Goal: Task Accomplishment & Management: Manage account settings

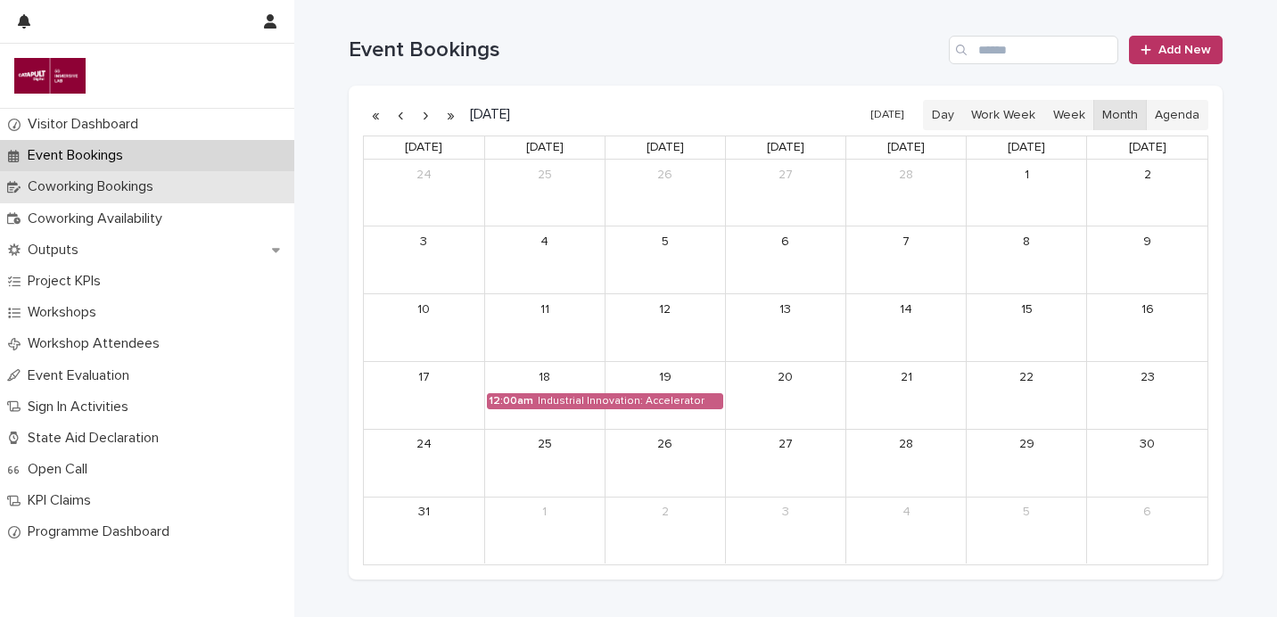
click at [71, 194] on p "Coworking Bookings" at bounding box center [94, 186] width 147 height 17
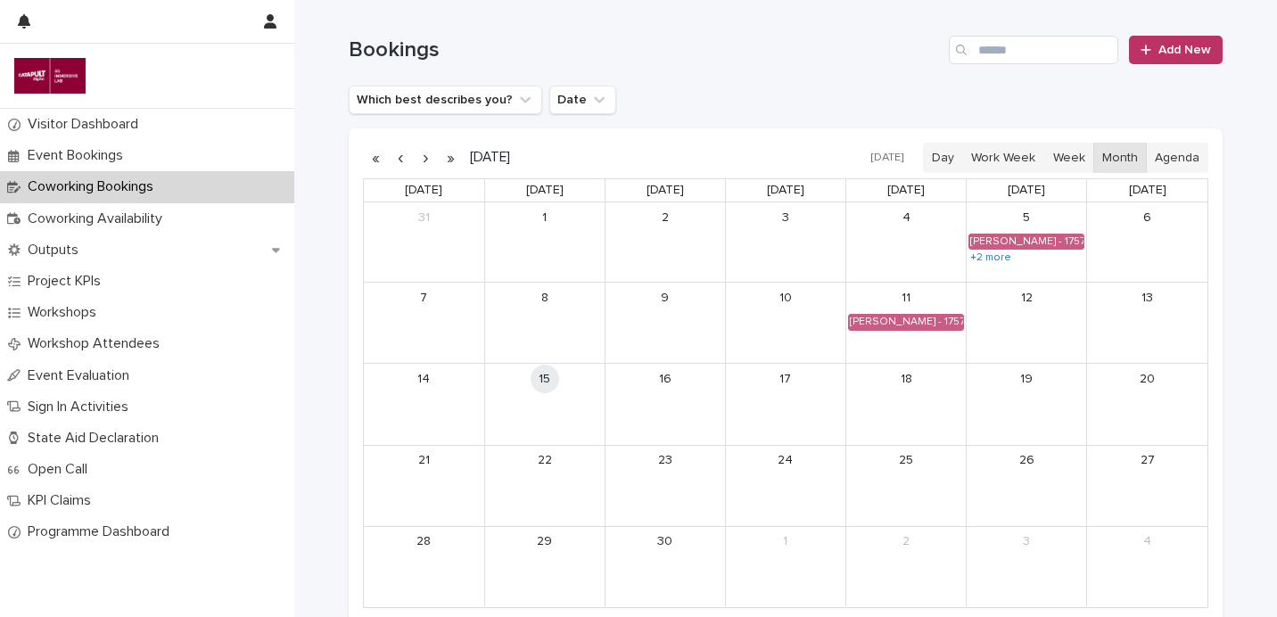
click at [522, 423] on div "15" at bounding box center [545, 404] width 120 height 80
click at [157, 203] on div "Coworking Bookings" at bounding box center [147, 186] width 294 height 31
click at [157, 211] on p "Coworking Availability" at bounding box center [99, 219] width 156 height 17
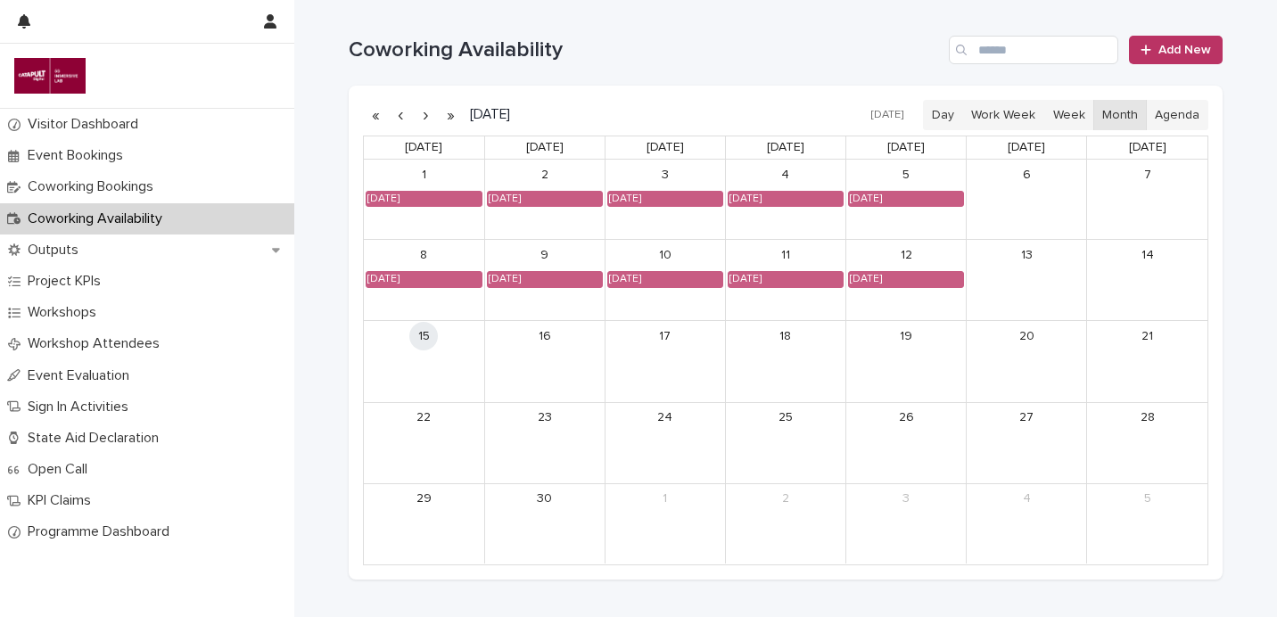
scroll to position [4, 0]
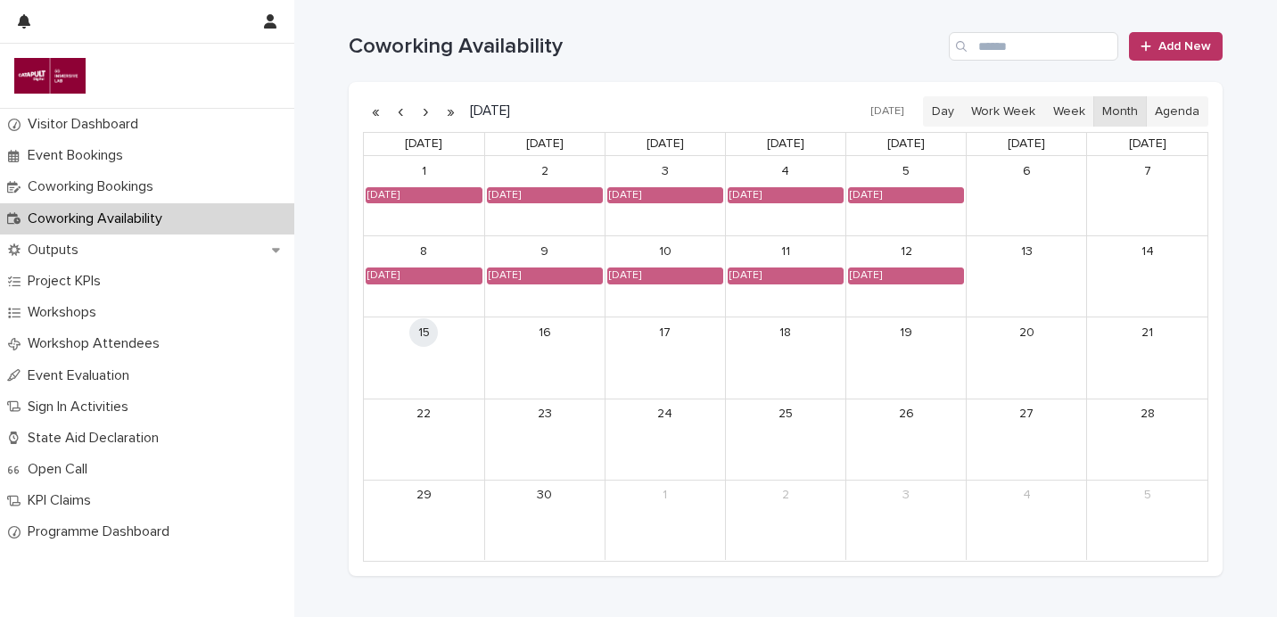
click at [416, 341] on link "15" at bounding box center [423, 332] width 29 height 29
click at [1173, 50] on span "Add New" at bounding box center [1185, 46] width 53 height 12
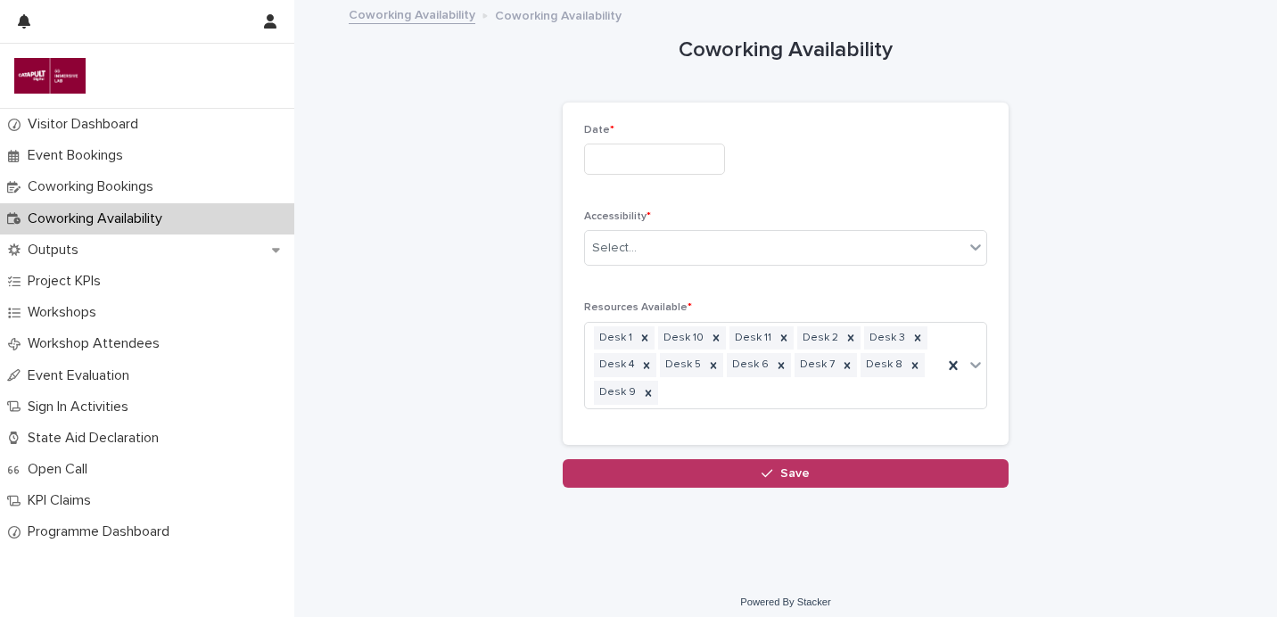
click at [668, 130] on p "Date *" at bounding box center [785, 130] width 403 height 12
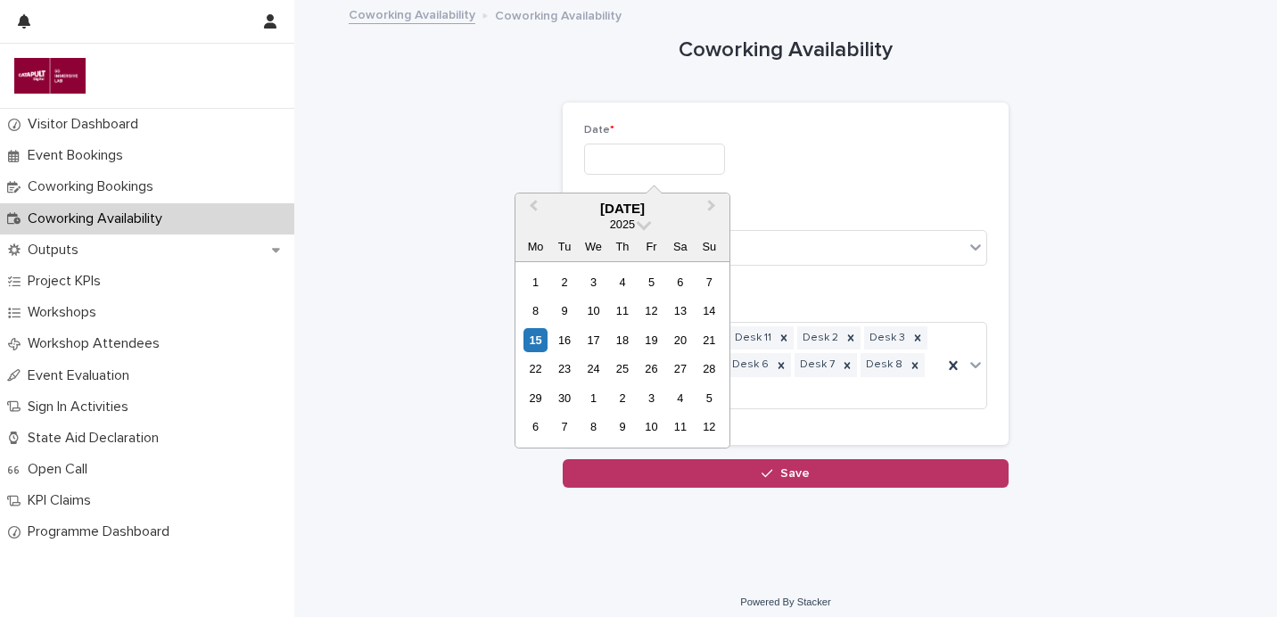
click at [664, 153] on input "text" at bounding box center [654, 159] width 141 height 31
click at [541, 339] on div "15" at bounding box center [536, 340] width 24 height 24
type input "*********"
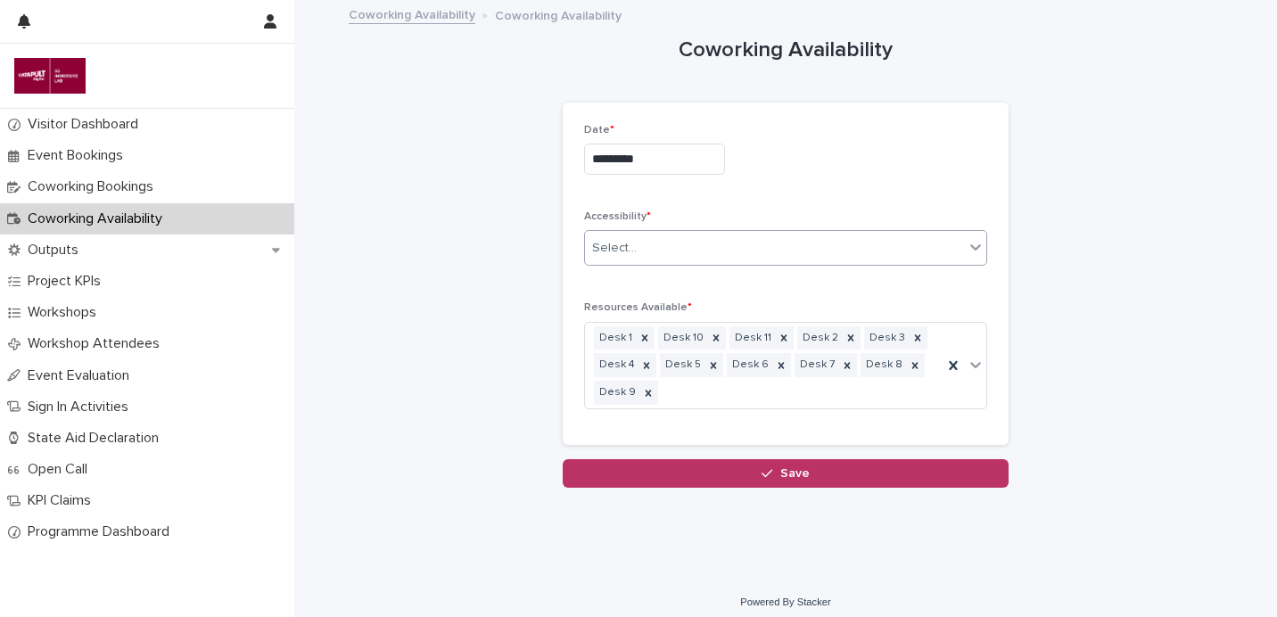
click at [807, 245] on div "Select..." at bounding box center [774, 248] width 379 height 29
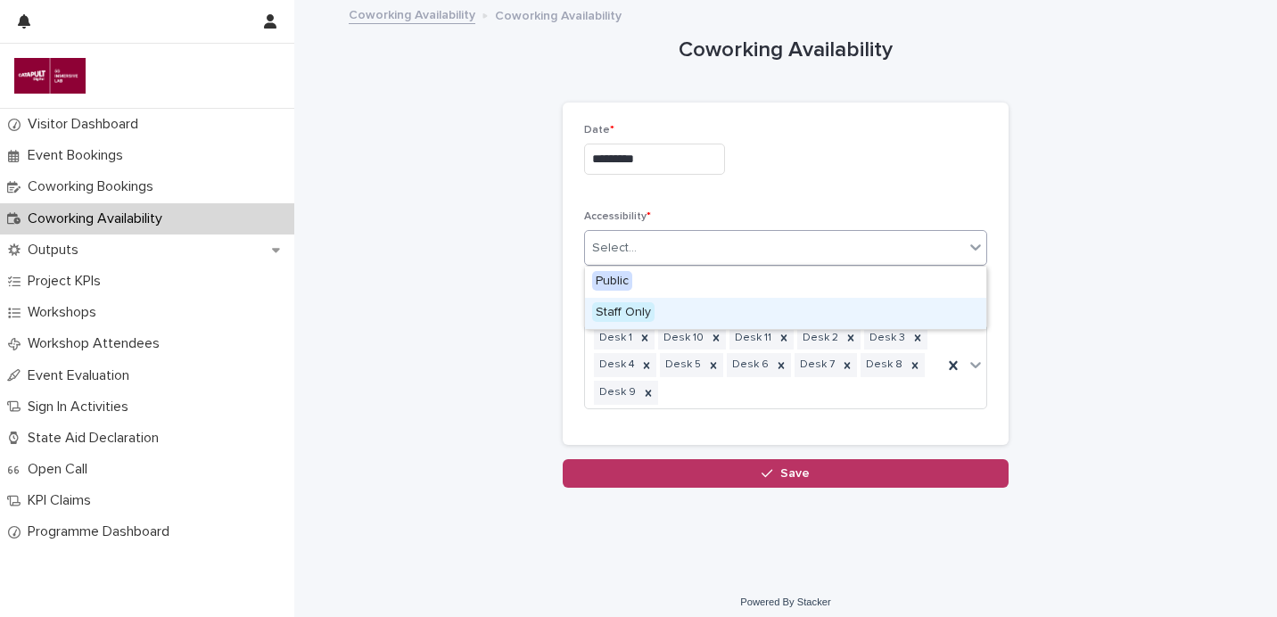
click at [762, 318] on div "Staff Only" at bounding box center [785, 313] width 401 height 31
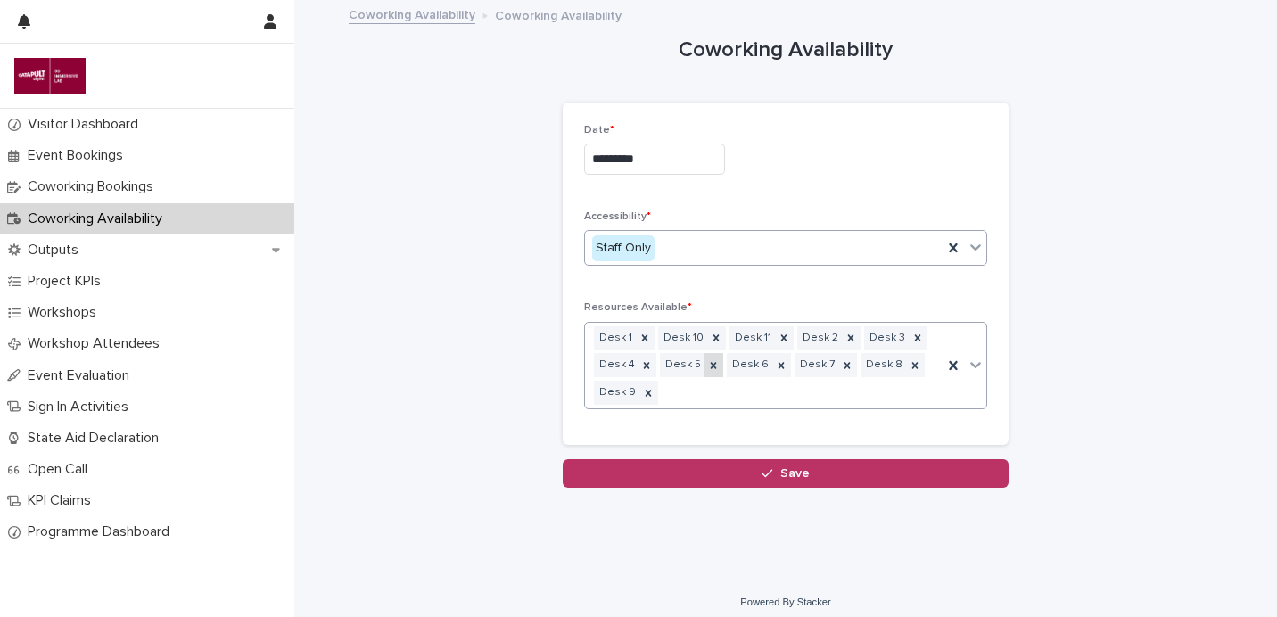
click at [711, 363] on icon at bounding box center [714, 365] width 6 height 6
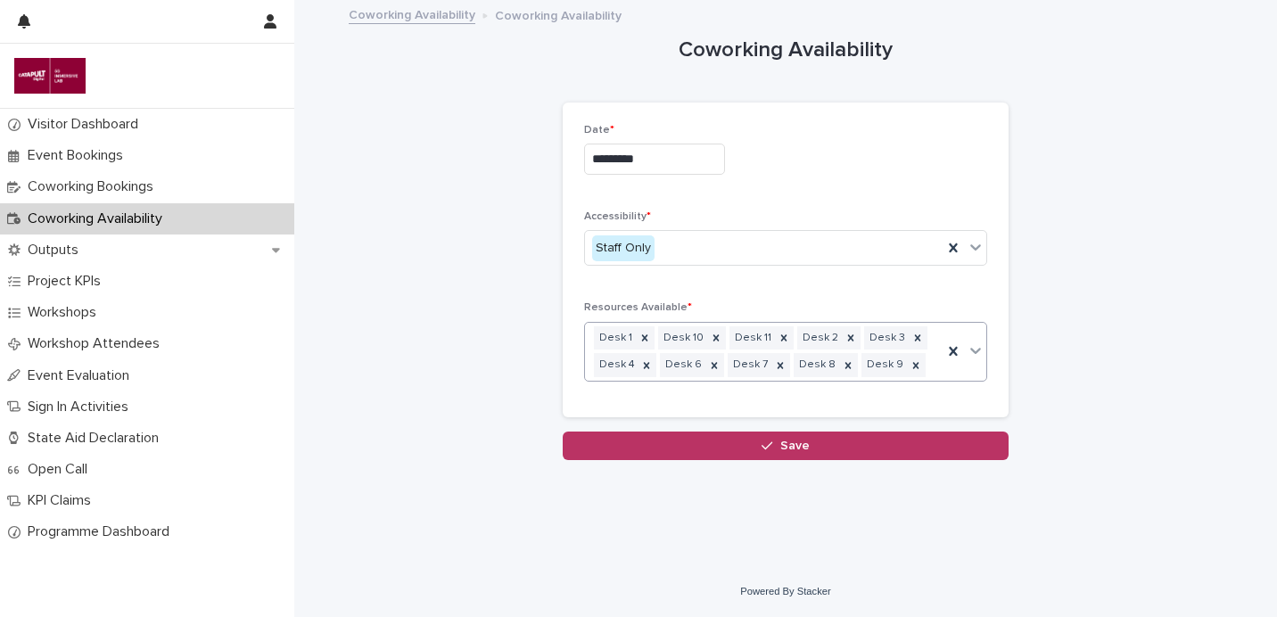
click at [797, 437] on button "Save" at bounding box center [786, 446] width 446 height 29
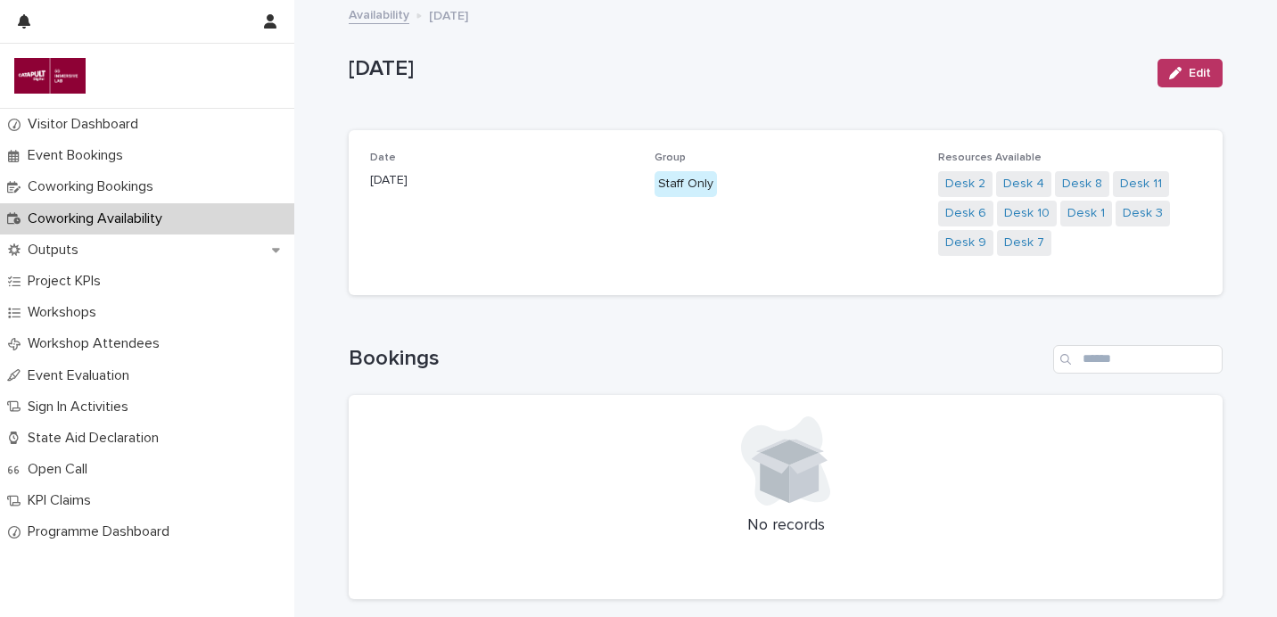
click at [381, 11] on link "Availability" at bounding box center [379, 14] width 61 height 21
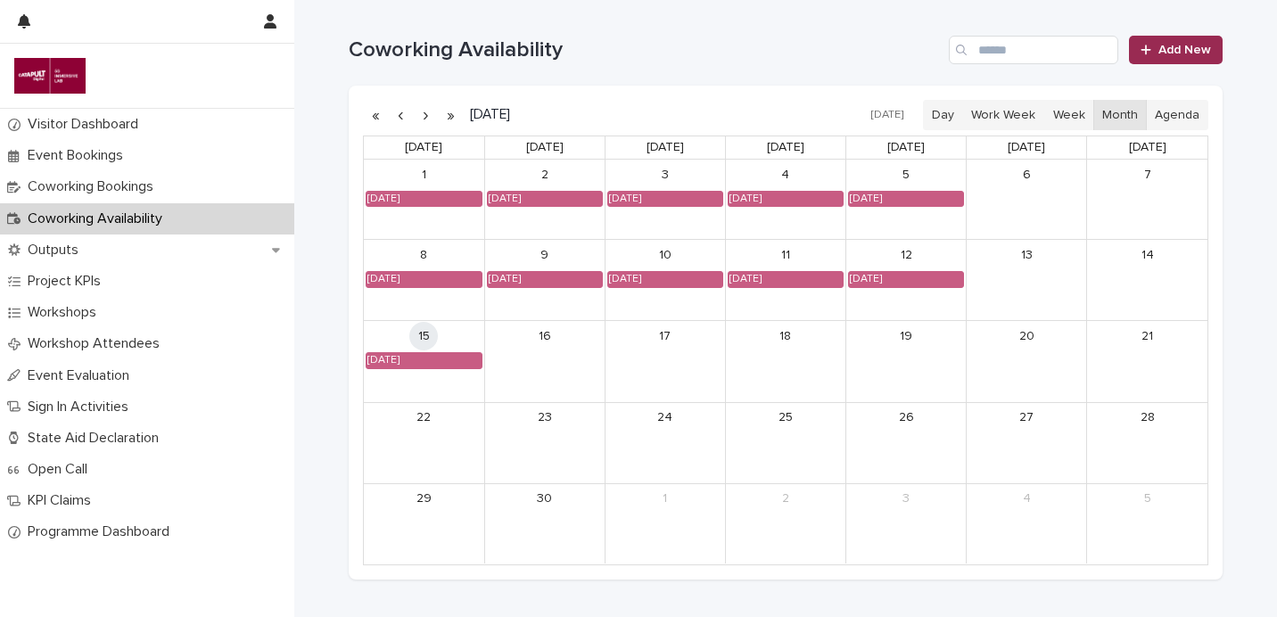
click at [1172, 52] on span "Add New" at bounding box center [1185, 50] width 53 height 12
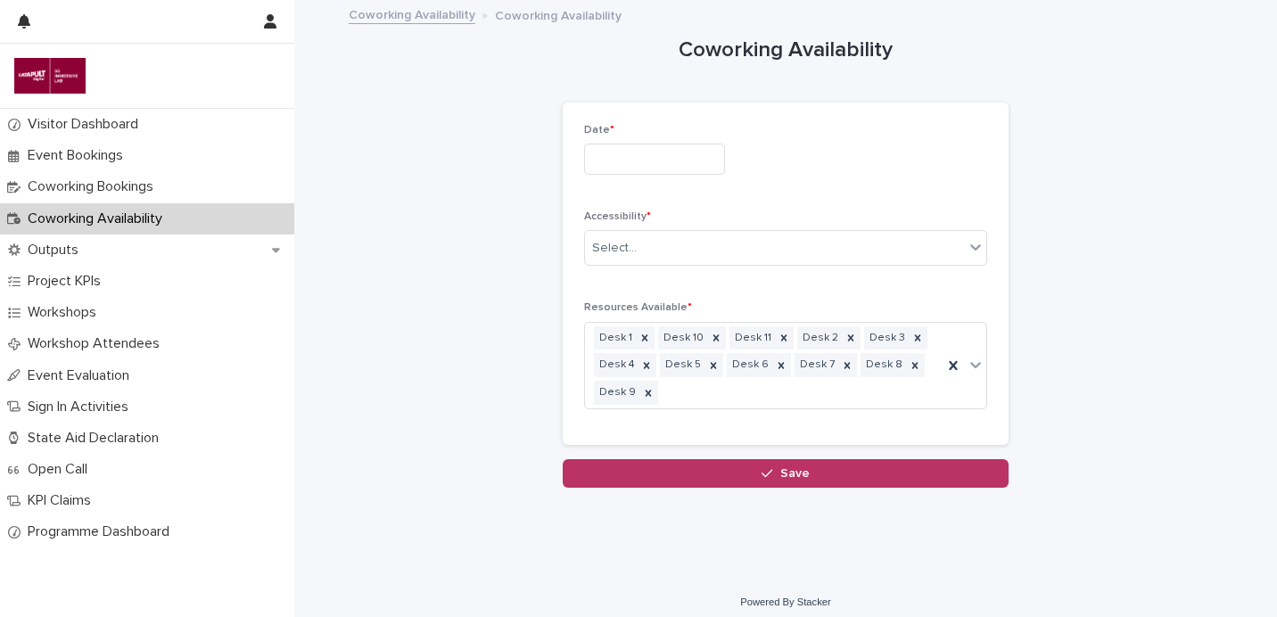
click at [654, 150] on input "text" at bounding box center [654, 159] width 141 height 31
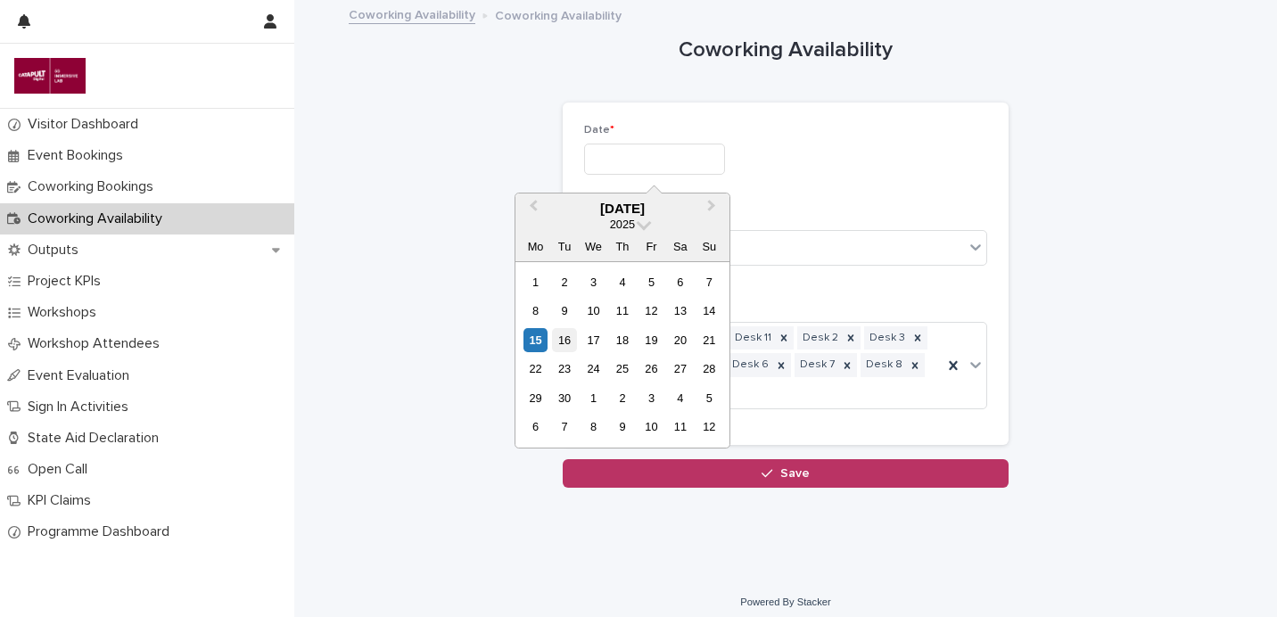
click at [564, 343] on div "16" at bounding box center [564, 340] width 24 height 24
type input "*********"
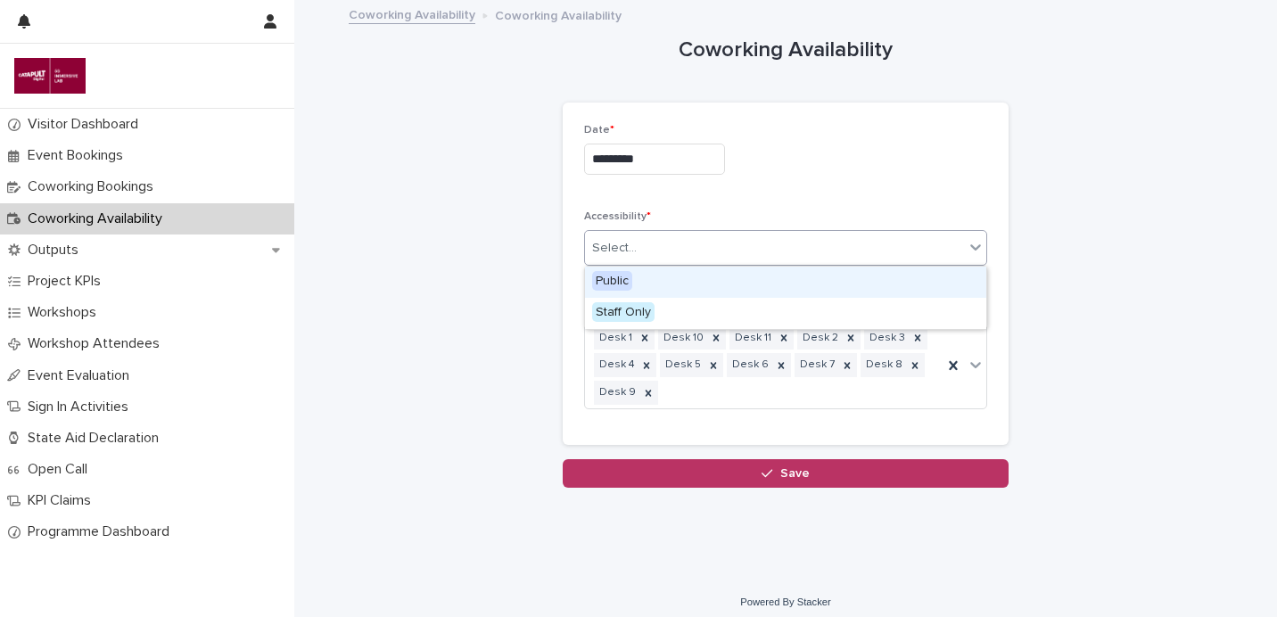
drag, startPoint x: 824, startPoint y: 244, endPoint x: 810, endPoint y: 281, distance: 40.1
click at [824, 244] on div "Select..." at bounding box center [774, 248] width 379 height 29
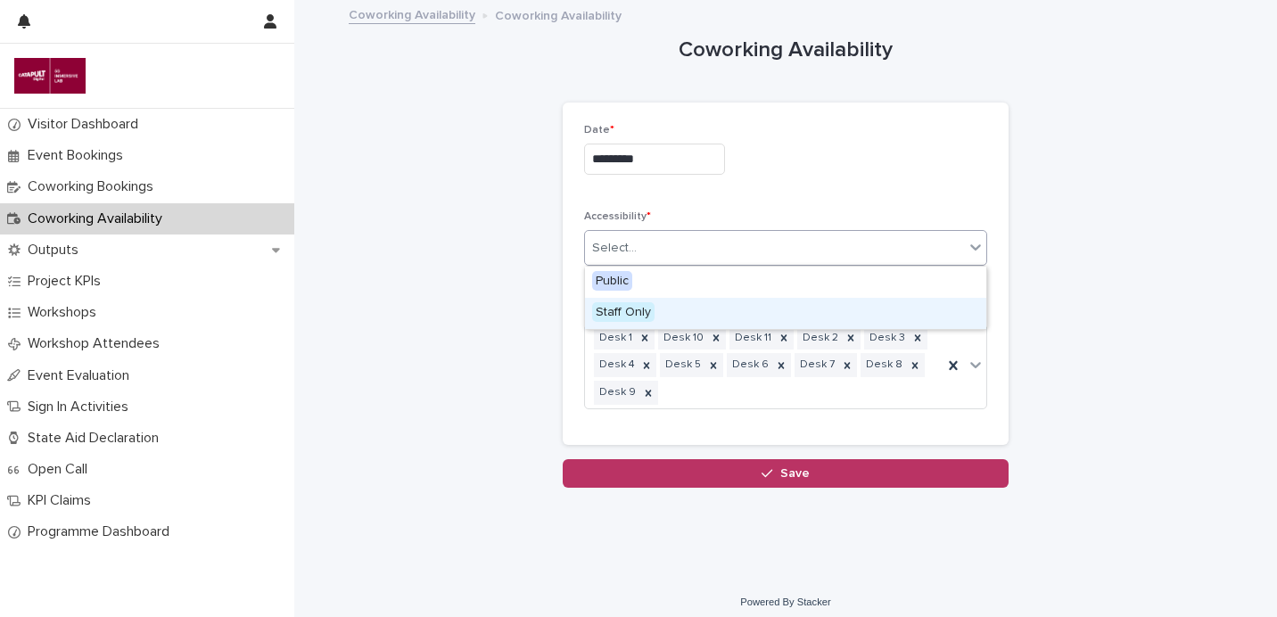
click at [759, 311] on div "Staff Only" at bounding box center [785, 313] width 401 height 31
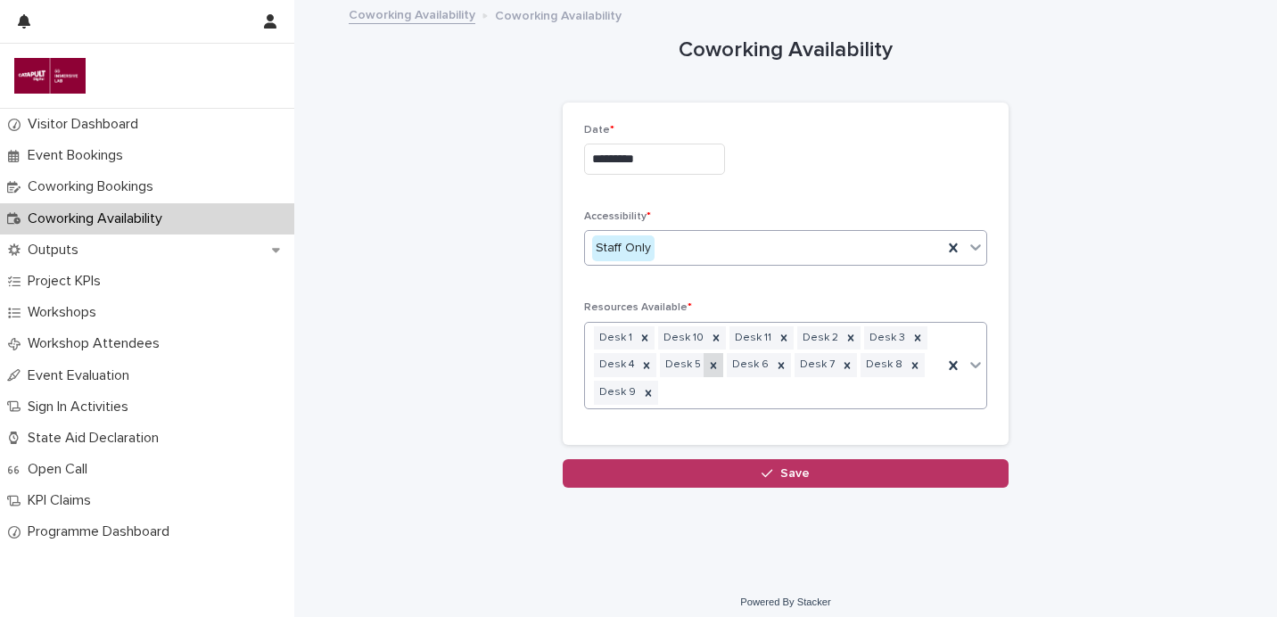
click at [707, 369] on icon at bounding box center [713, 366] width 12 height 12
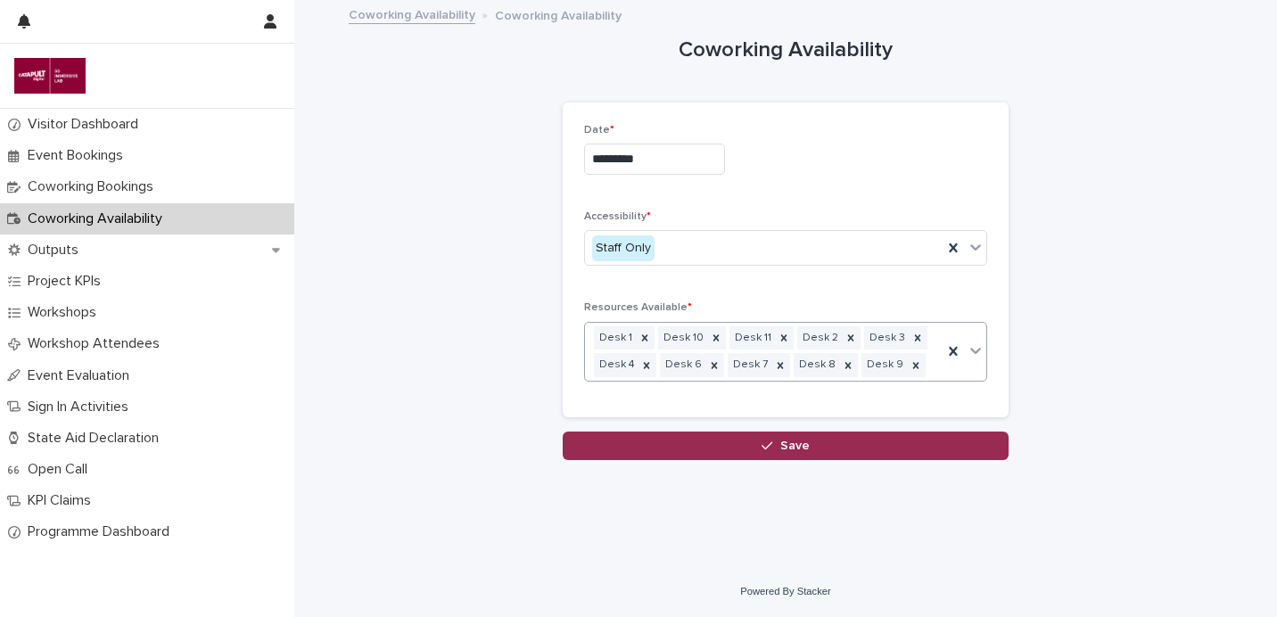
drag, startPoint x: 748, startPoint y: 426, endPoint x: 754, endPoint y: 441, distance: 16.1
click at [748, 426] on div "Loading... Saving… Date * ********* Accessibility * Staff Only Resources Availa…" at bounding box center [786, 268] width 446 height 330
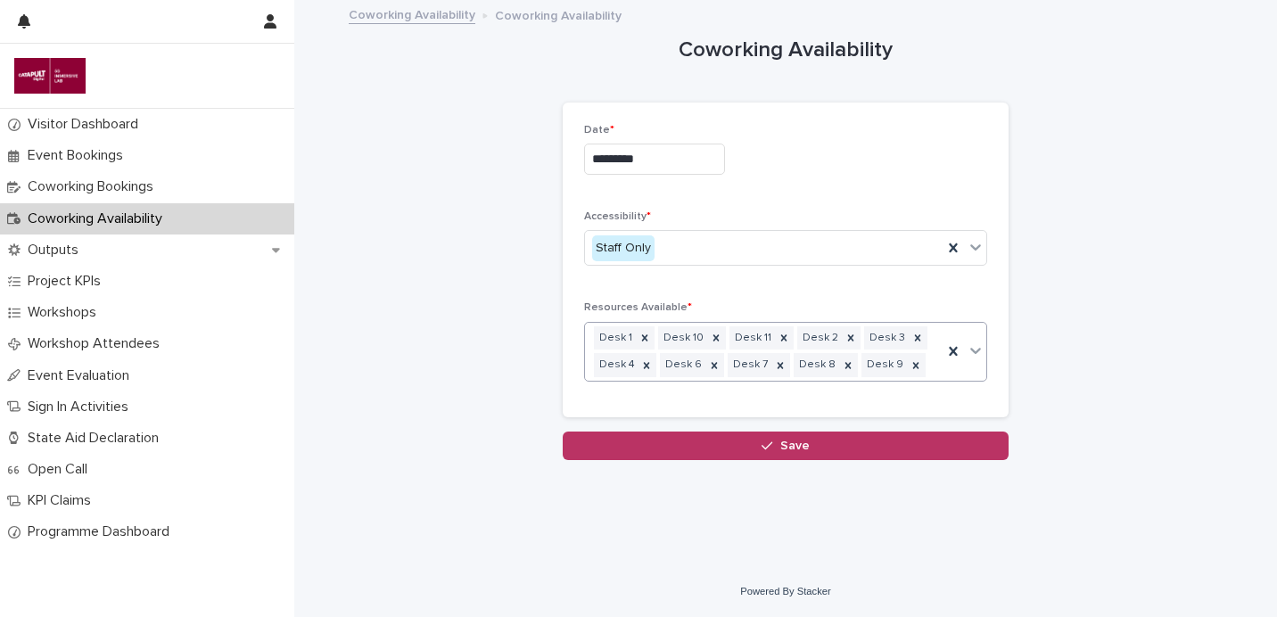
click at [754, 441] on button "Save" at bounding box center [786, 446] width 446 height 29
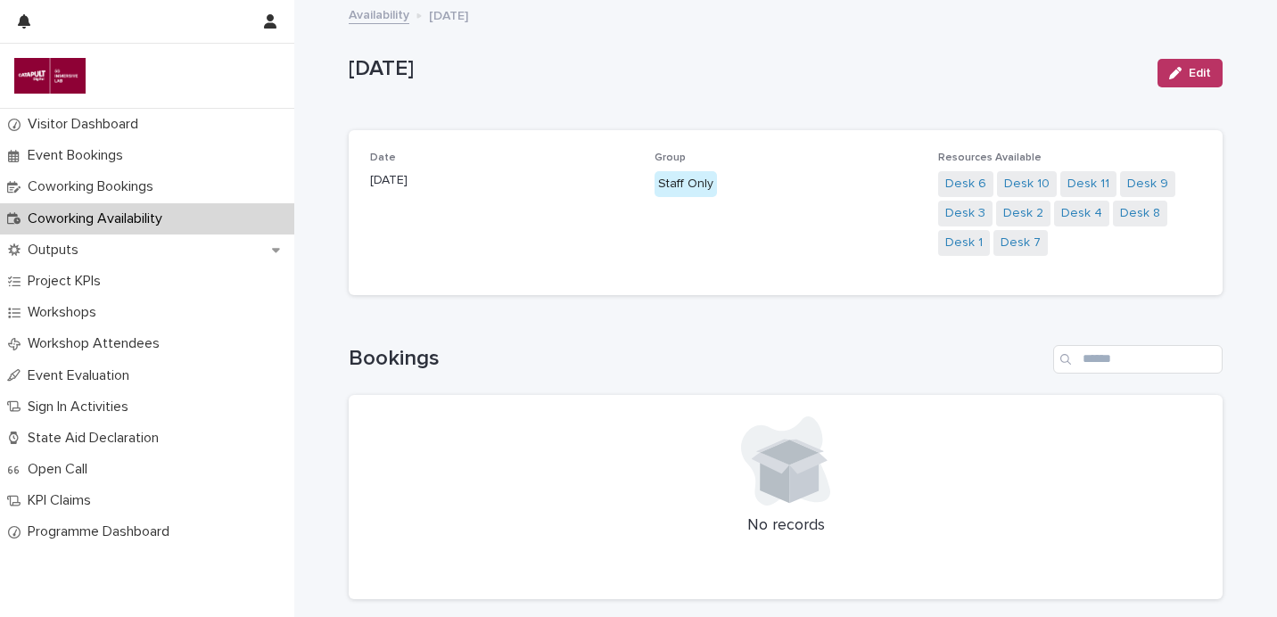
click at [384, 22] on link "Availability" at bounding box center [379, 14] width 61 height 21
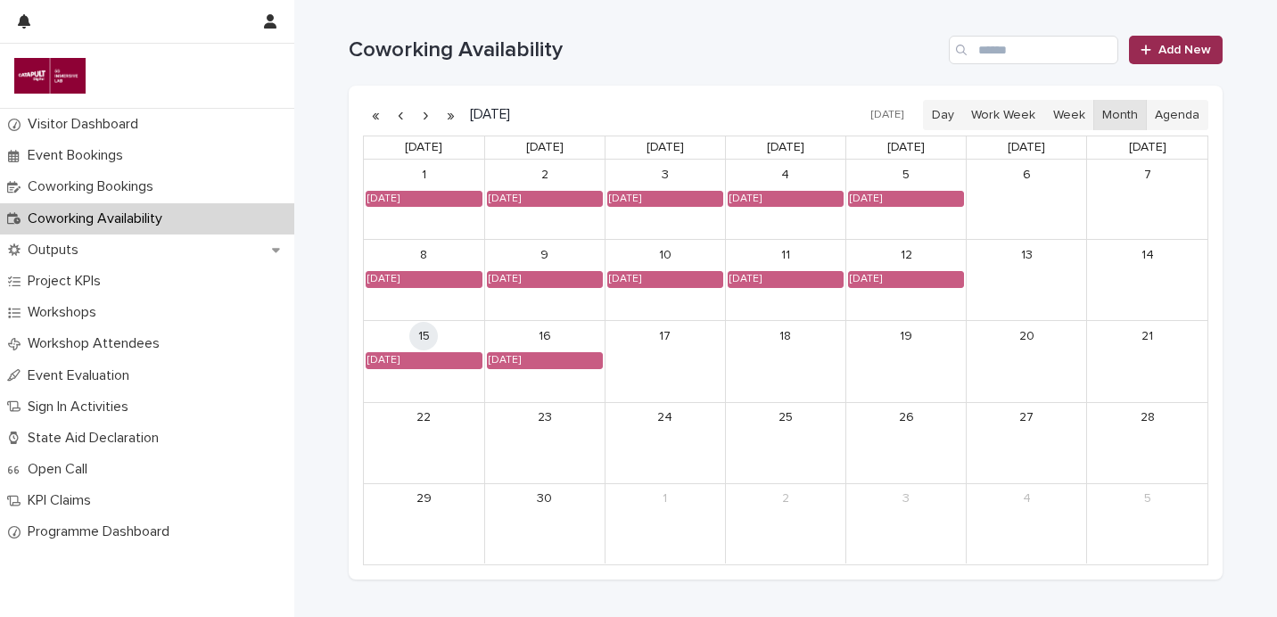
click at [1203, 49] on span "Add New" at bounding box center [1185, 50] width 53 height 12
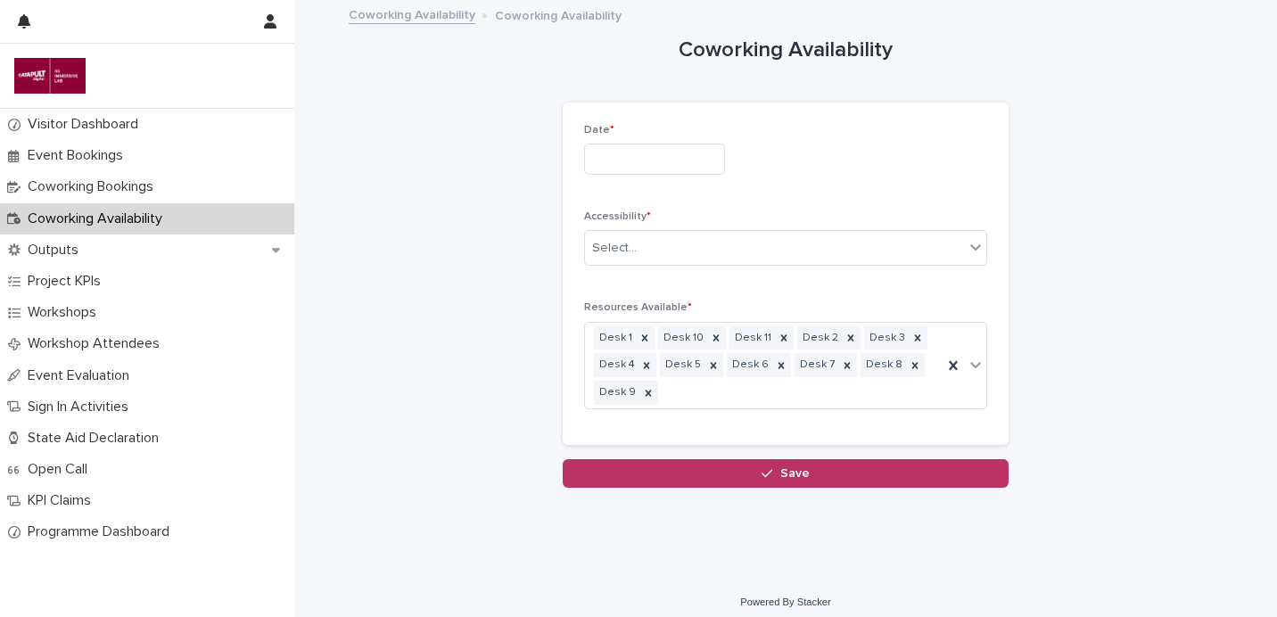
click at [653, 137] on div "Date *" at bounding box center [785, 156] width 403 height 65
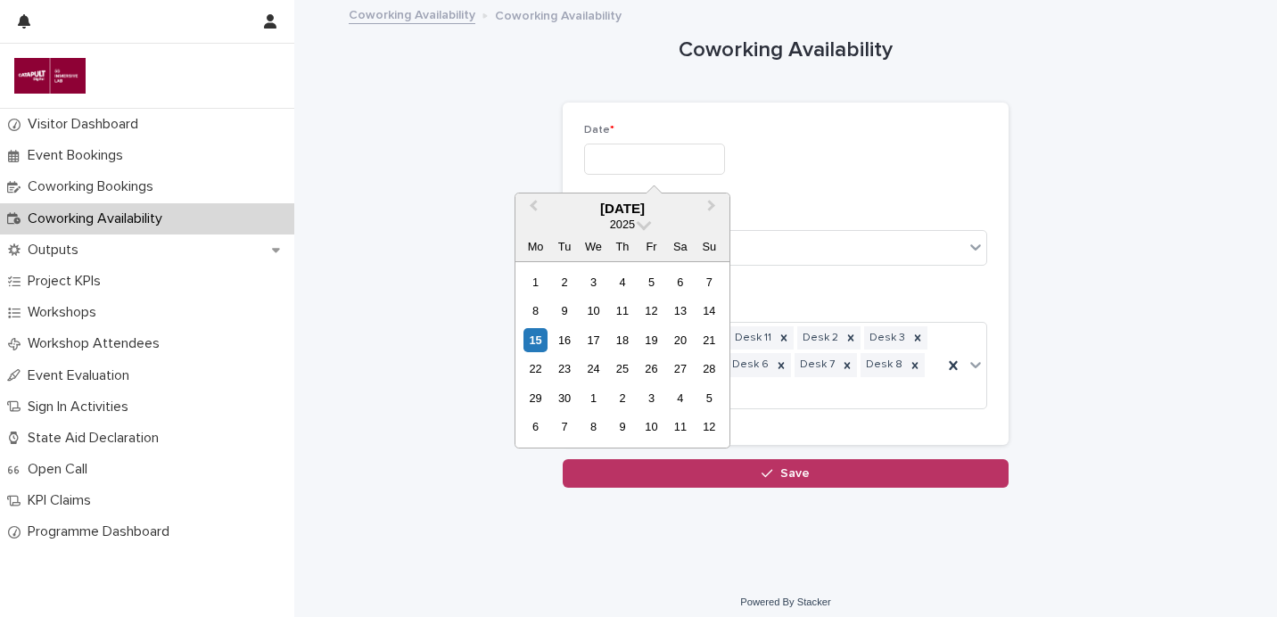
drag, startPoint x: 656, startPoint y: 165, endPoint x: 669, endPoint y: 227, distance: 63.9
click at [656, 165] on input "text" at bounding box center [654, 159] width 141 height 31
click at [592, 343] on div "17" at bounding box center [594, 340] width 24 height 24
type input "*********"
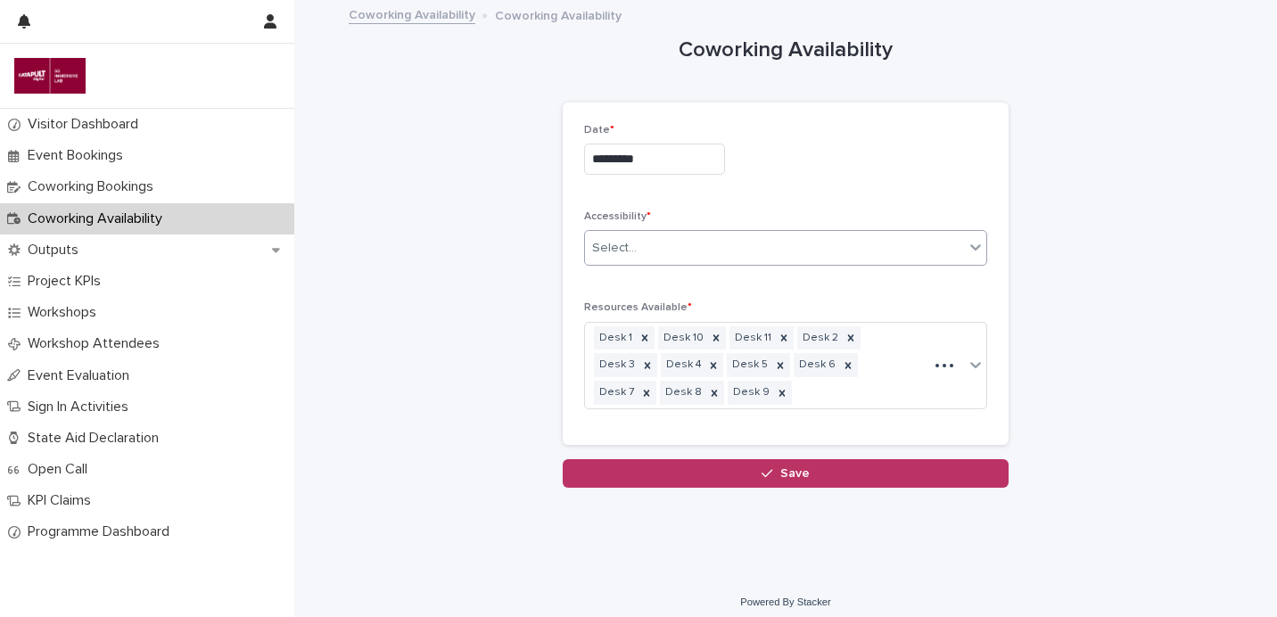
click at [850, 260] on div "Select..." at bounding box center [774, 248] width 379 height 29
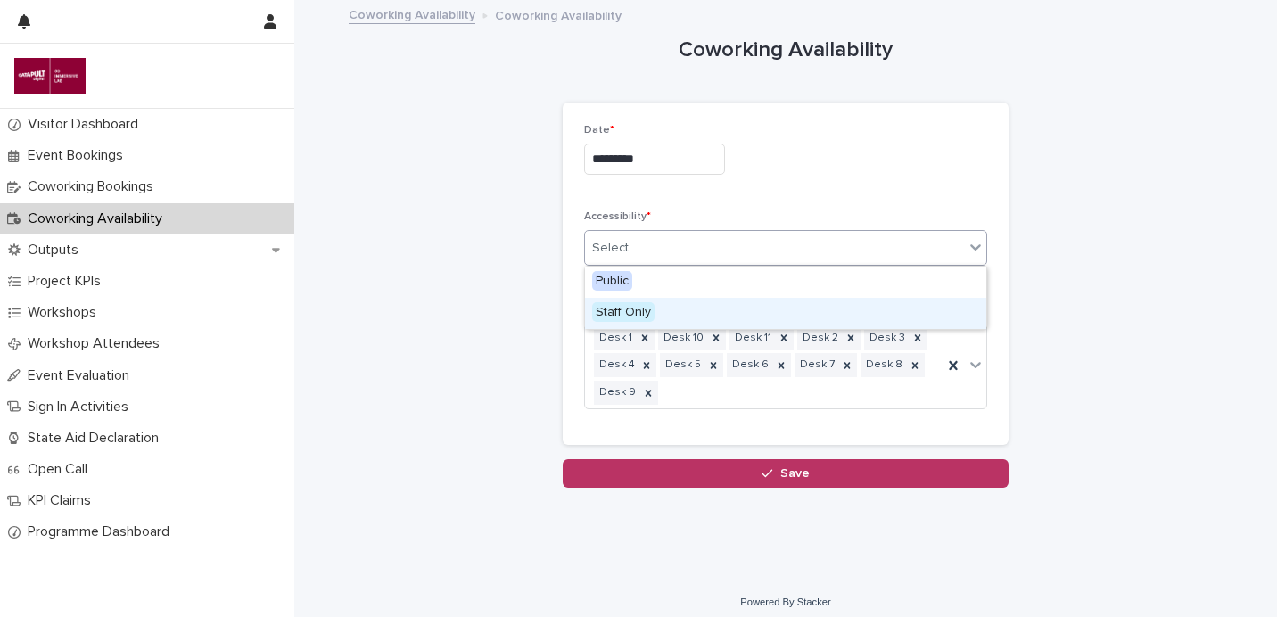
click at [836, 317] on div "Staff Only" at bounding box center [785, 313] width 401 height 31
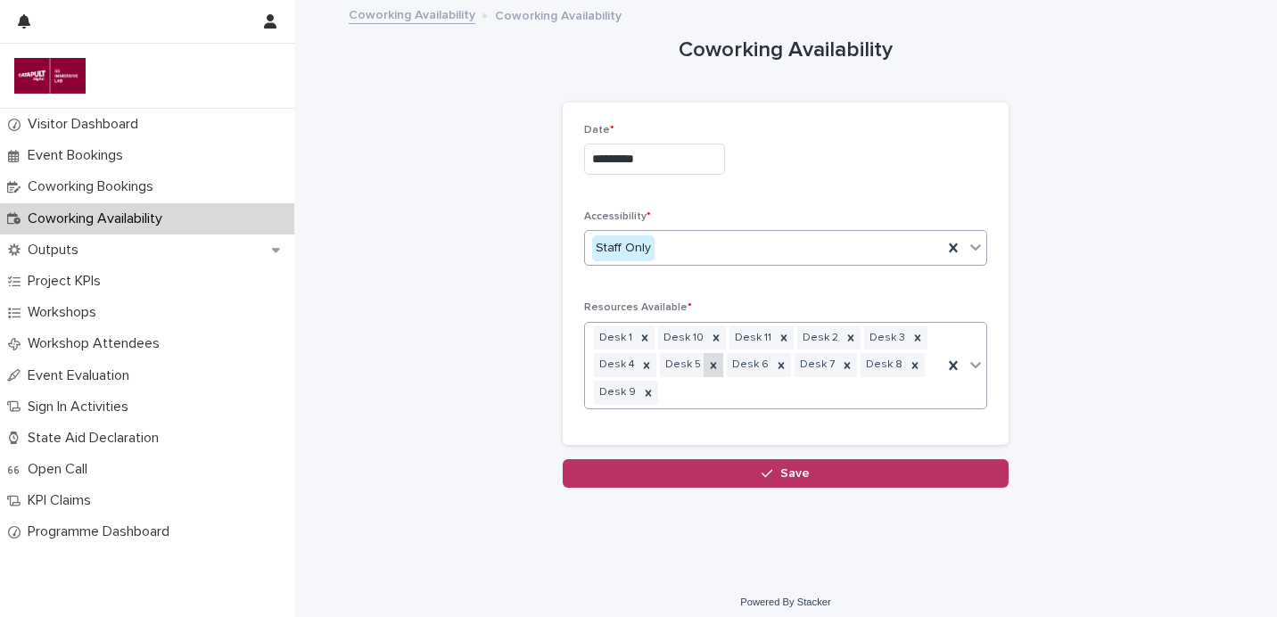
click at [711, 368] on icon at bounding box center [713, 366] width 12 height 12
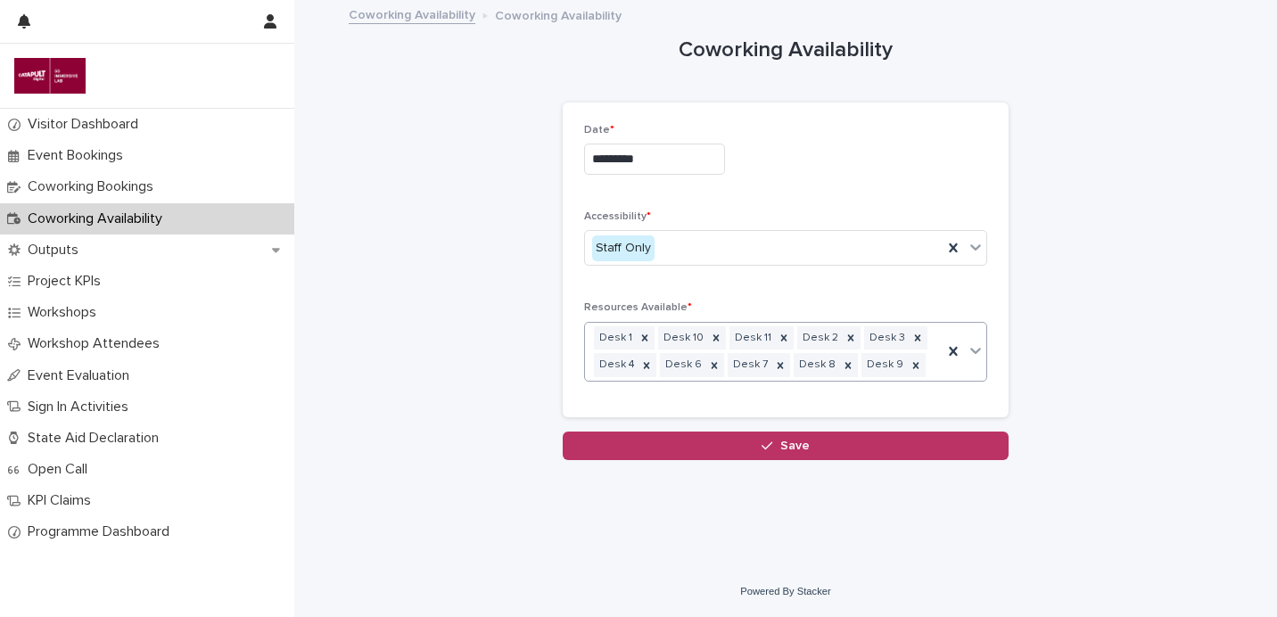
click at [785, 460] on div "Loading... Saving… Loading... Saving… Coworking Availability Loading... Saving……" at bounding box center [786, 262] width 892 height 520
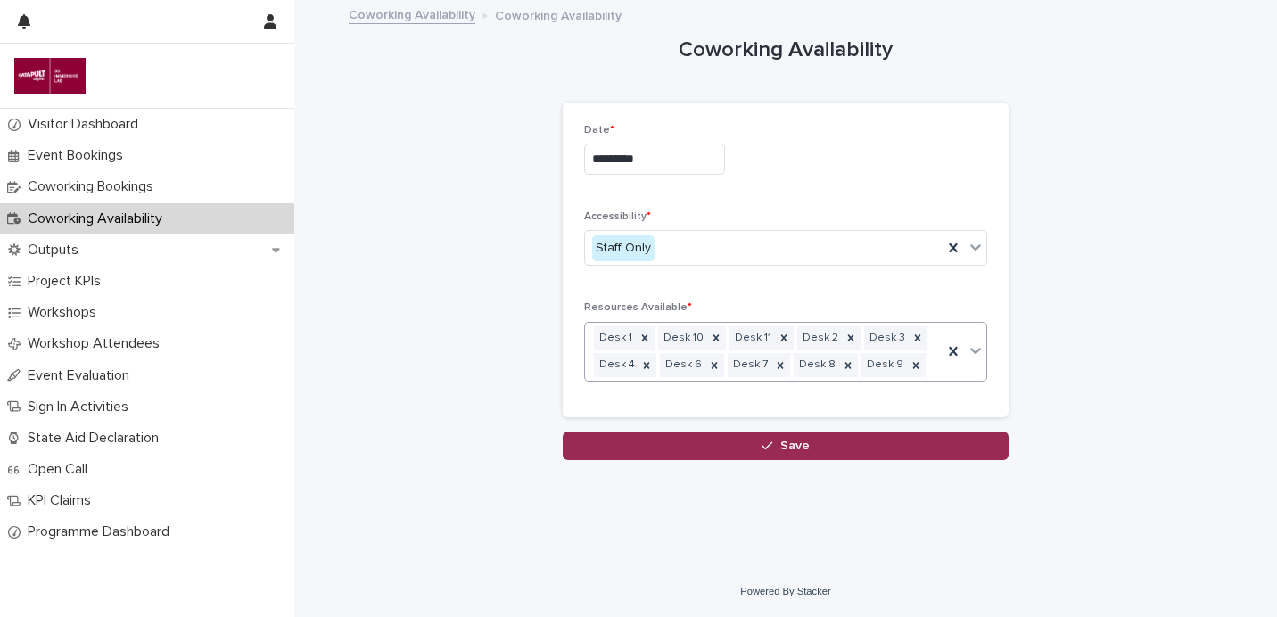
drag, startPoint x: 823, startPoint y: 449, endPoint x: 844, endPoint y: 452, distance: 20.8
click at [823, 449] on button "Save" at bounding box center [786, 446] width 446 height 29
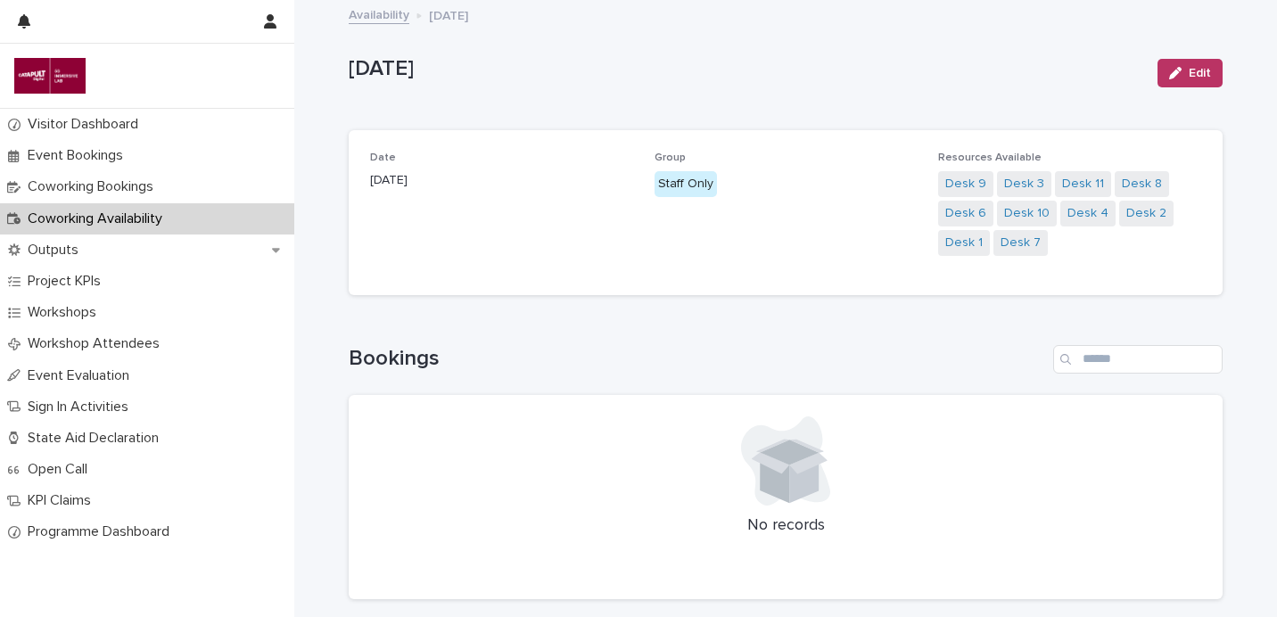
click at [376, 15] on link "Availability" at bounding box center [379, 14] width 61 height 21
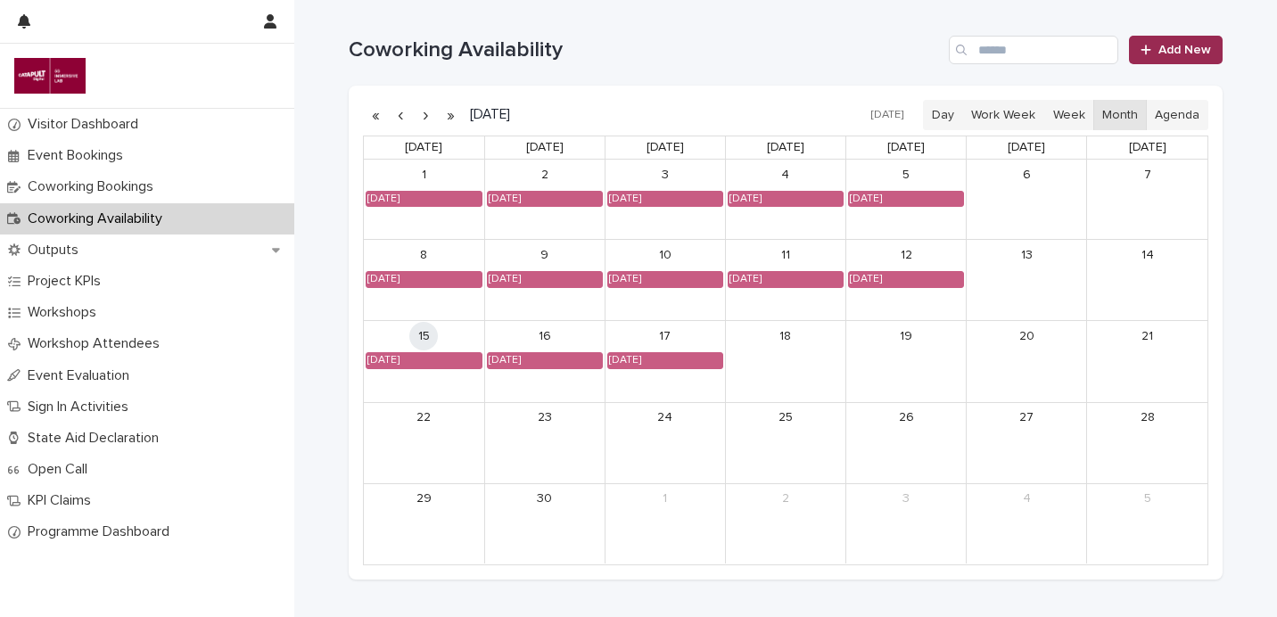
click at [1183, 50] on span "Add New" at bounding box center [1185, 50] width 53 height 12
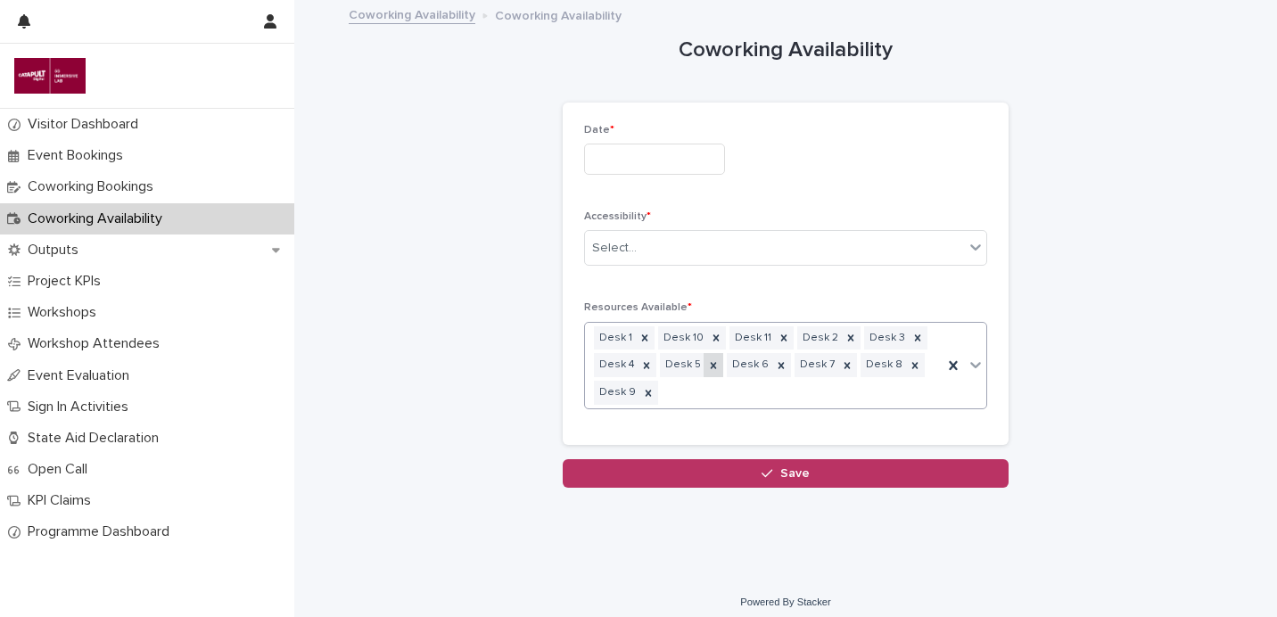
click at [710, 368] on icon at bounding box center [713, 366] width 12 height 12
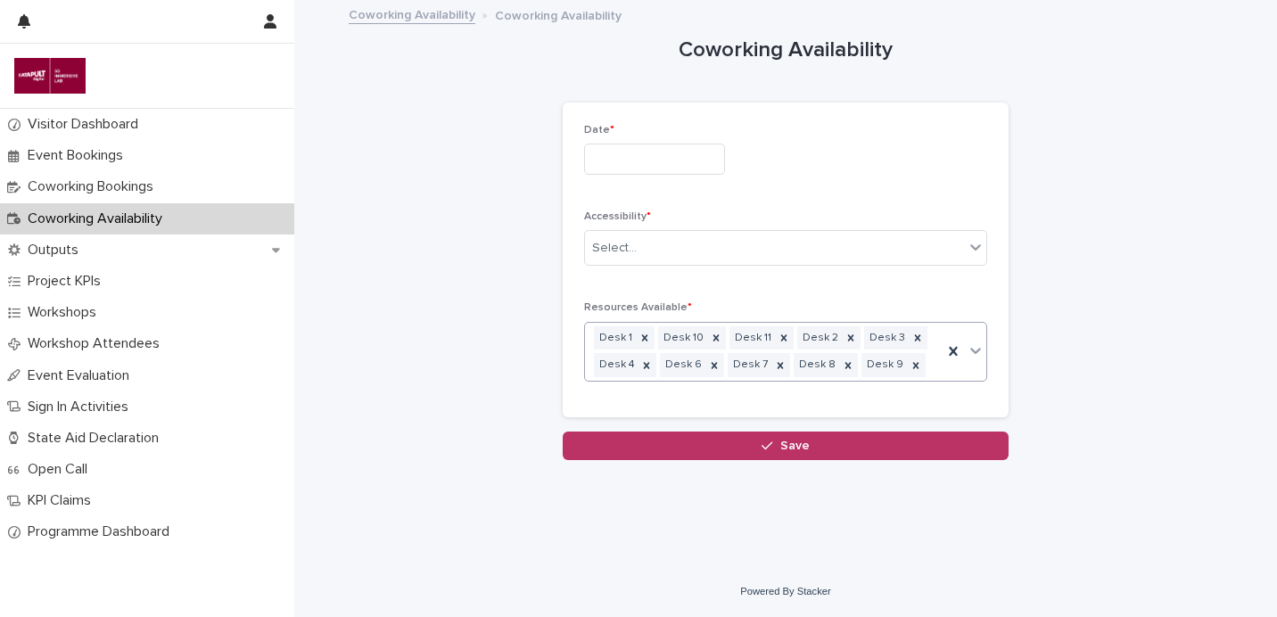
click at [699, 175] on div "Date *" at bounding box center [785, 156] width 403 height 65
click at [702, 168] on input "text" at bounding box center [654, 159] width 141 height 31
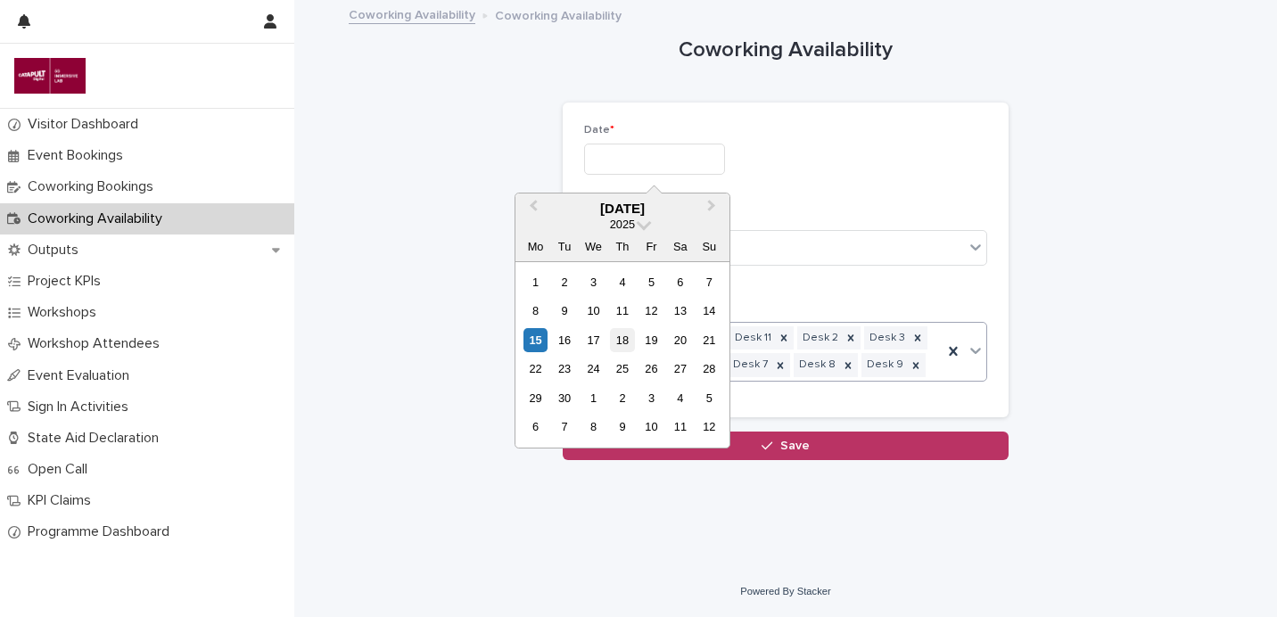
click at [624, 343] on div "18" at bounding box center [622, 340] width 24 height 24
type input "*********"
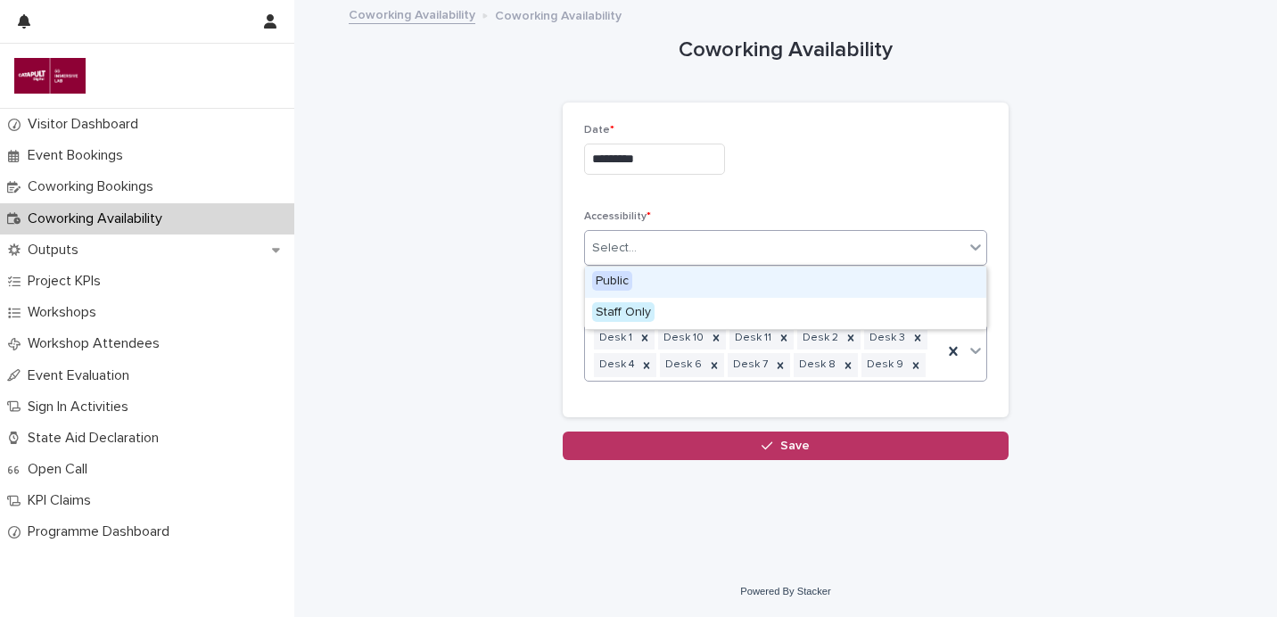
drag, startPoint x: 749, startPoint y: 252, endPoint x: 748, endPoint y: 280, distance: 27.7
click at [749, 252] on div "Select..." at bounding box center [774, 248] width 379 height 29
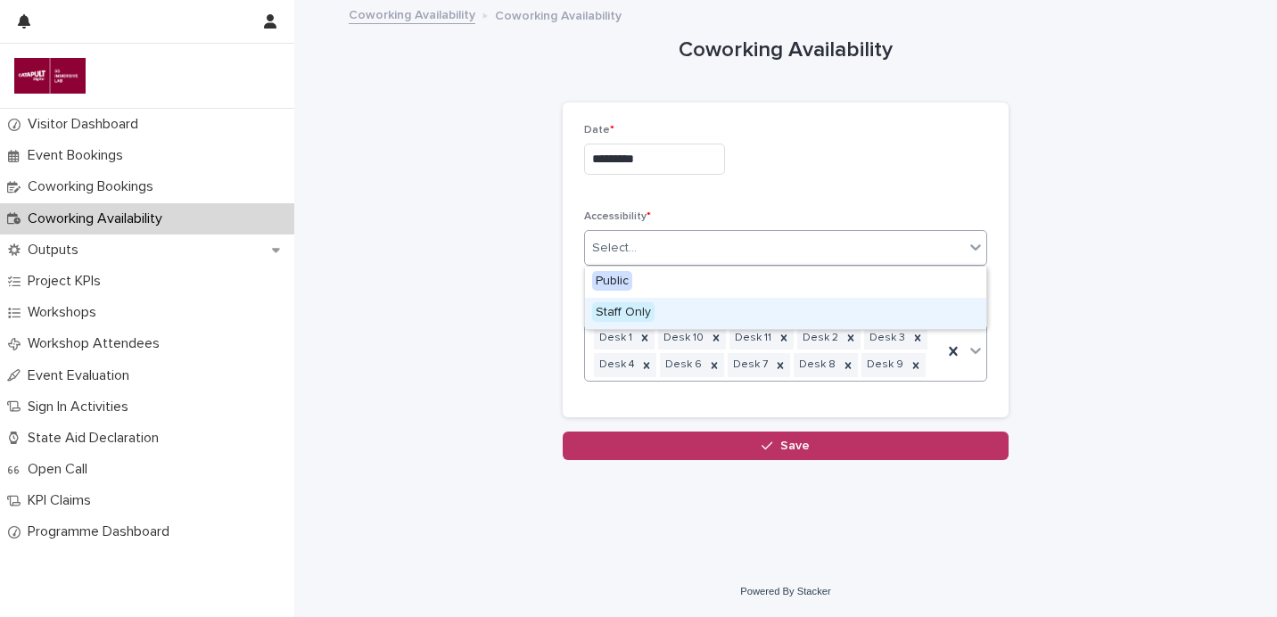
click at [738, 306] on div "Staff Only" at bounding box center [785, 313] width 401 height 31
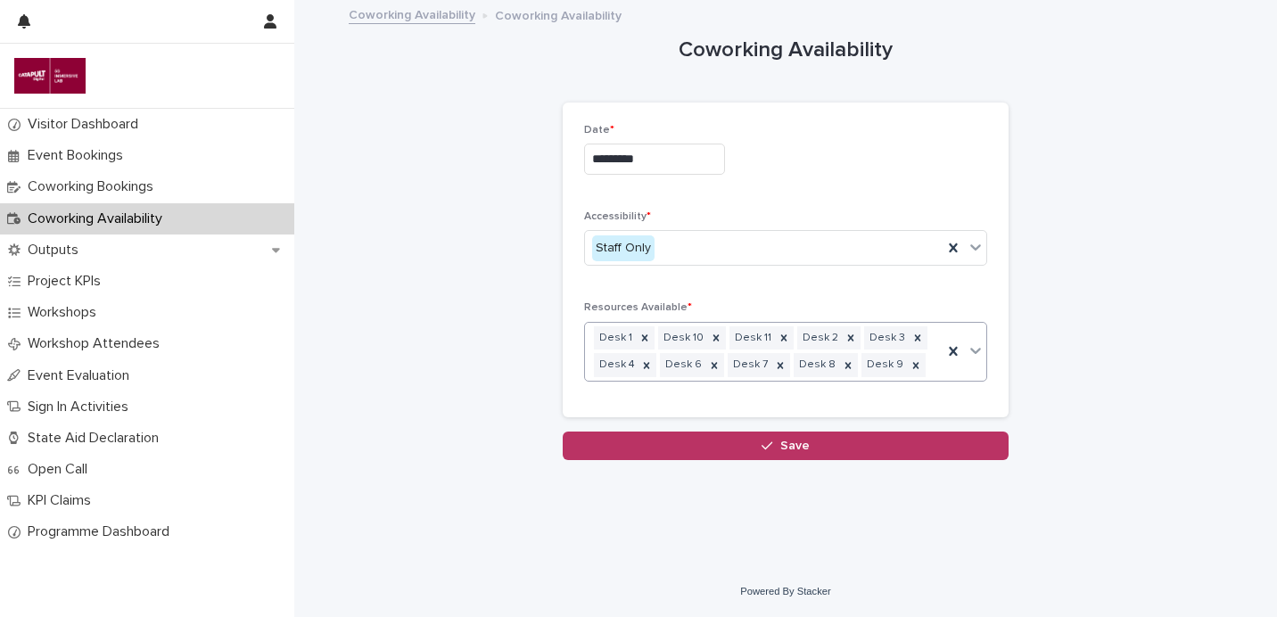
click at [791, 450] on span "Save" at bounding box center [795, 446] width 29 height 12
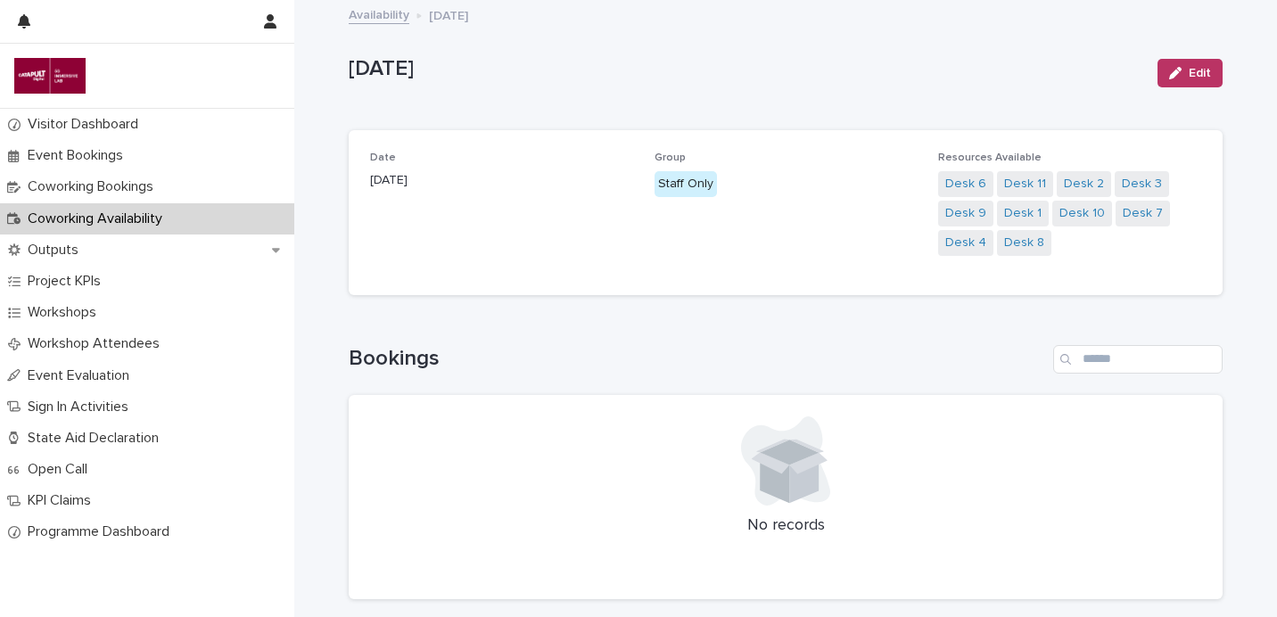
click at [359, 13] on link "Availability" at bounding box center [379, 14] width 61 height 21
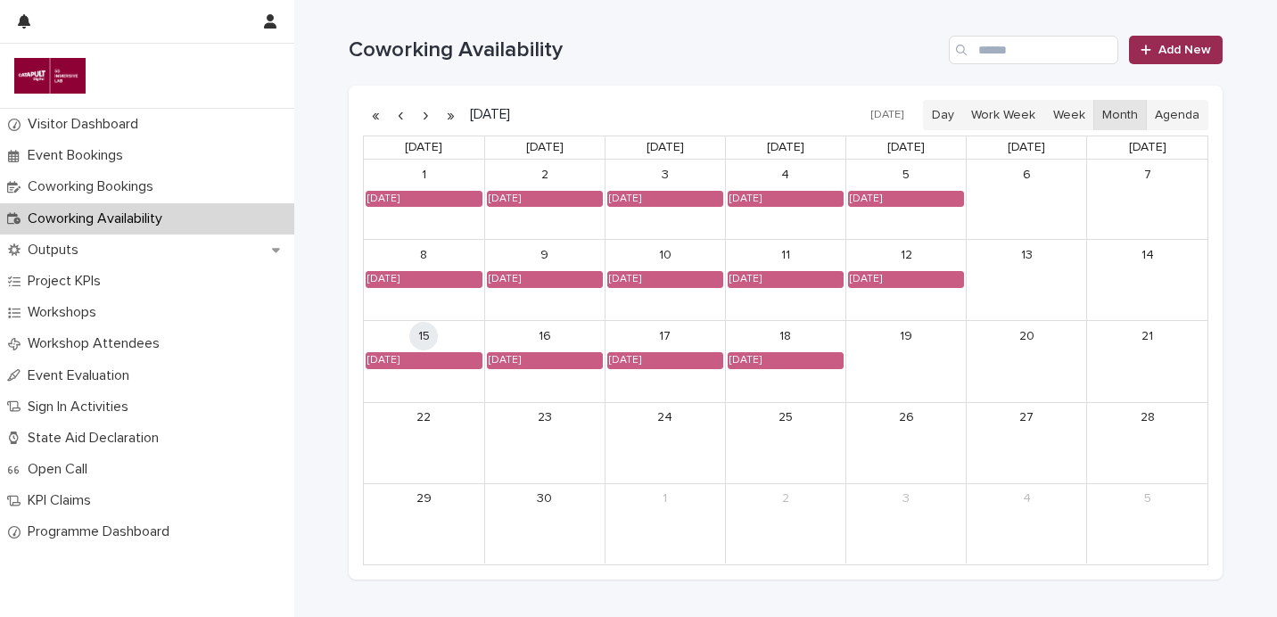
click at [1180, 54] on span "Add New" at bounding box center [1185, 50] width 53 height 12
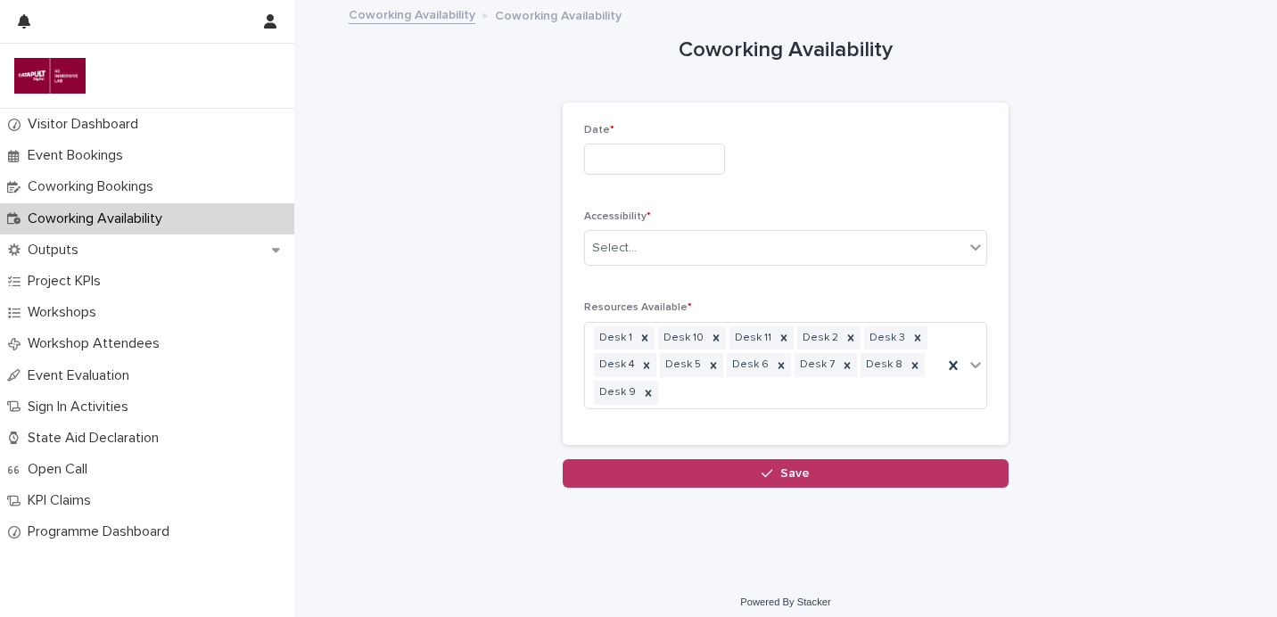
click at [647, 159] on input "text" at bounding box center [654, 159] width 141 height 31
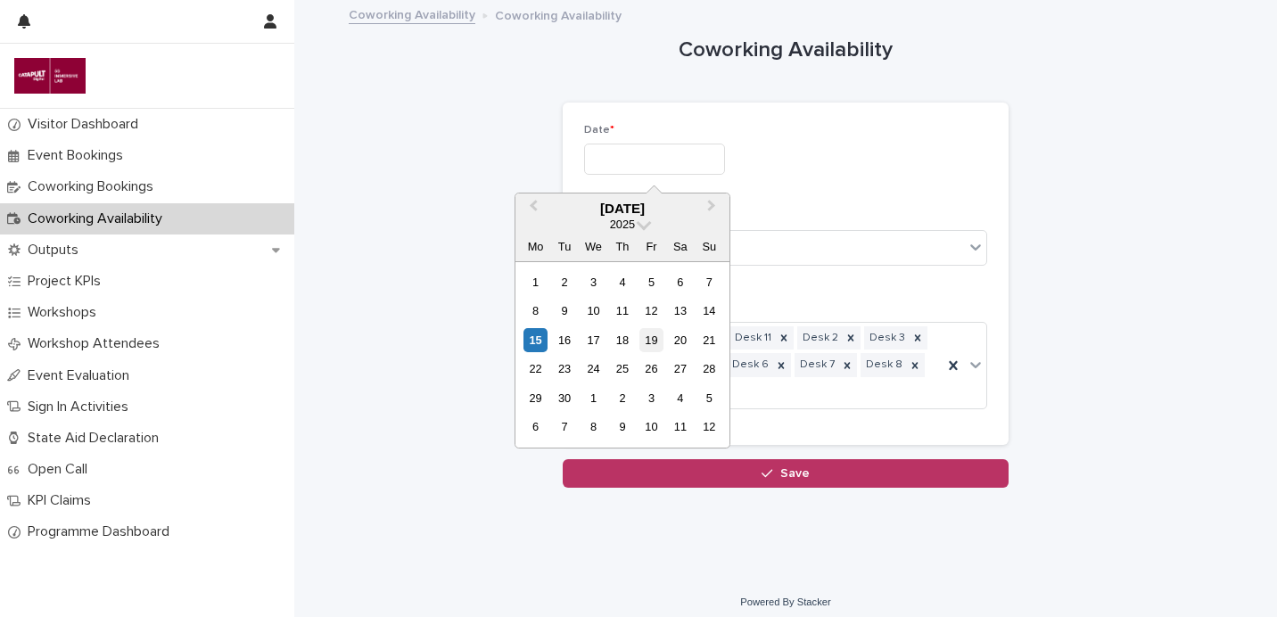
click at [654, 339] on div "19" at bounding box center [652, 340] width 24 height 24
type input "*********"
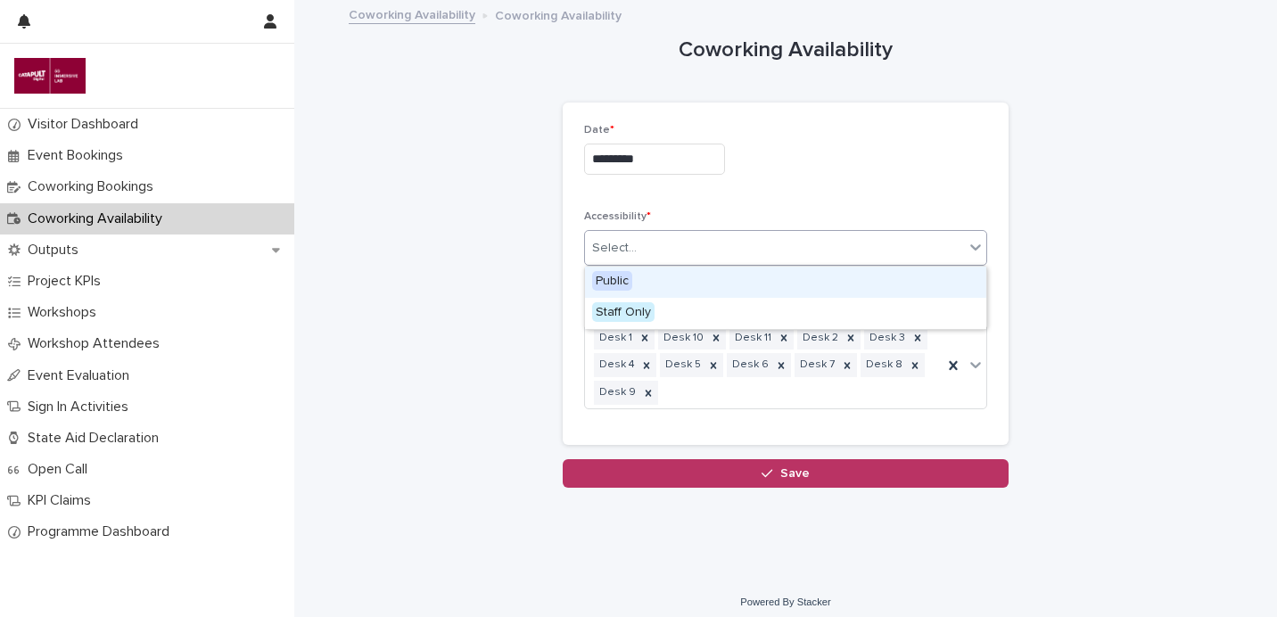
click at [659, 248] on div "Select..." at bounding box center [774, 248] width 379 height 29
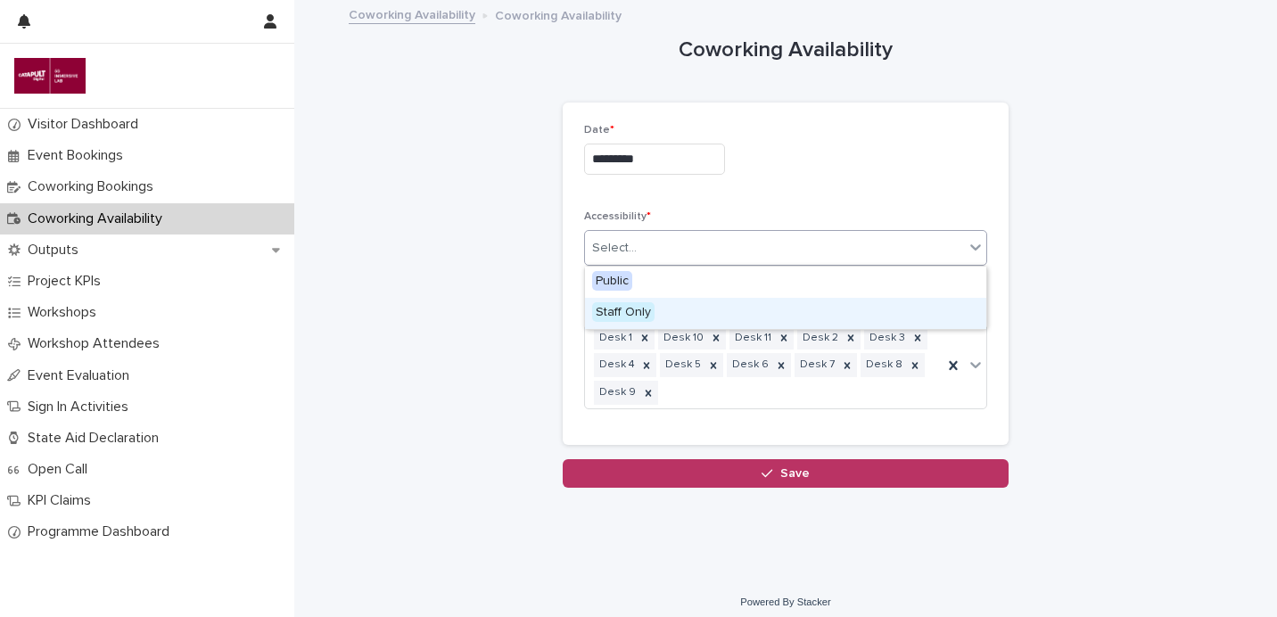
click at [662, 310] on div "Staff Only" at bounding box center [785, 313] width 401 height 31
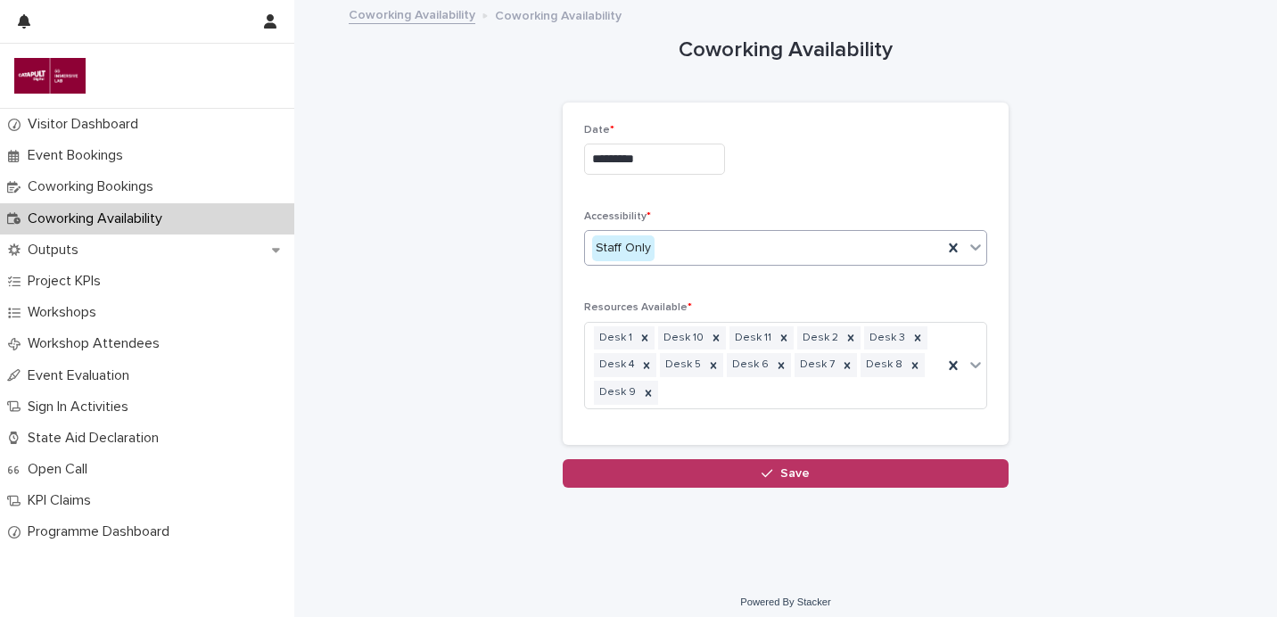
drag, startPoint x: 707, startPoint y: 366, endPoint x: 748, endPoint y: 426, distance: 73.2
click at [711, 366] on icon at bounding box center [714, 365] width 6 height 6
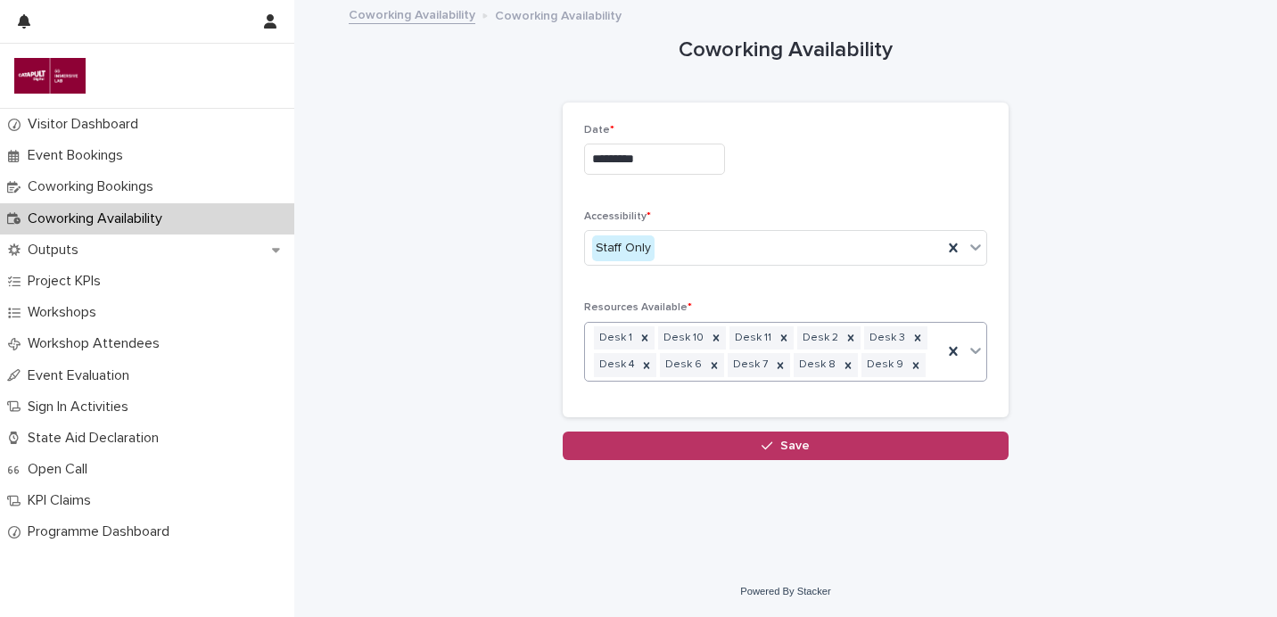
click at [775, 467] on div "Loading... Saving… Loading... Saving… Coworking Availability Loading... Saving……" at bounding box center [786, 262] width 892 height 520
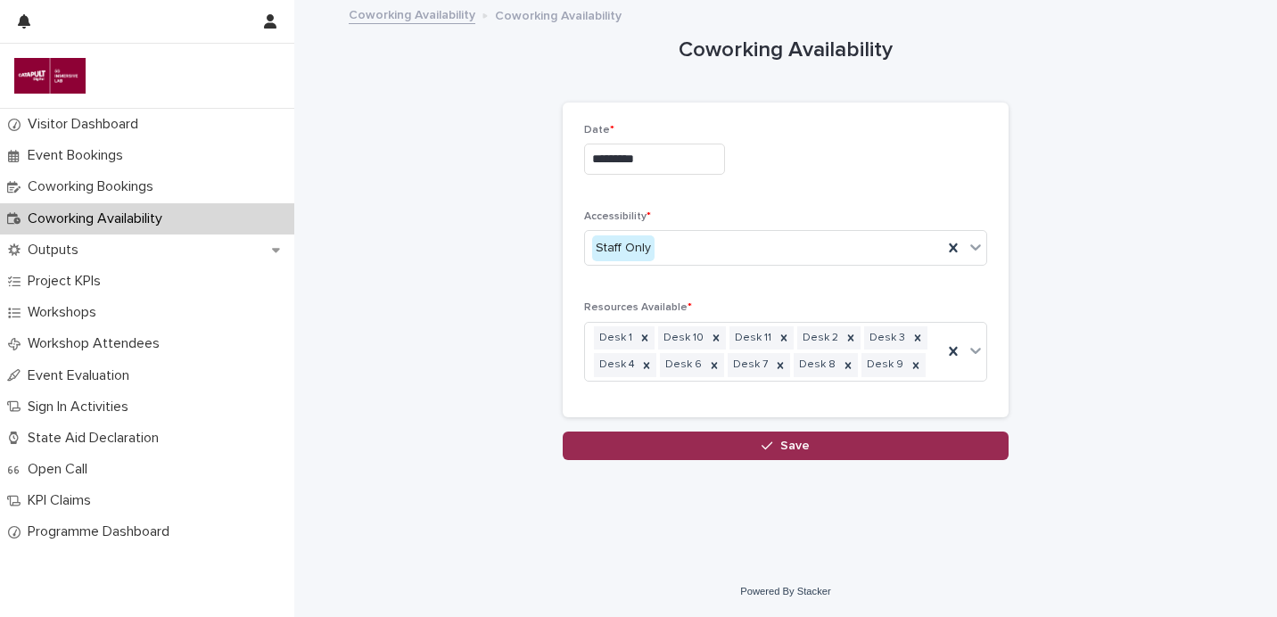
click at [798, 449] on span "Save" at bounding box center [795, 446] width 29 height 12
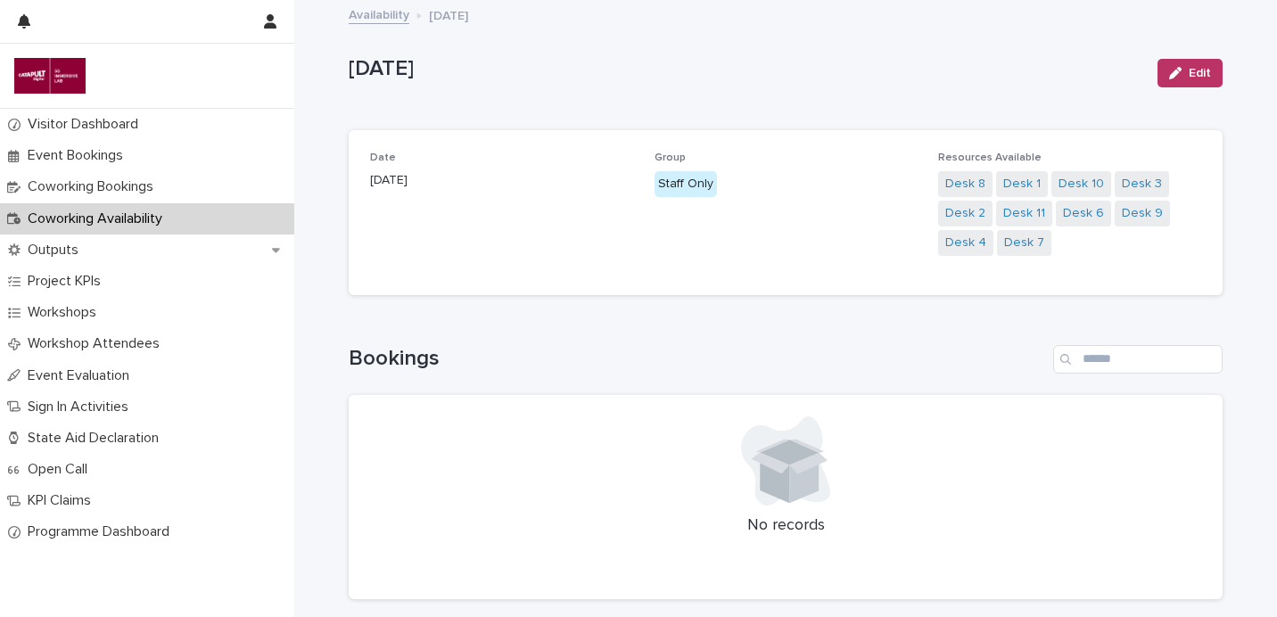
click at [404, 21] on link "Availability" at bounding box center [379, 14] width 61 height 21
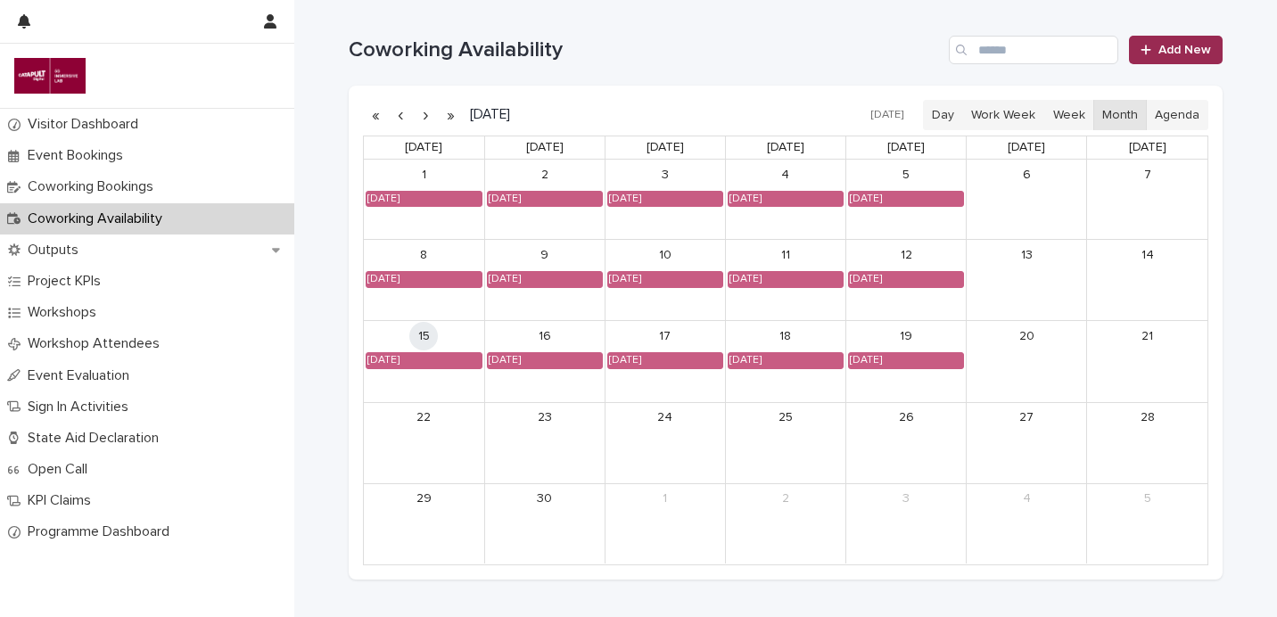
click at [1163, 52] on span "Add New" at bounding box center [1185, 50] width 53 height 12
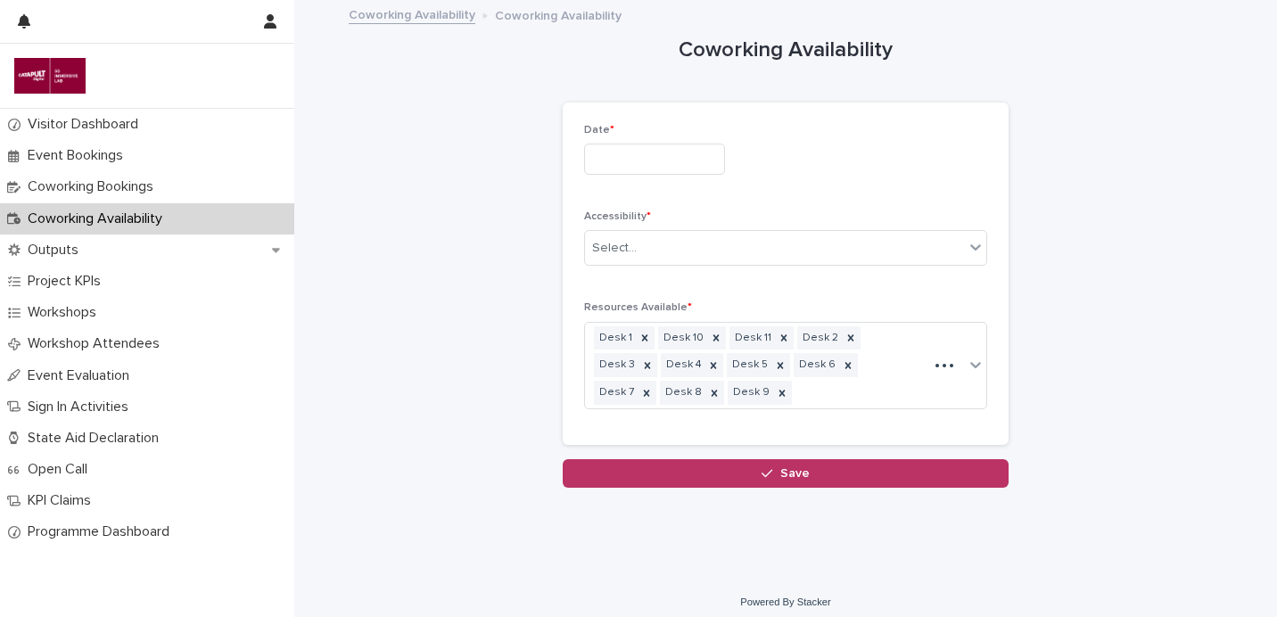
click at [616, 147] on input "text" at bounding box center [654, 159] width 141 height 31
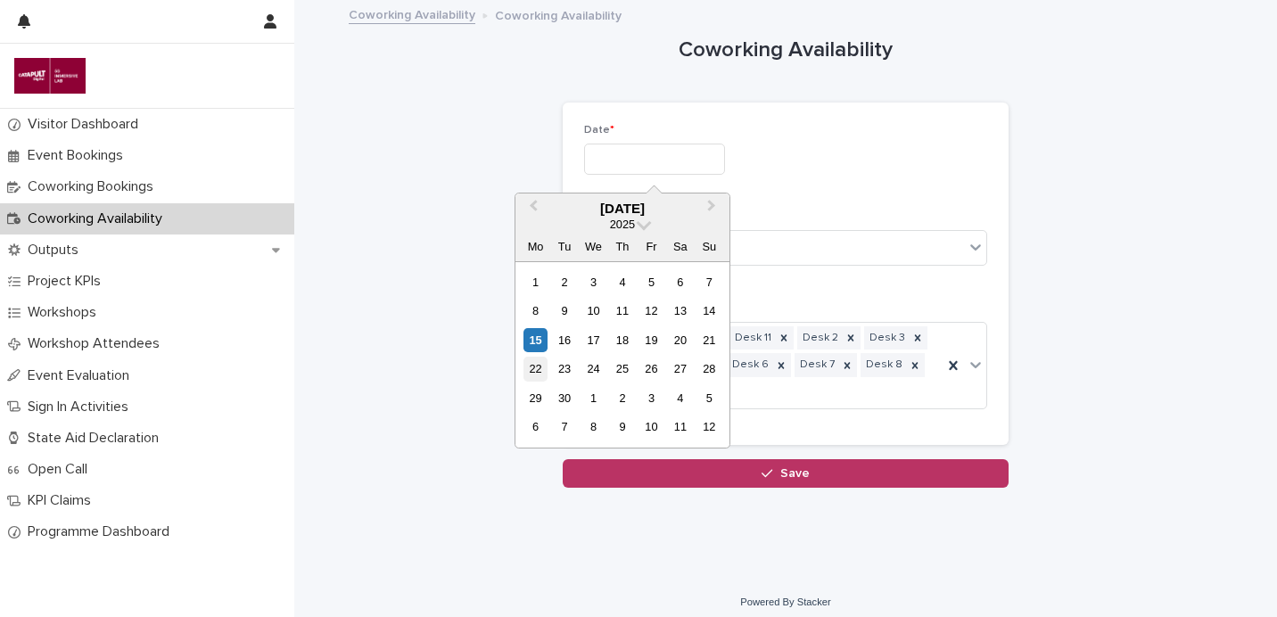
click at [544, 372] on div "22" at bounding box center [536, 369] width 24 height 24
type input "*********"
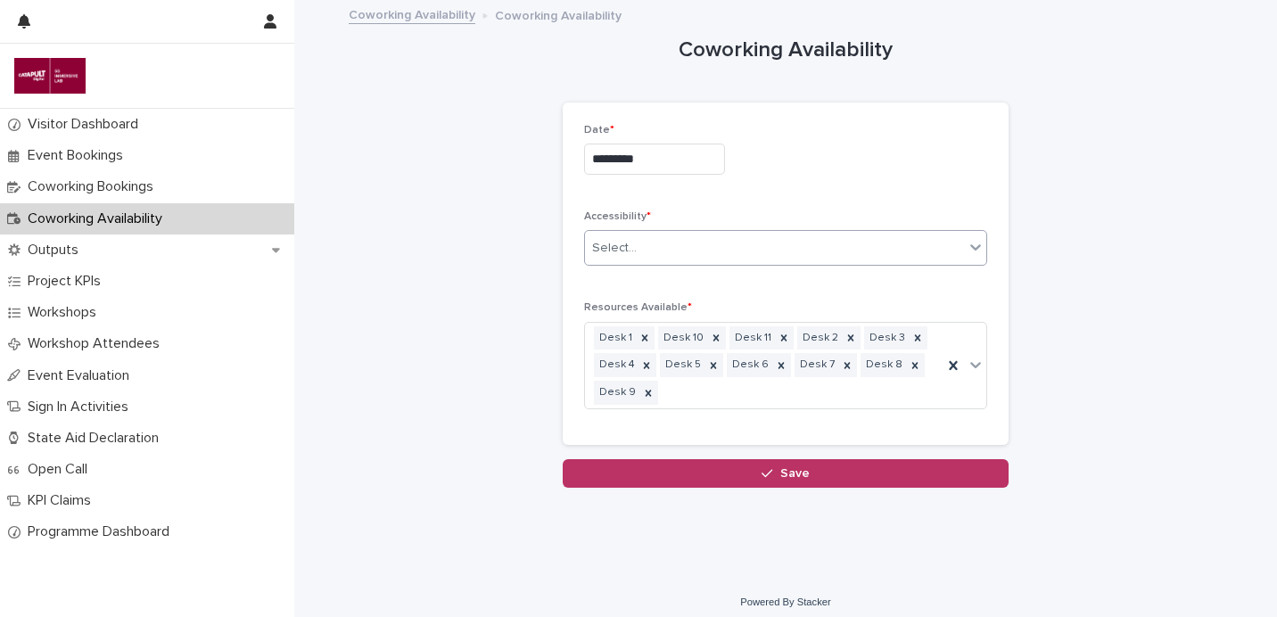
click at [796, 262] on div "Select..." at bounding box center [774, 248] width 379 height 29
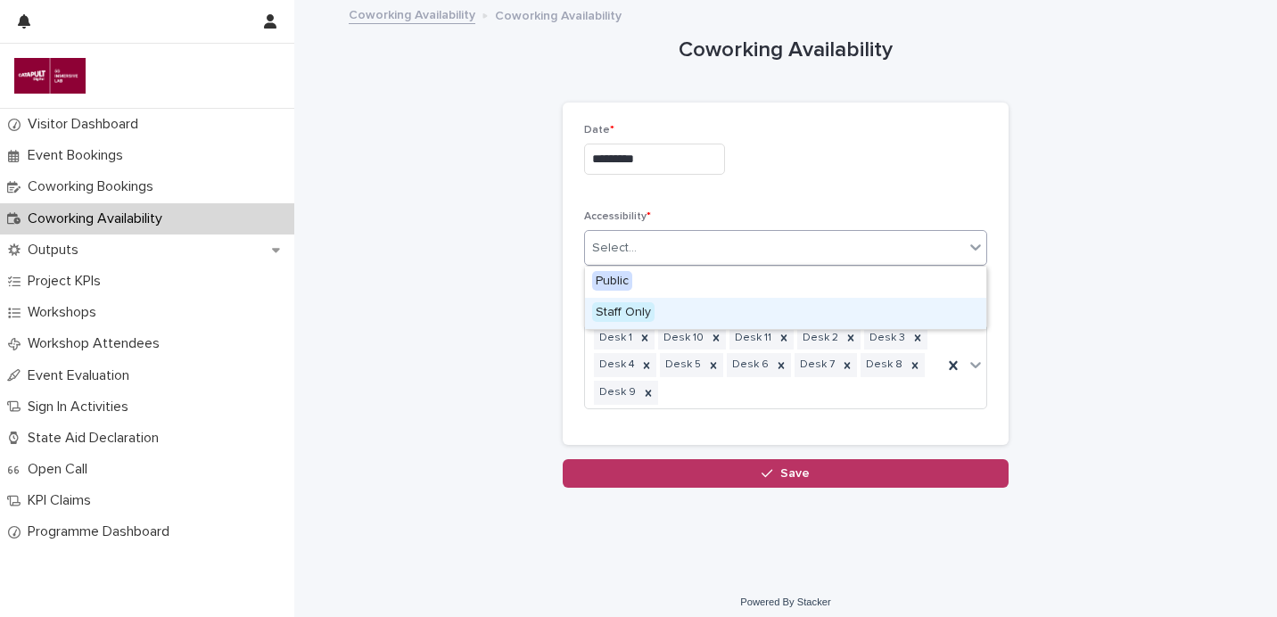
drag, startPoint x: 799, startPoint y: 310, endPoint x: 787, endPoint y: 318, distance: 14.8
click at [798, 310] on div "Staff Only" at bounding box center [785, 313] width 401 height 31
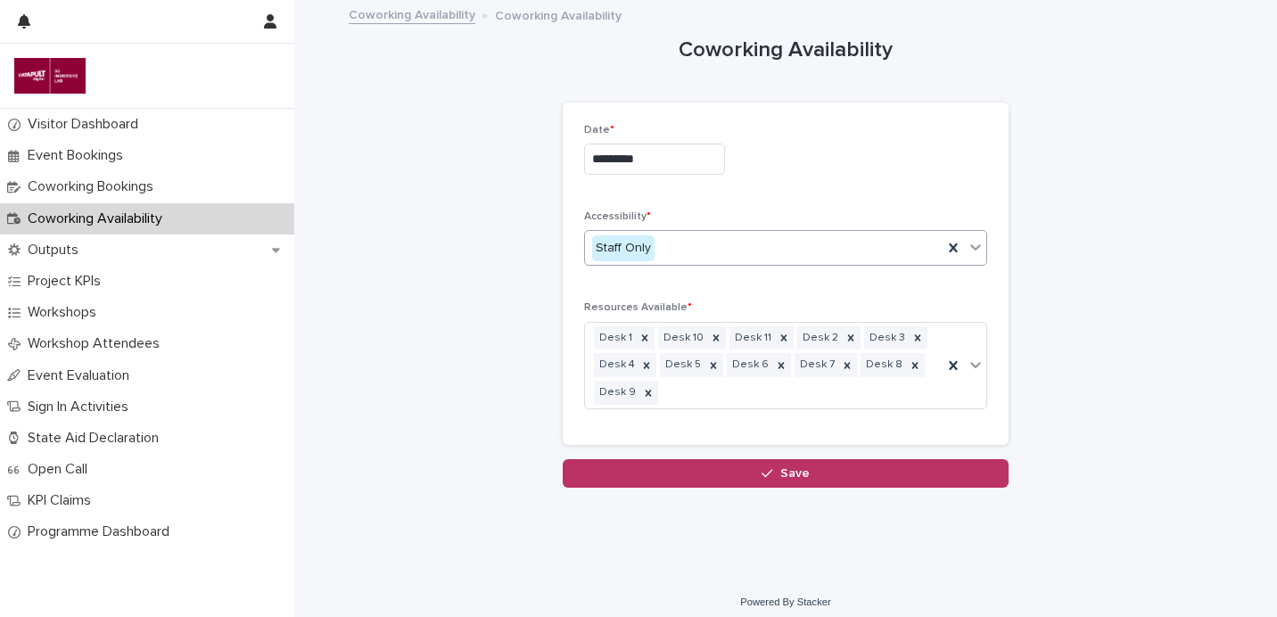
drag, startPoint x: 707, startPoint y: 363, endPoint x: 771, endPoint y: 427, distance: 90.2
click at [708, 366] on icon at bounding box center [713, 366] width 12 height 12
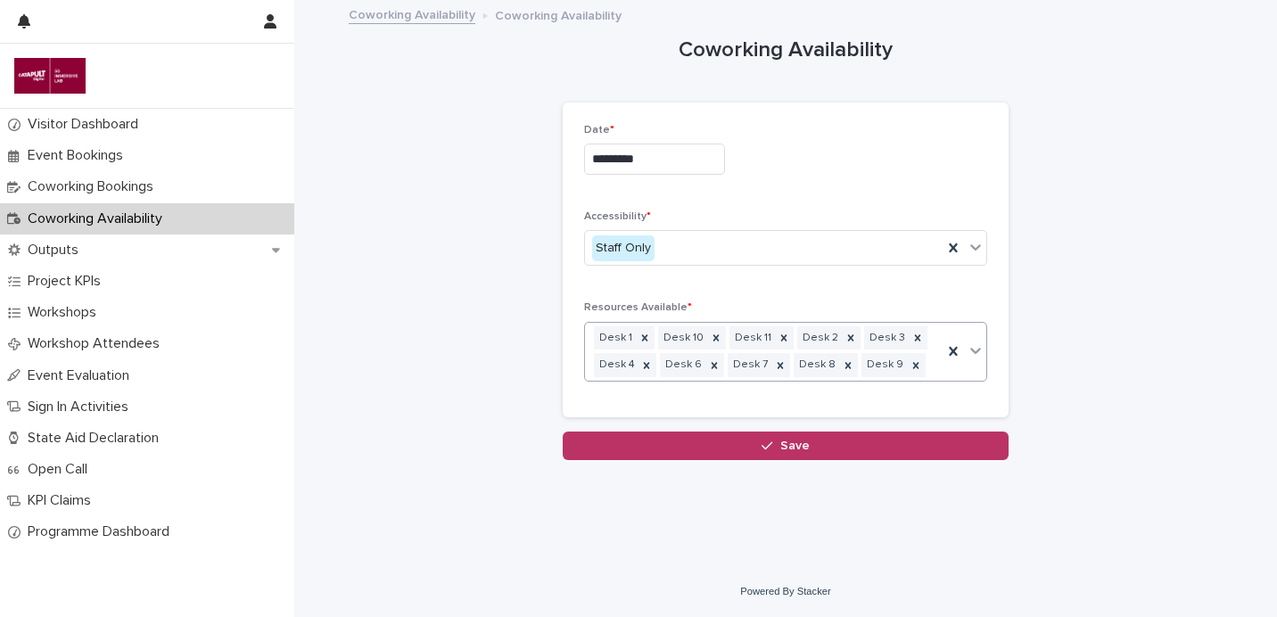
click at [793, 464] on div "Loading... Saving… Loading... Saving… Coworking Availability Loading... Saving……" at bounding box center [786, 262] width 892 height 520
click at [805, 451] on span "Save" at bounding box center [795, 446] width 29 height 12
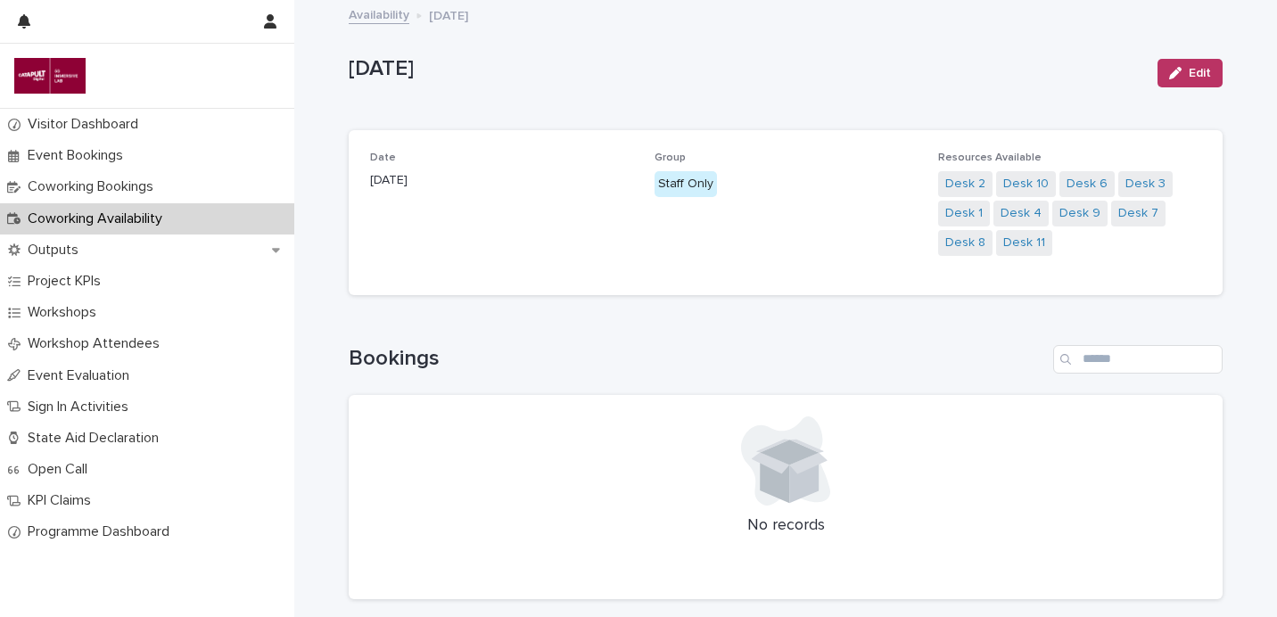
click at [360, 9] on link "Availability" at bounding box center [379, 14] width 61 height 21
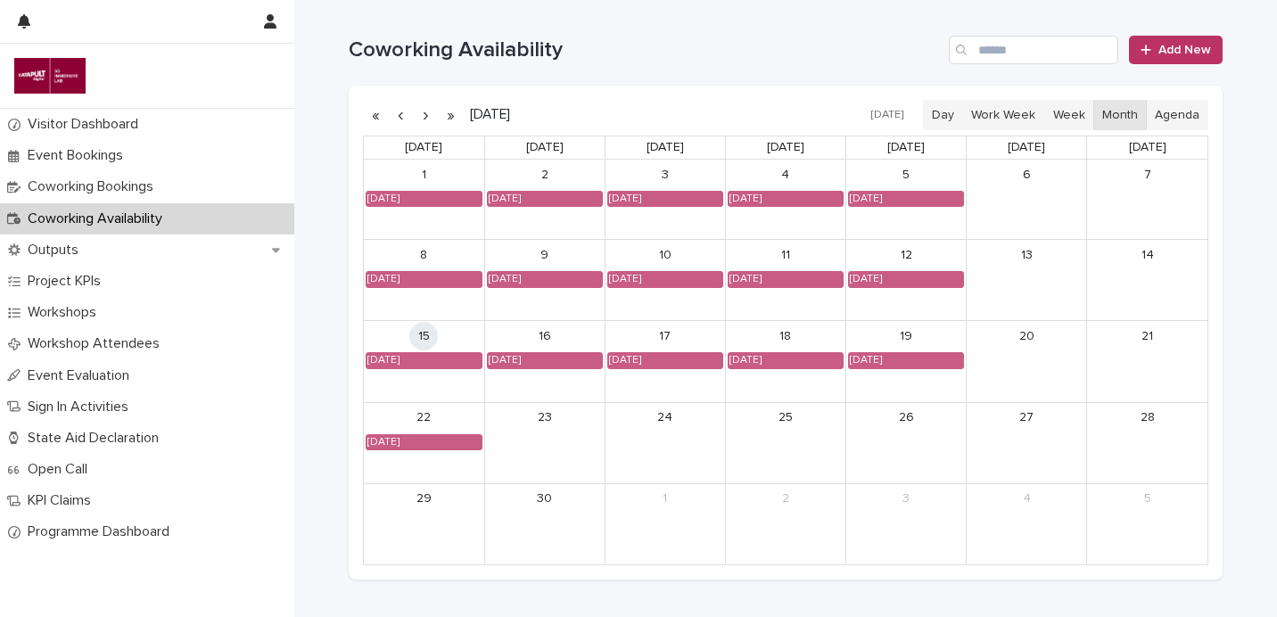
drag, startPoint x: 542, startPoint y: 429, endPoint x: 663, endPoint y: 409, distance: 122.9
click at [542, 430] on link "23" at bounding box center [545, 418] width 29 height 29
click at [1202, 56] on link "Add New" at bounding box center [1176, 50] width 94 height 29
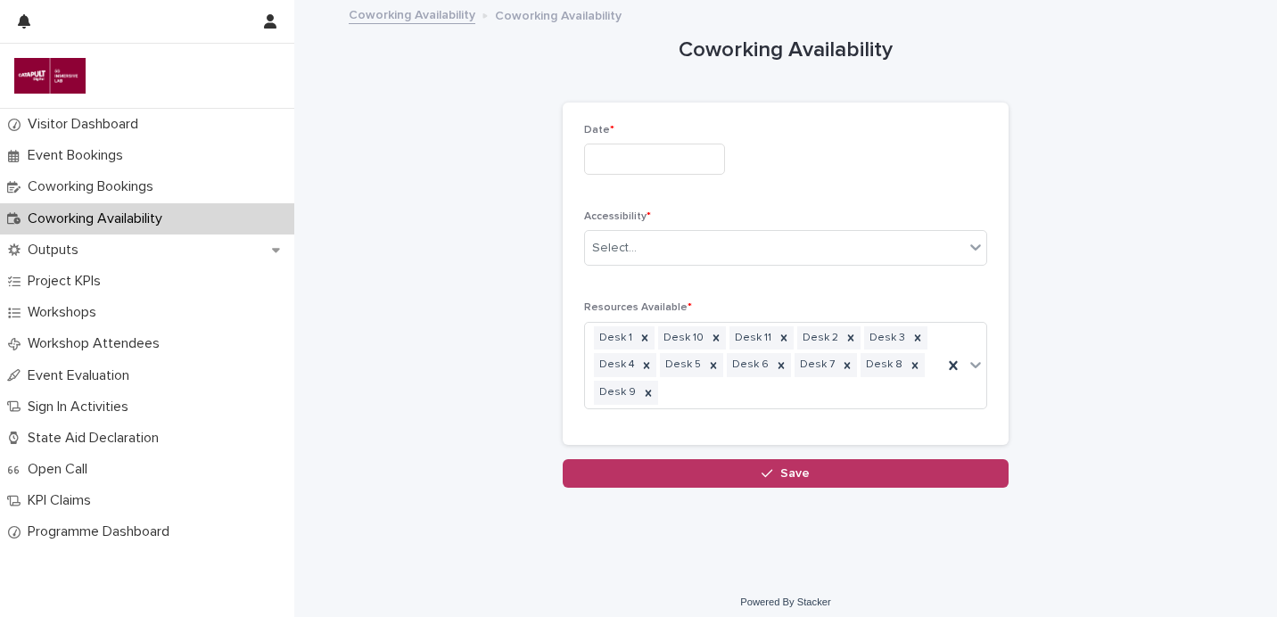
click at [697, 164] on input "text" at bounding box center [654, 159] width 141 height 31
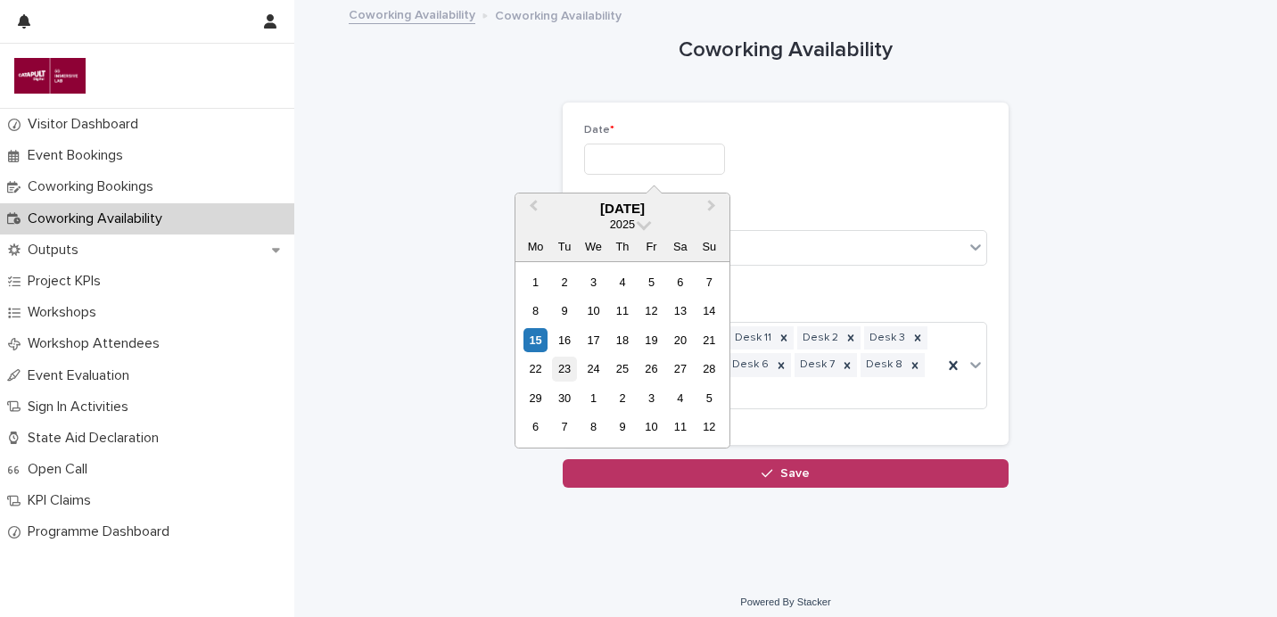
click at [563, 361] on div "23" at bounding box center [564, 369] width 24 height 24
type input "*********"
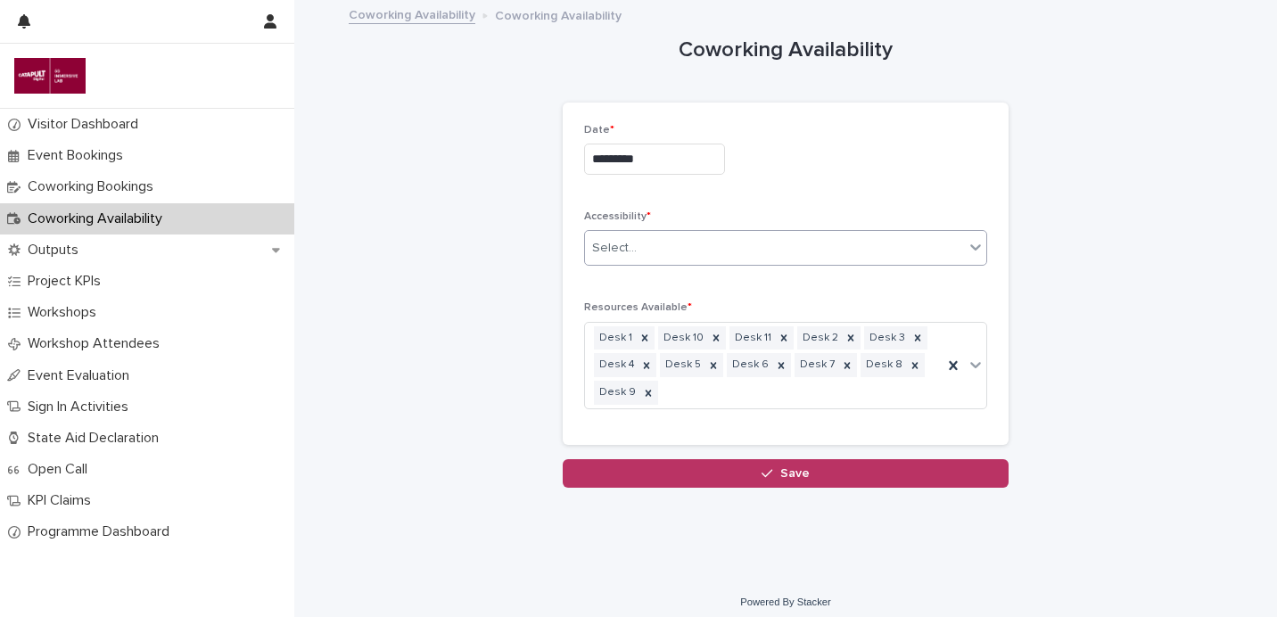
click at [840, 258] on div "Select..." at bounding box center [774, 248] width 379 height 29
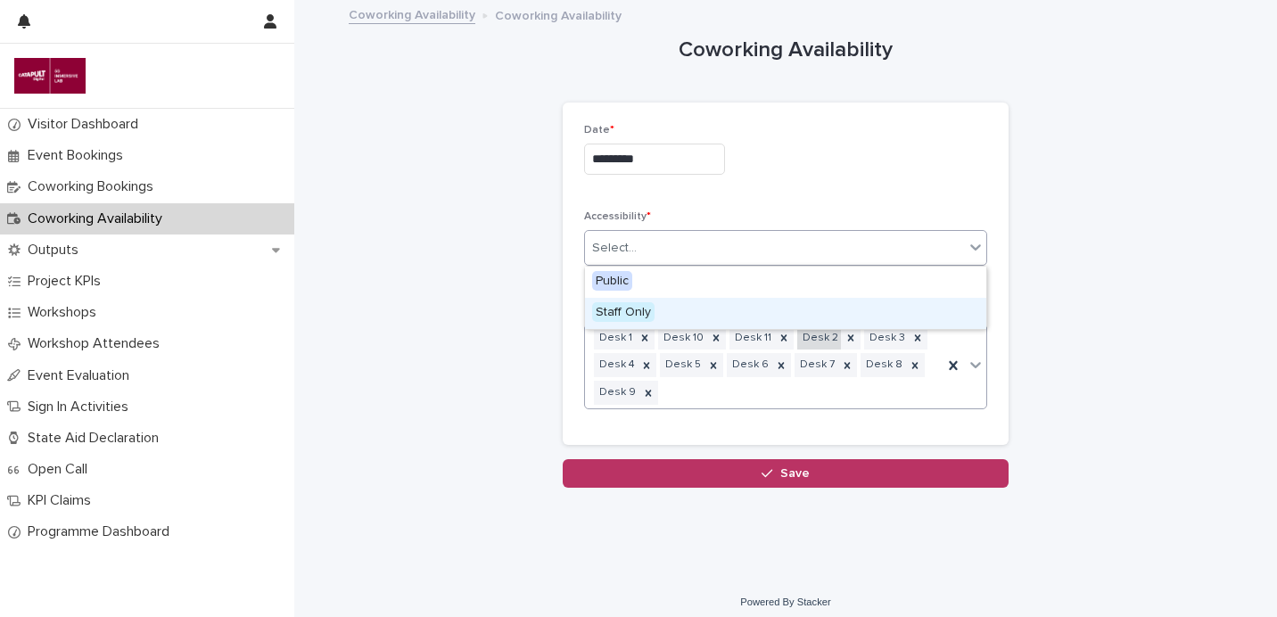
drag, startPoint x: 819, startPoint y: 310, endPoint x: 800, endPoint y: 334, distance: 30.5
click at [819, 310] on div "Staff Only" at bounding box center [785, 313] width 401 height 31
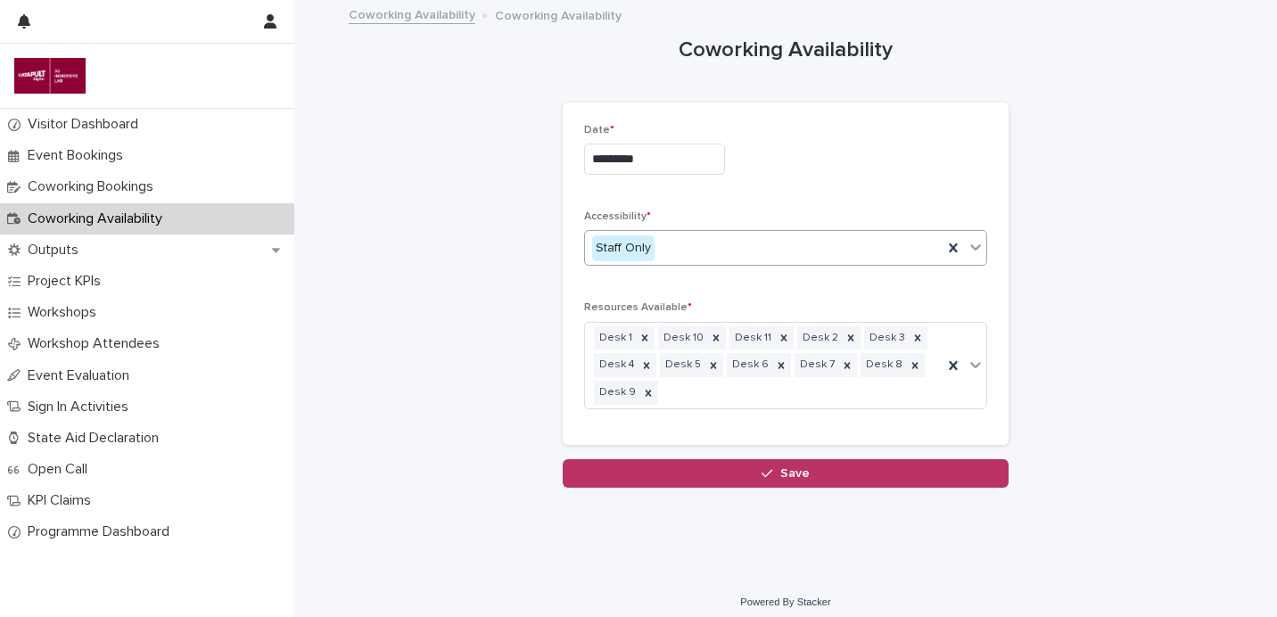
drag, startPoint x: 714, startPoint y: 370, endPoint x: 761, endPoint y: 434, distance: 79.8
click at [714, 370] on icon at bounding box center [713, 366] width 12 height 12
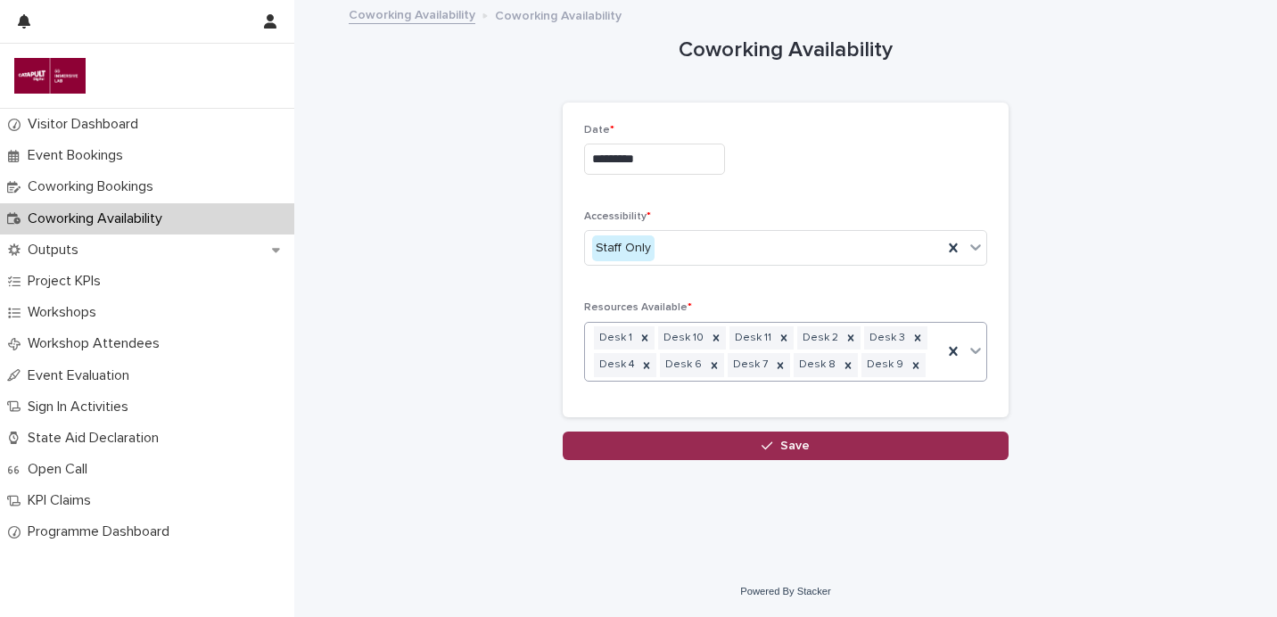
click at [785, 459] on button "Save" at bounding box center [786, 446] width 446 height 29
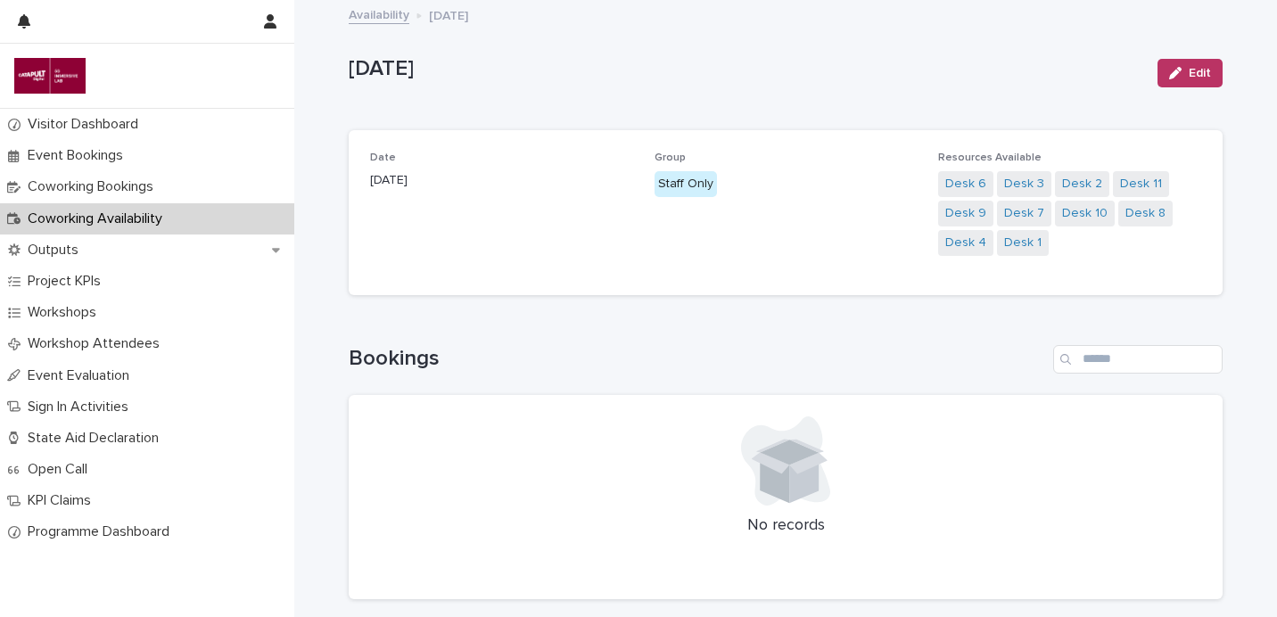
click at [390, 12] on link "Availability" at bounding box center [379, 14] width 61 height 21
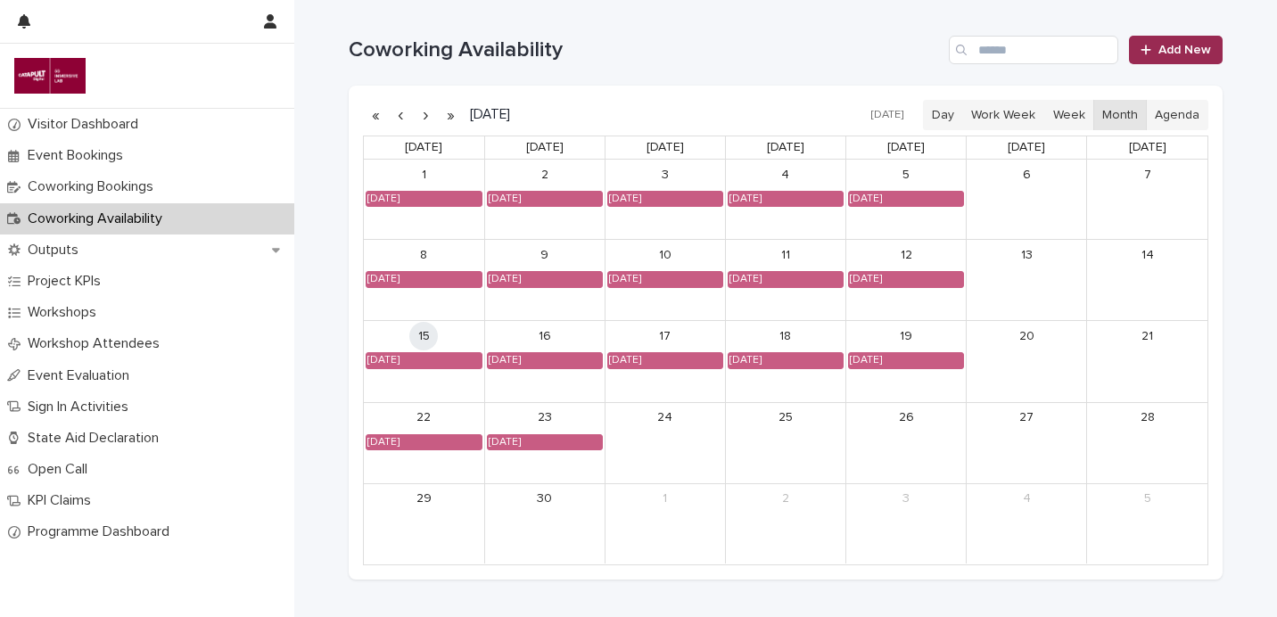
click at [1189, 54] on span "Add New" at bounding box center [1185, 50] width 53 height 12
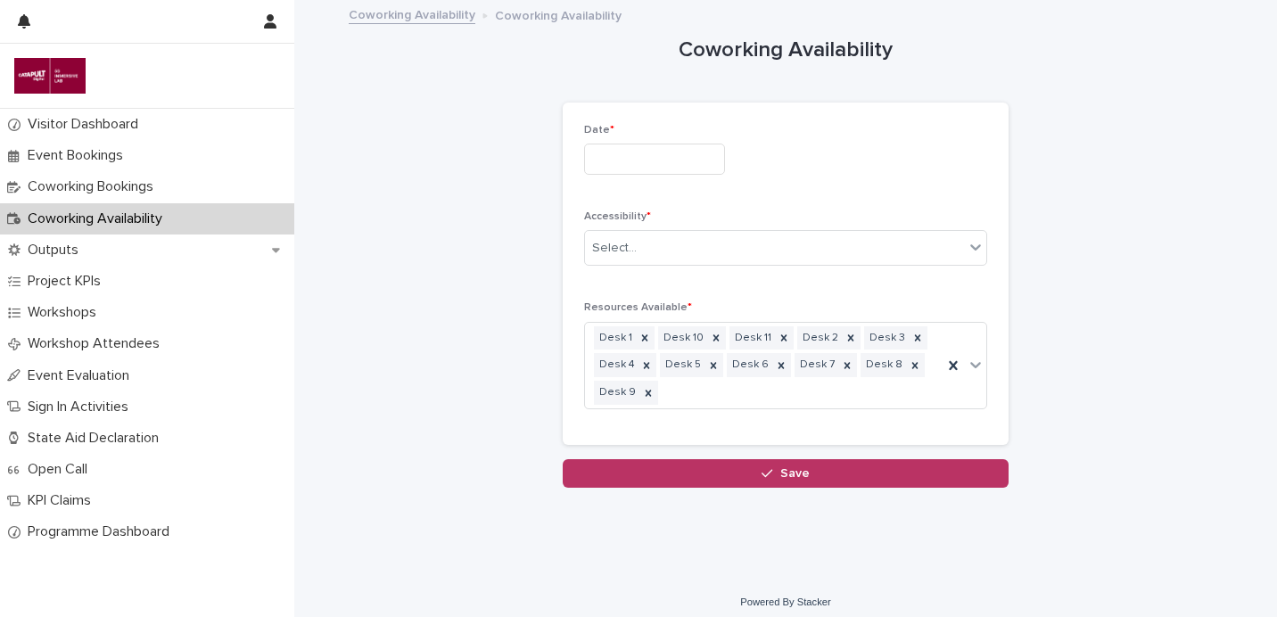
click at [673, 162] on input "text" at bounding box center [654, 159] width 141 height 31
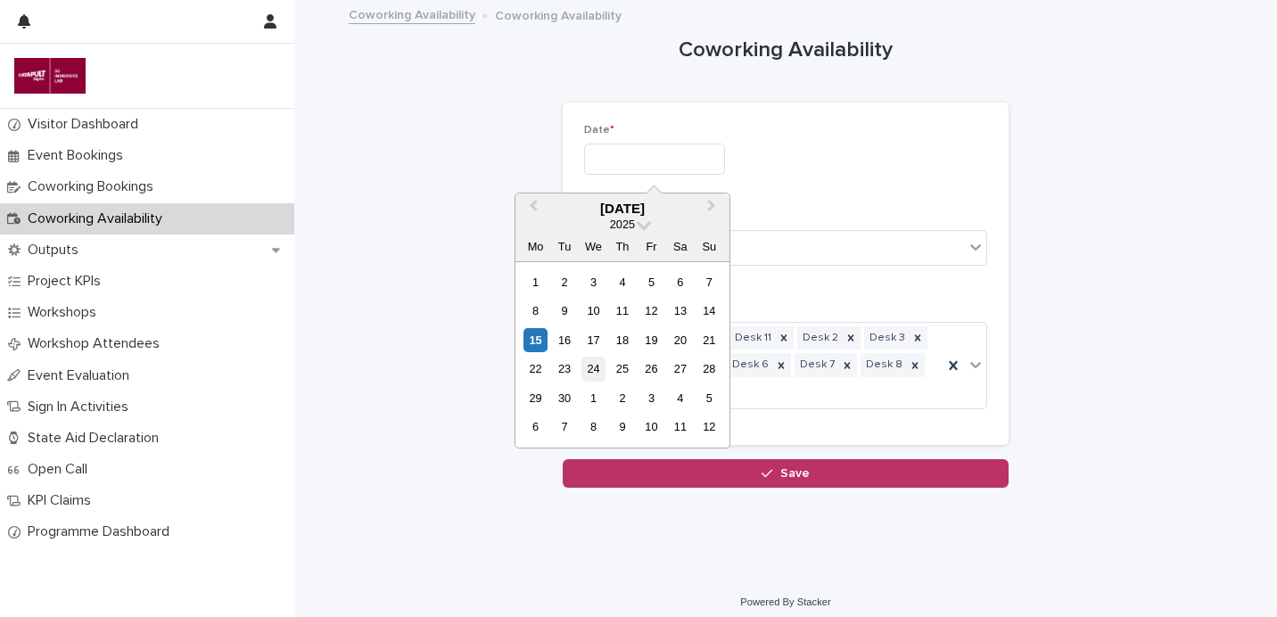
click at [593, 366] on div "24" at bounding box center [594, 369] width 24 height 24
type input "*********"
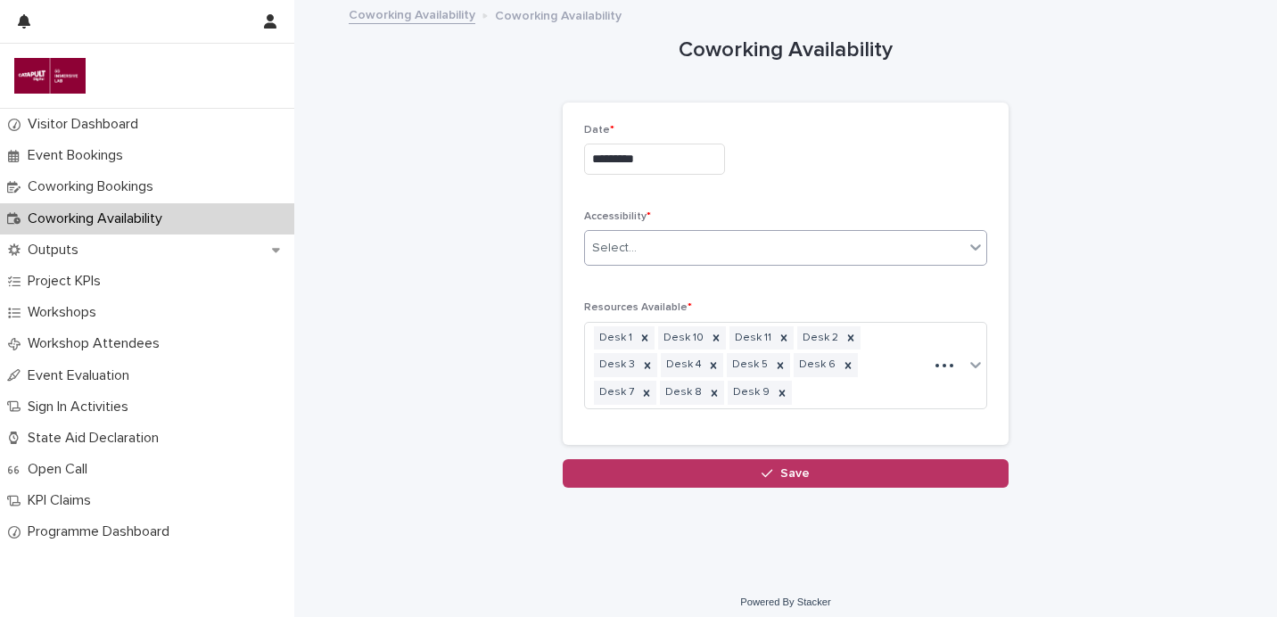
click at [855, 247] on div "Select..." at bounding box center [774, 248] width 379 height 29
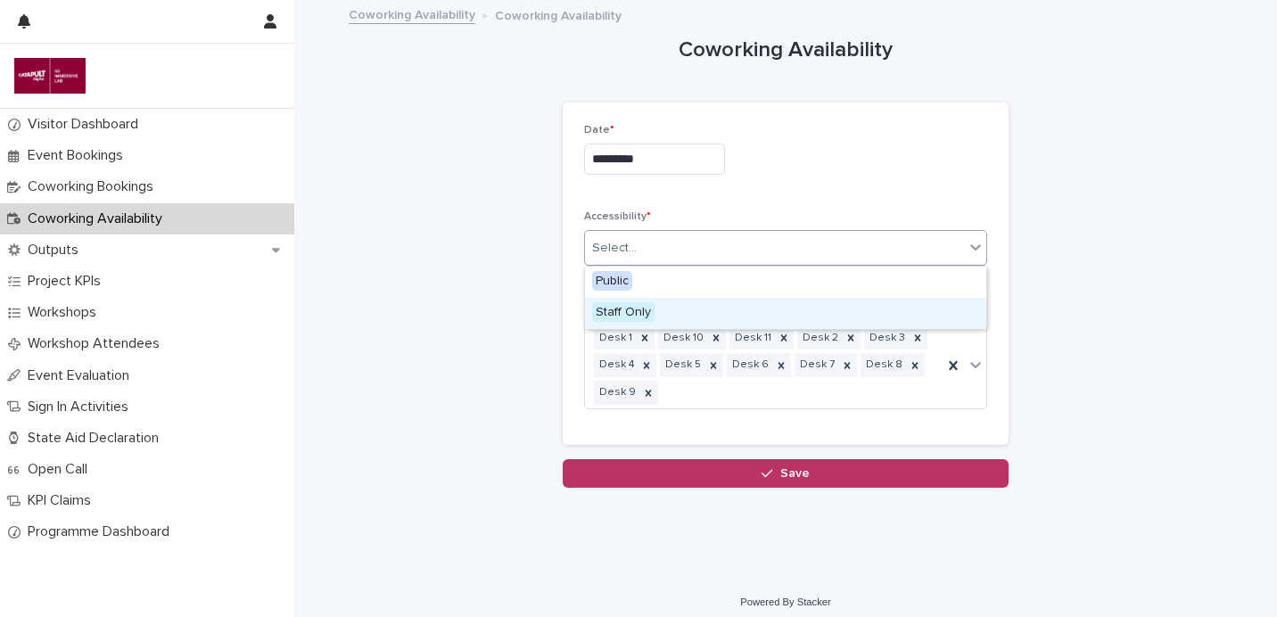
click at [816, 317] on div "Staff Only" at bounding box center [785, 313] width 401 height 31
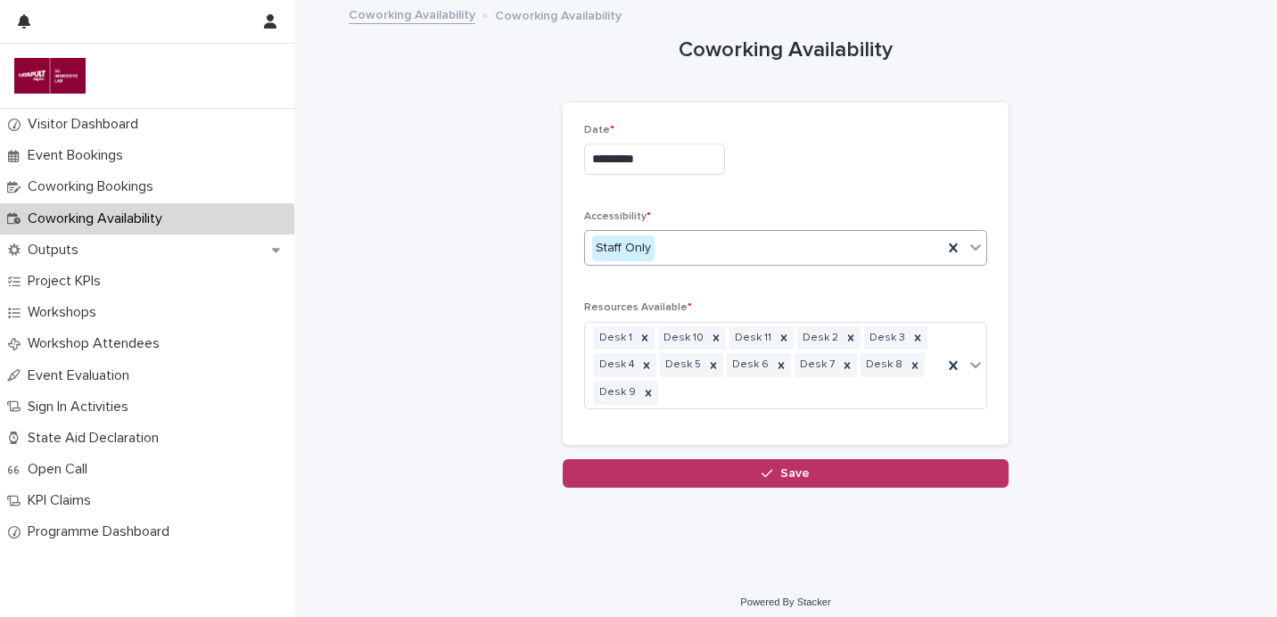
drag, startPoint x: 710, startPoint y: 361, endPoint x: 728, endPoint y: 430, distance: 71.0
click at [709, 362] on icon at bounding box center [713, 366] width 12 height 12
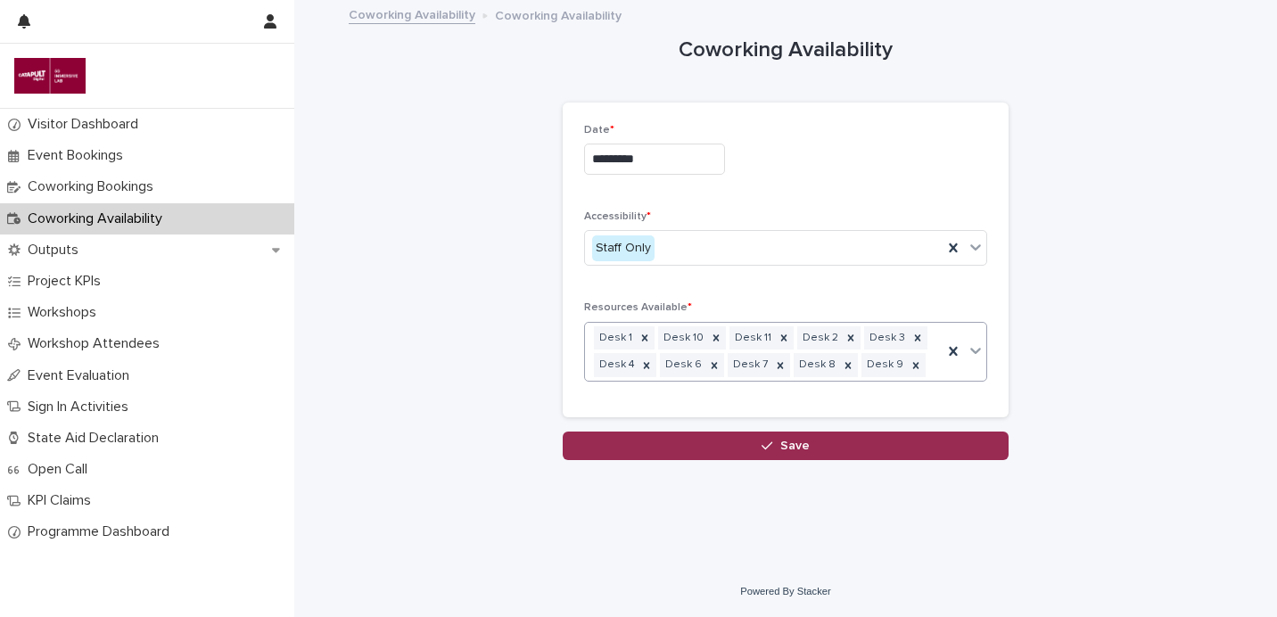
click at [737, 459] on button "Save" at bounding box center [786, 446] width 446 height 29
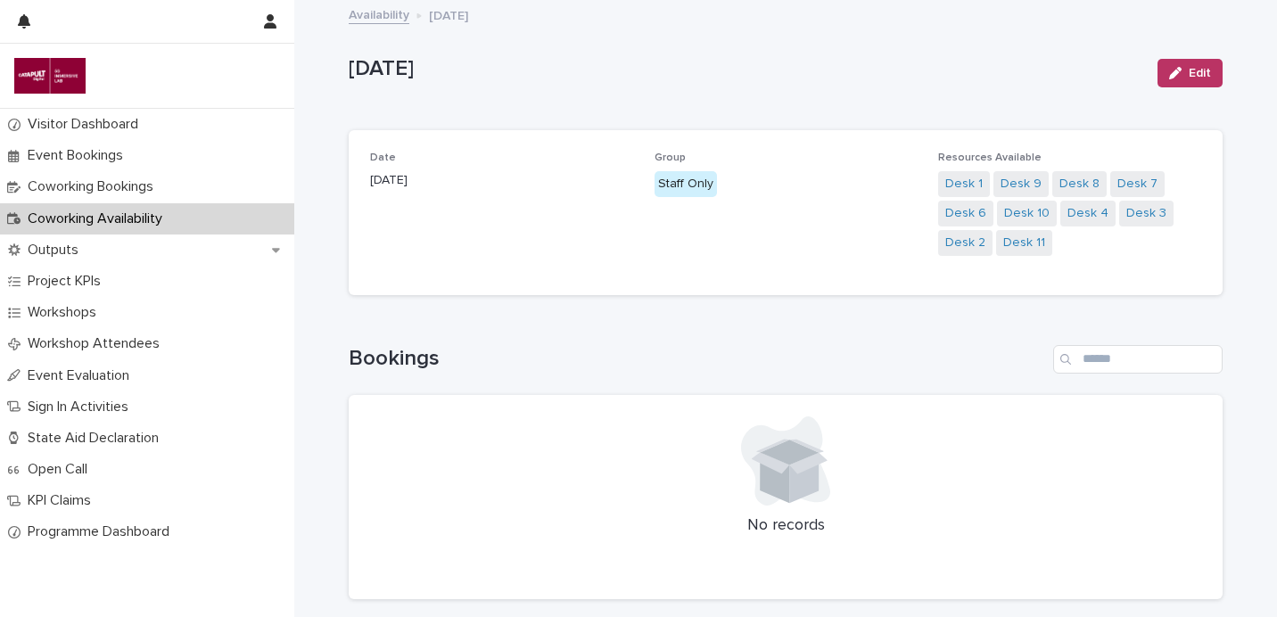
click at [359, 12] on link "Availability" at bounding box center [379, 14] width 61 height 21
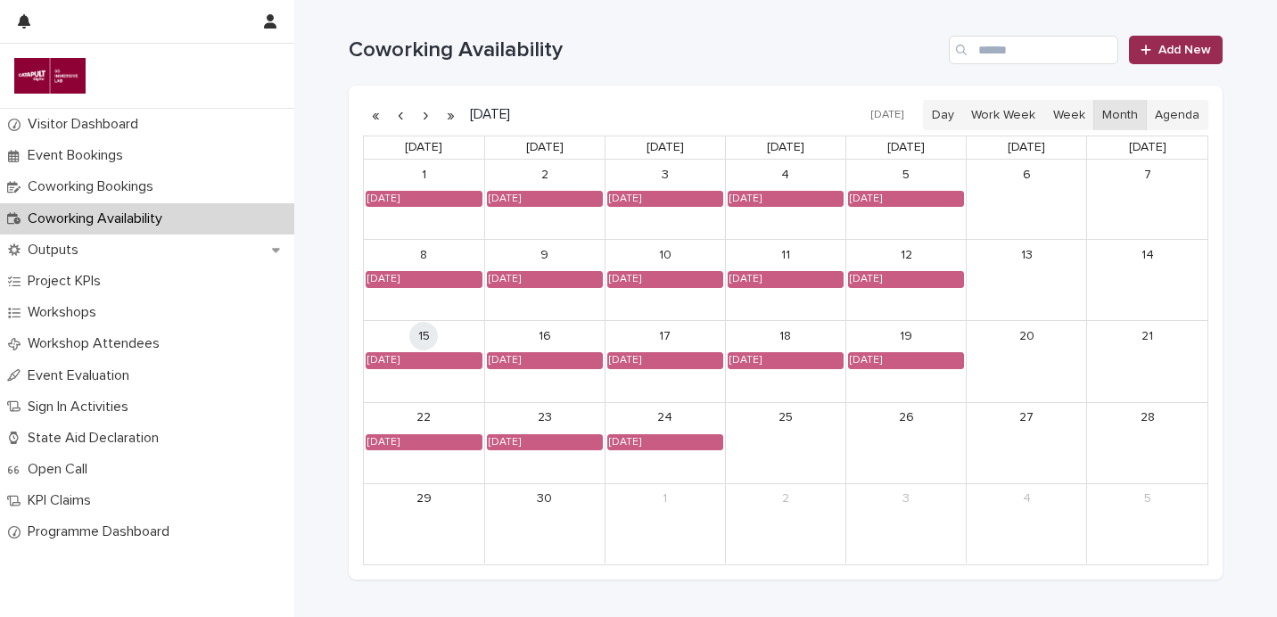
click at [1162, 52] on span "Add New" at bounding box center [1185, 50] width 53 height 12
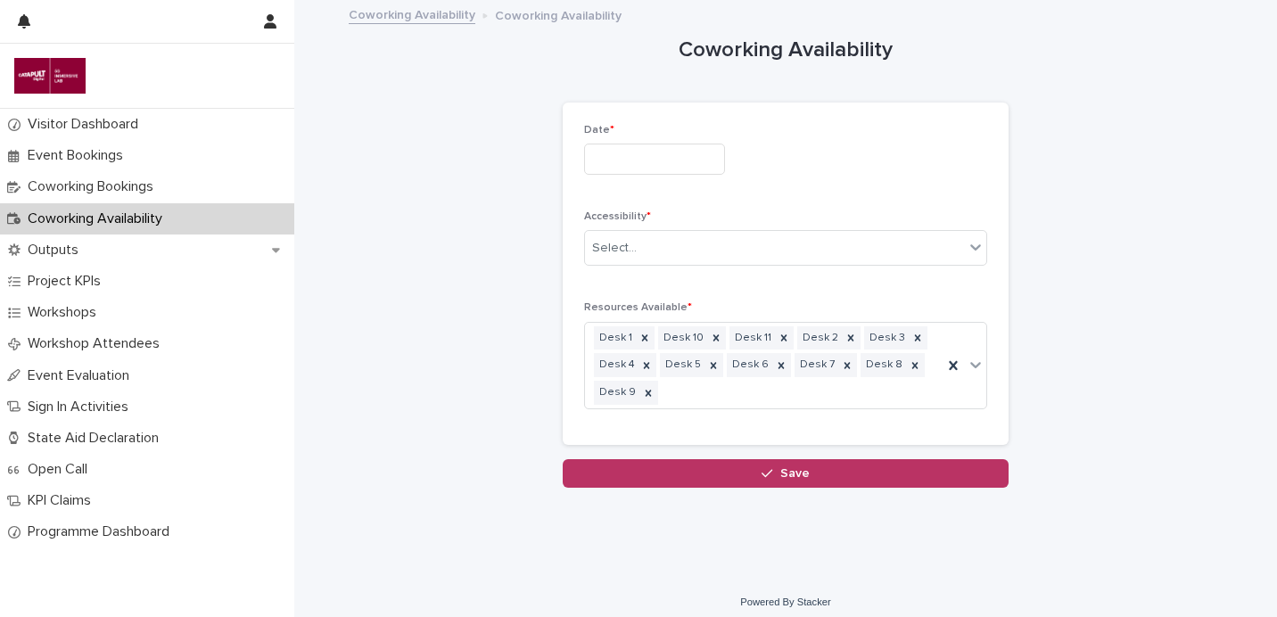
click at [608, 161] on input "text" at bounding box center [654, 159] width 141 height 31
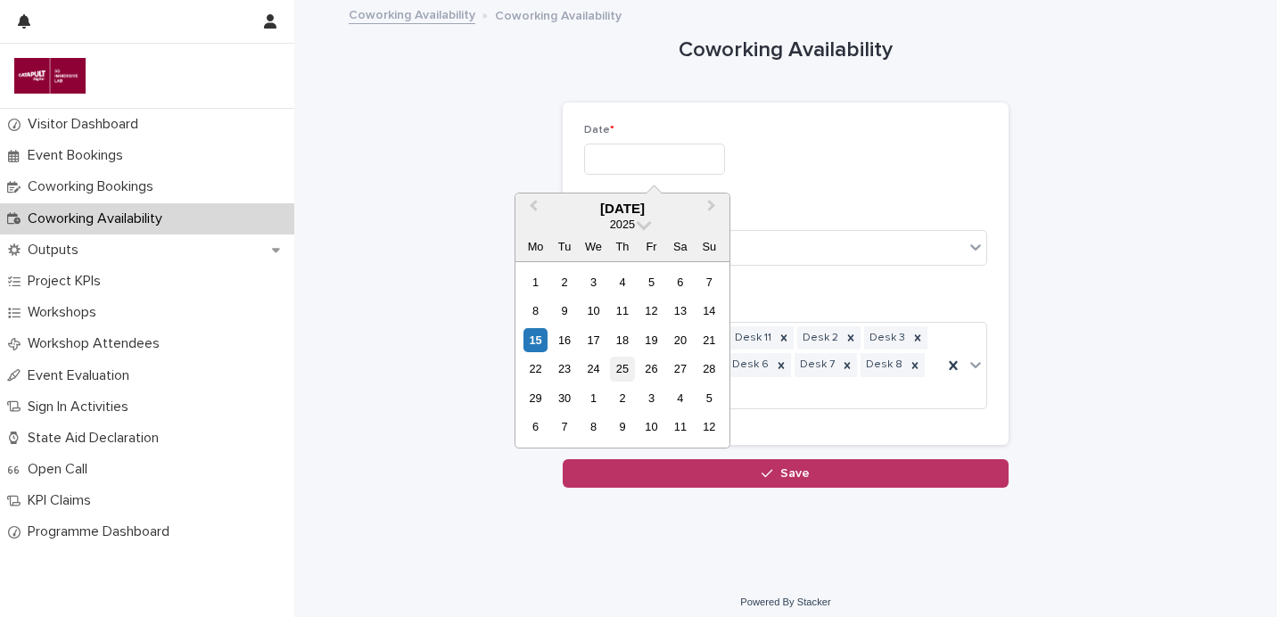
click at [616, 363] on div "25" at bounding box center [622, 369] width 24 height 24
type input "*********"
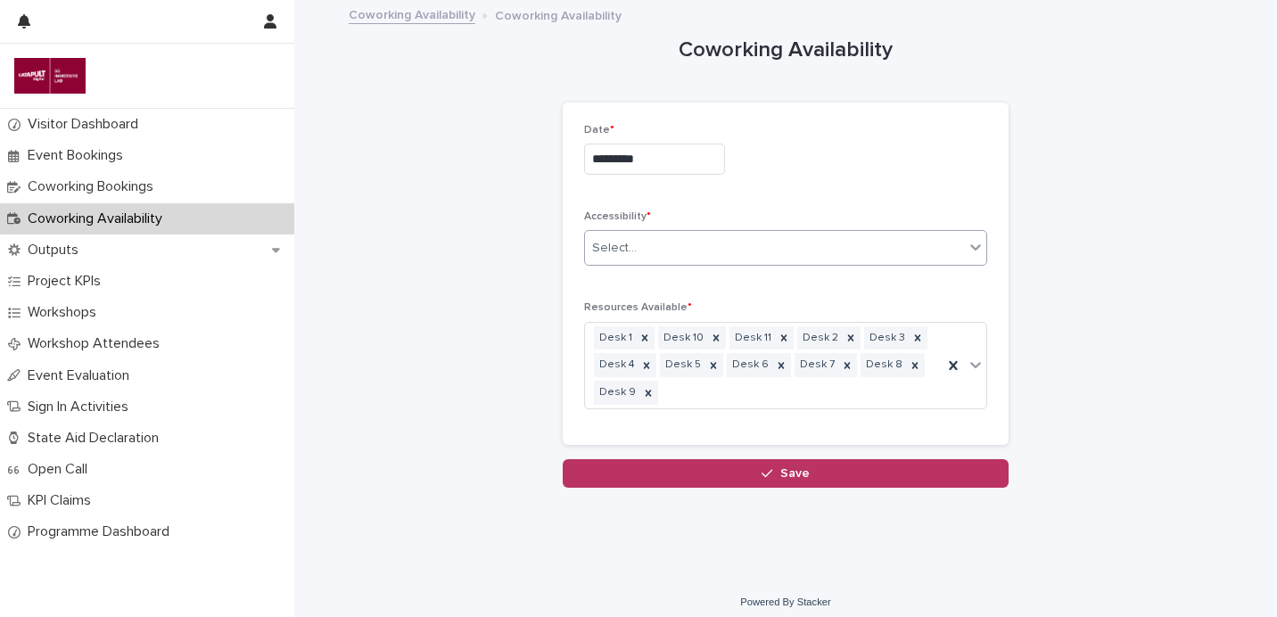
click at [763, 255] on div "Select..." at bounding box center [774, 248] width 379 height 29
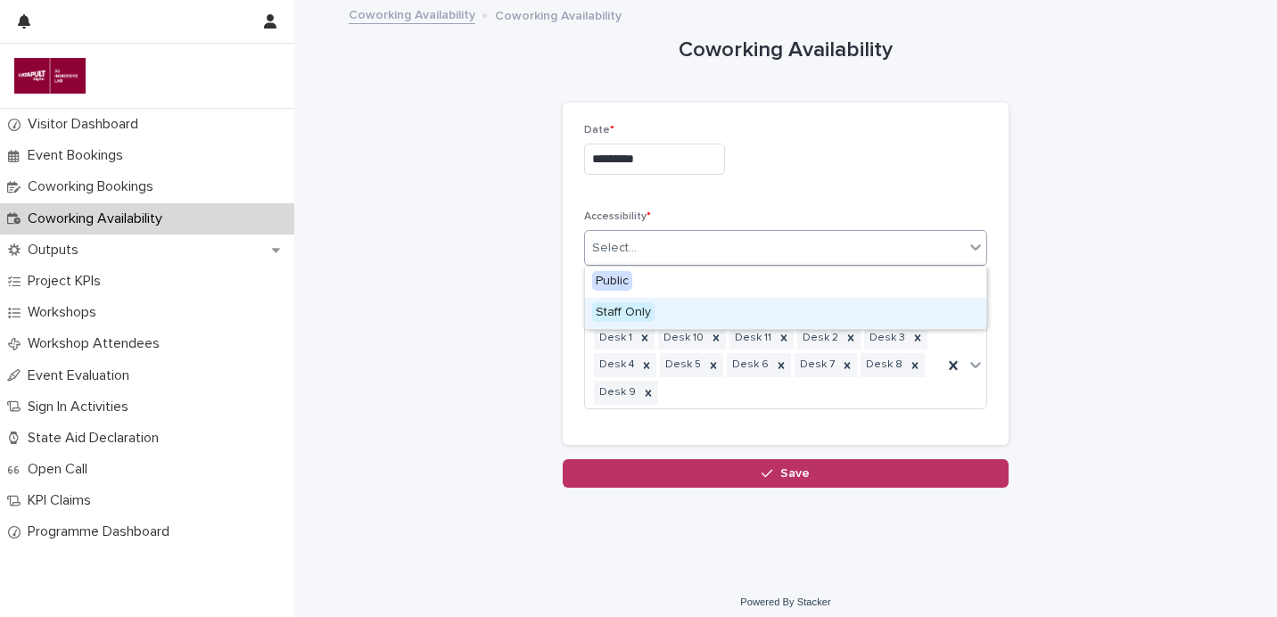
click at [775, 303] on div "Staff Only" at bounding box center [785, 313] width 401 height 31
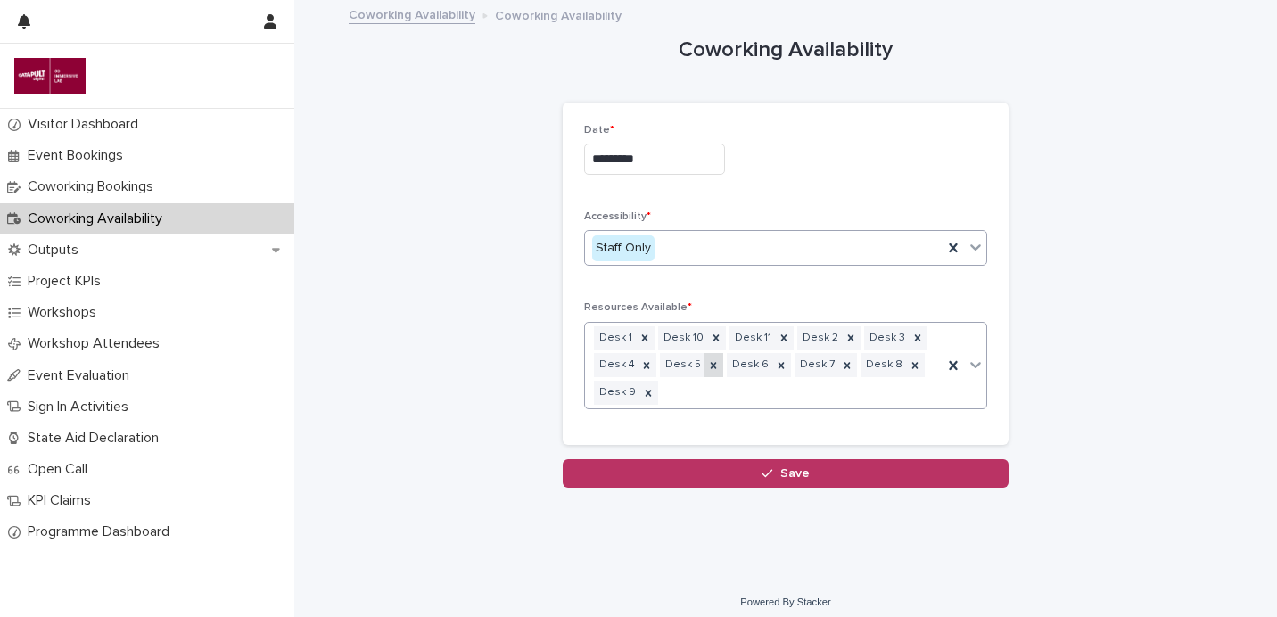
drag, startPoint x: 707, startPoint y: 368, endPoint x: 723, endPoint y: 399, distance: 34.3
click at [707, 368] on icon at bounding box center [713, 366] width 12 height 12
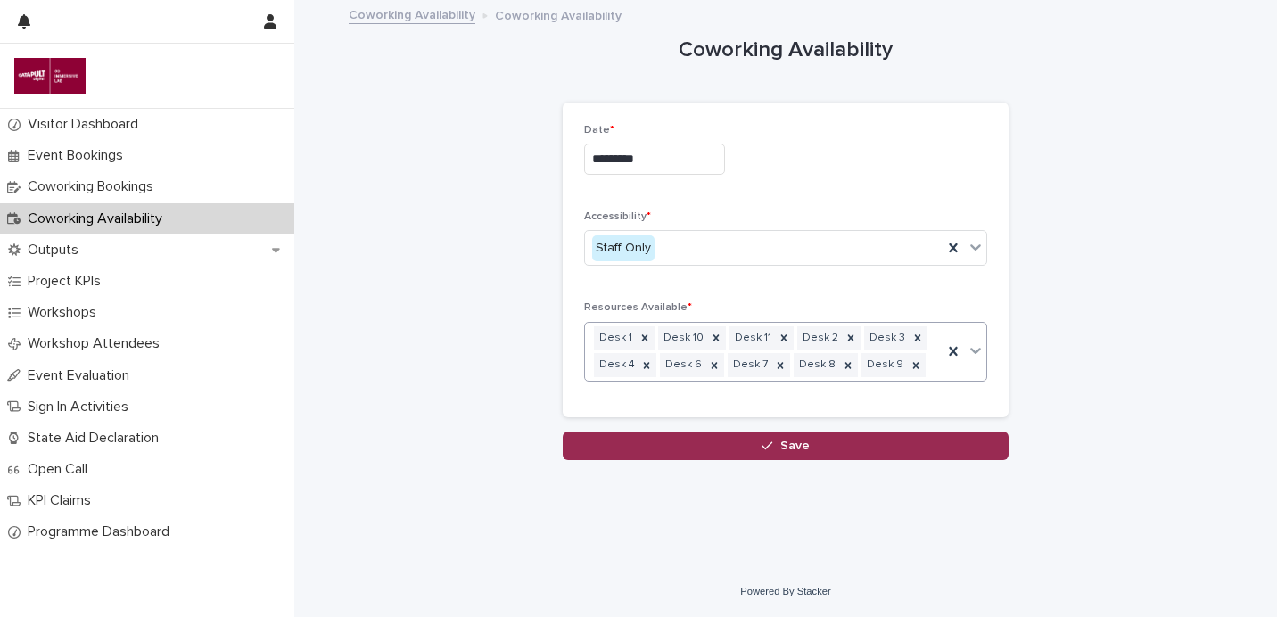
click at [797, 451] on span "Save" at bounding box center [795, 446] width 29 height 12
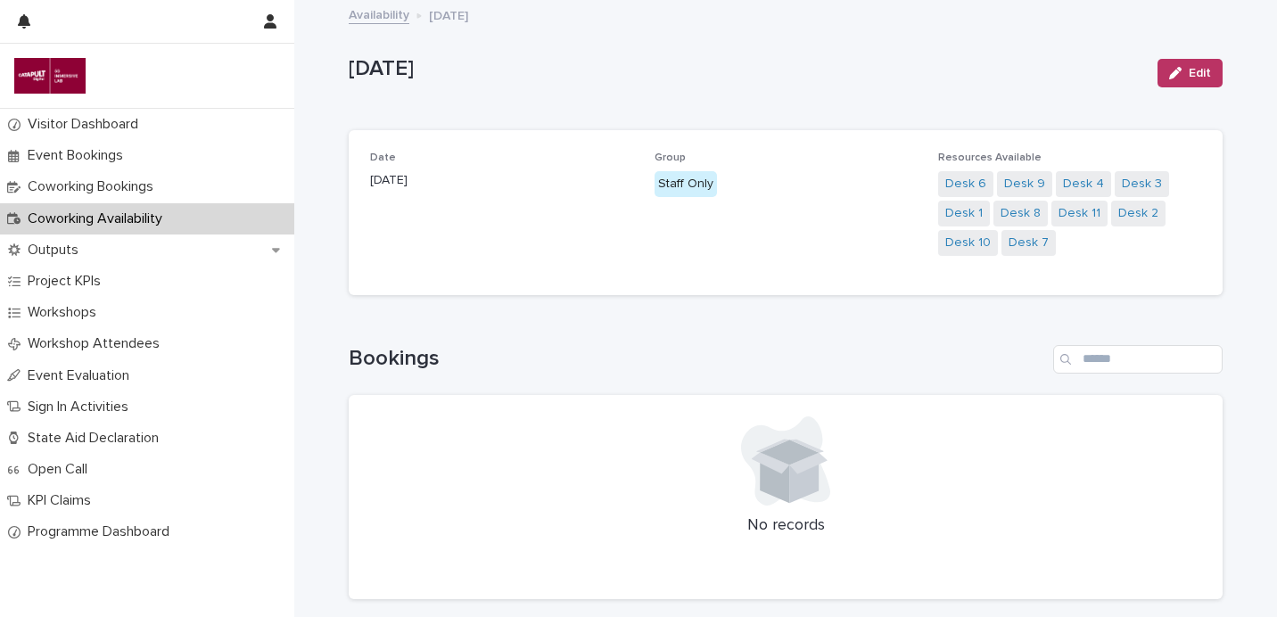
click at [371, 22] on link "Availability" at bounding box center [379, 14] width 61 height 21
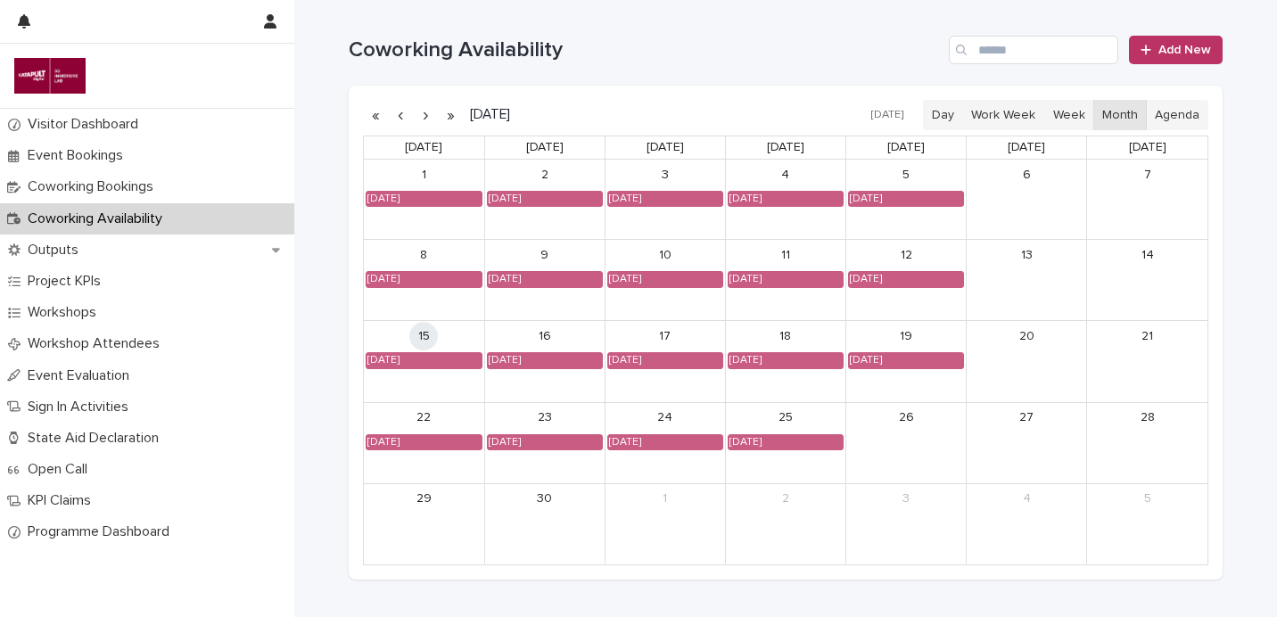
click at [930, 450] on div "26" at bounding box center [907, 443] width 120 height 80
click at [1186, 48] on span "Add New" at bounding box center [1185, 50] width 53 height 12
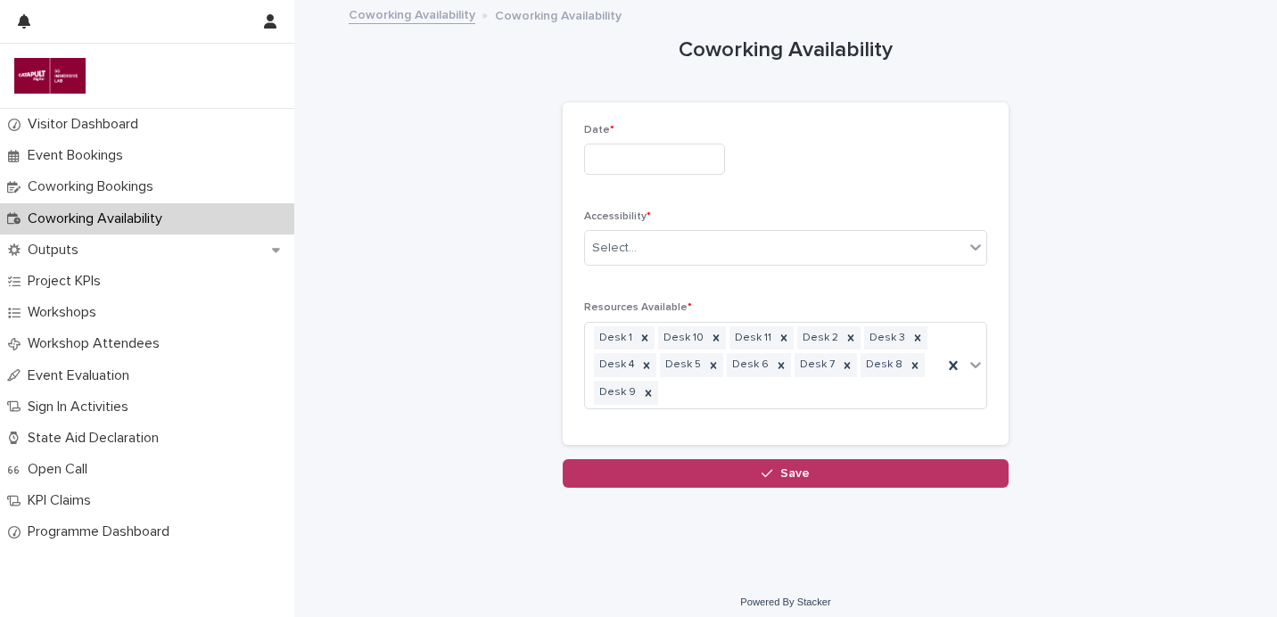
click at [709, 172] on input "text" at bounding box center [654, 159] width 141 height 31
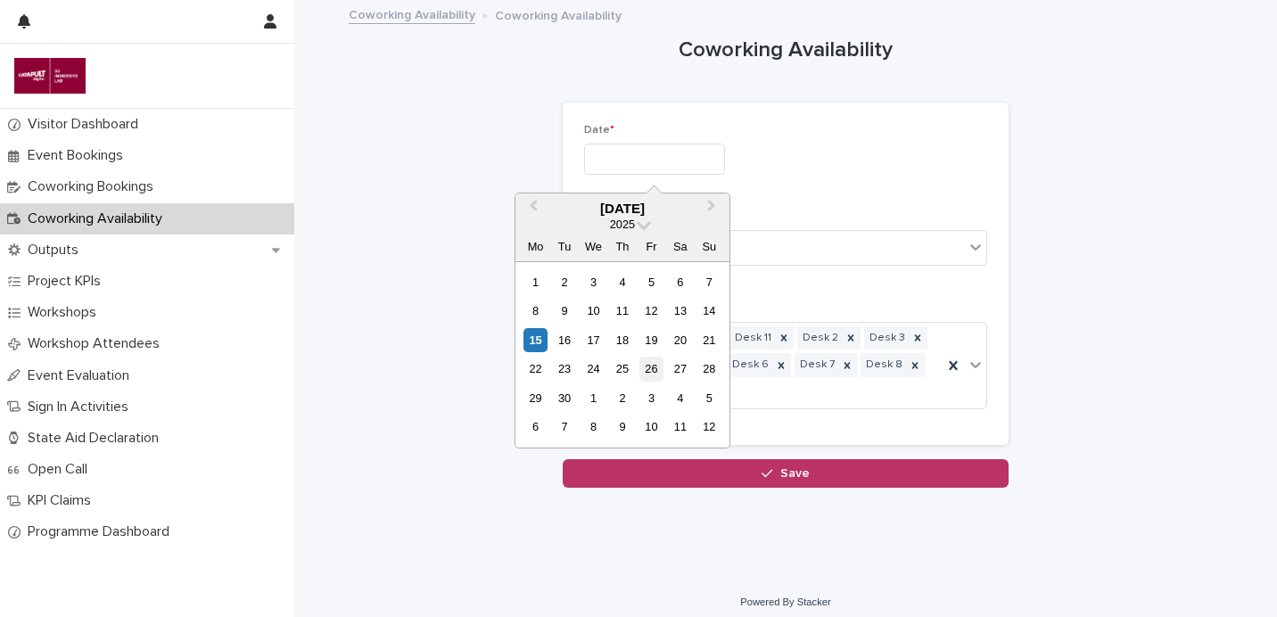
click at [646, 372] on div "26" at bounding box center [652, 369] width 24 height 24
type input "*********"
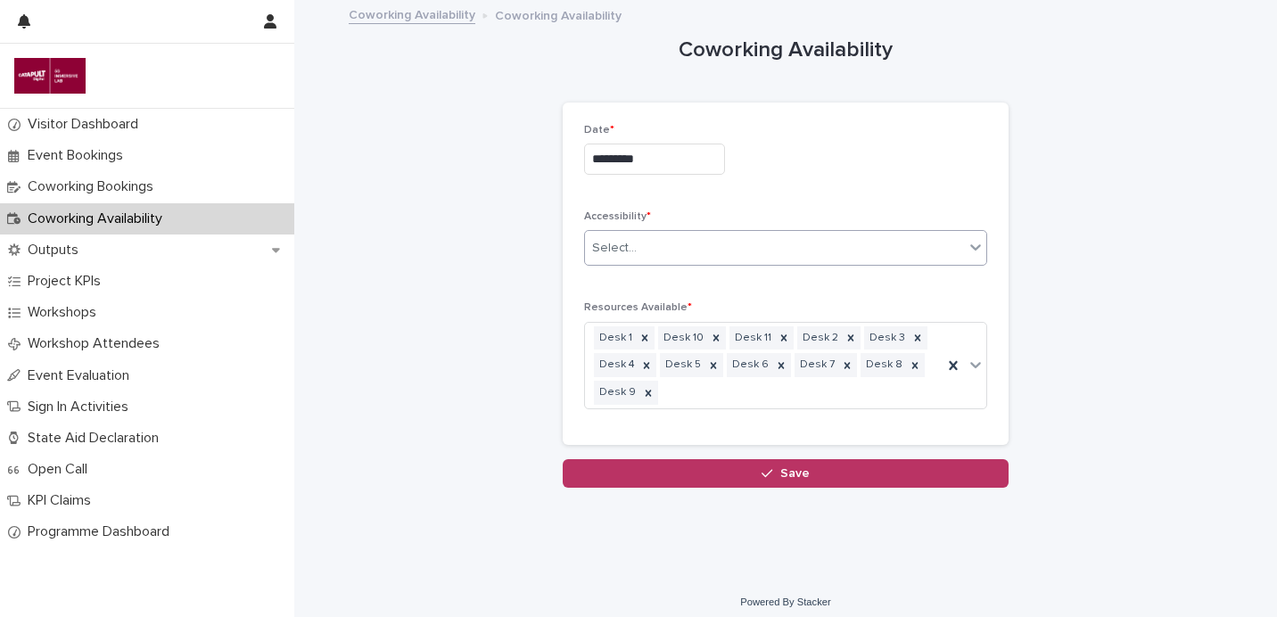
click at [667, 242] on div "Select..." at bounding box center [774, 248] width 379 height 29
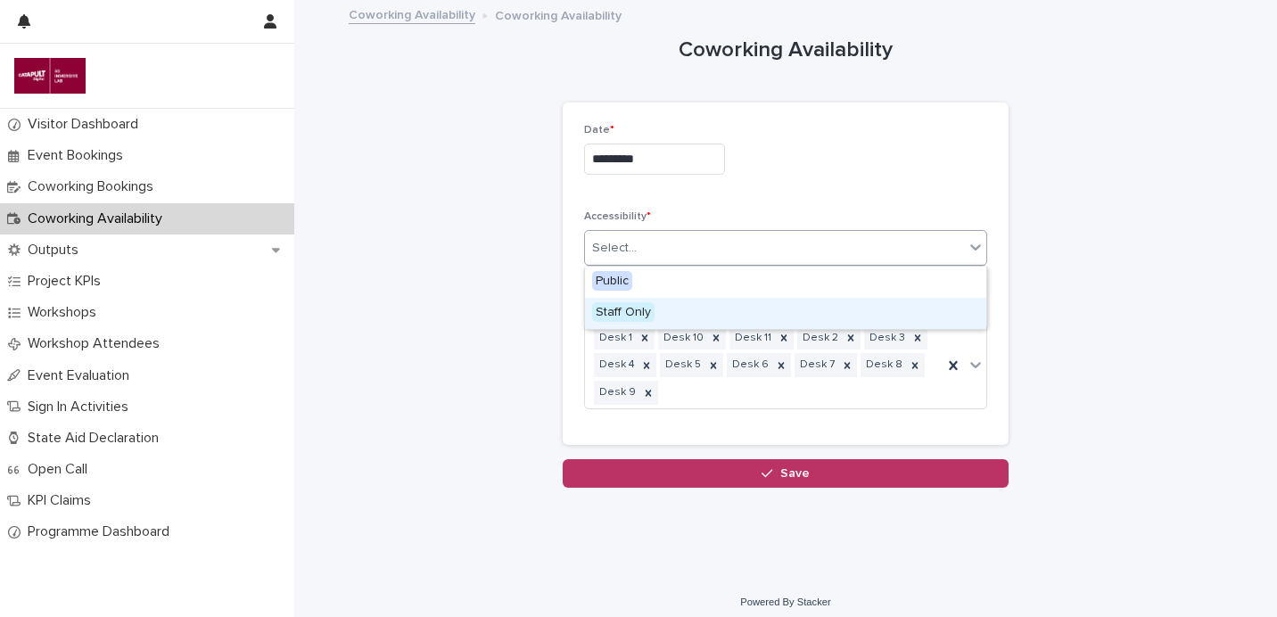
click at [666, 310] on div "Staff Only" at bounding box center [785, 313] width 401 height 31
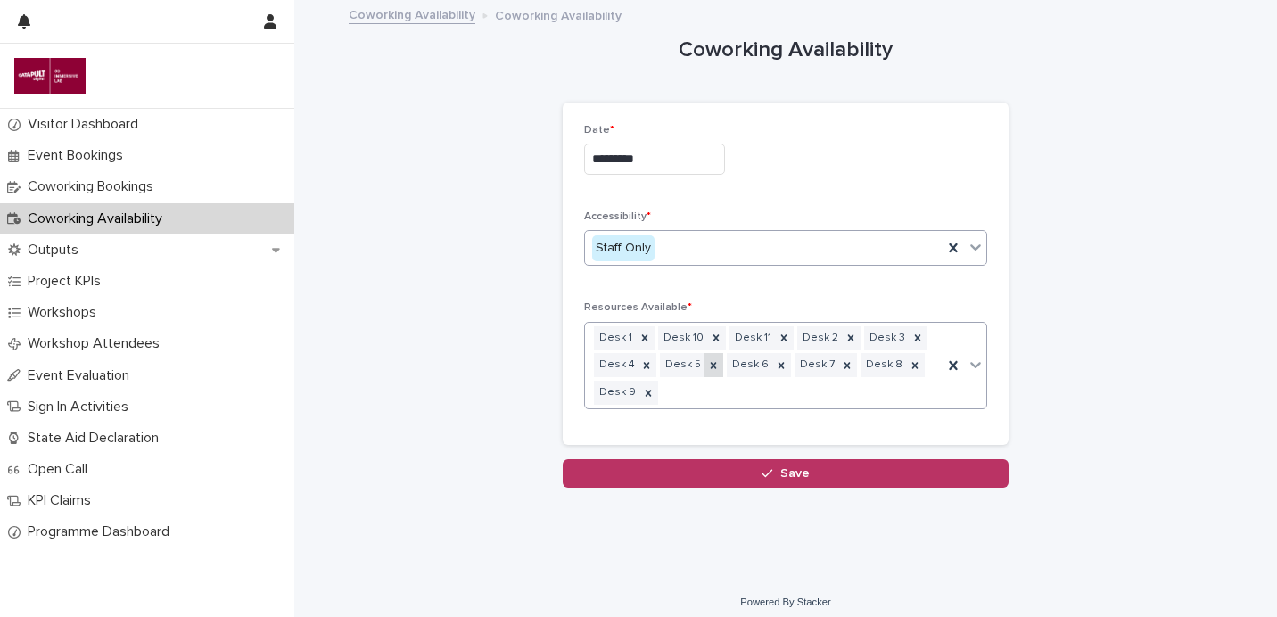
click at [712, 371] on icon at bounding box center [713, 366] width 12 height 12
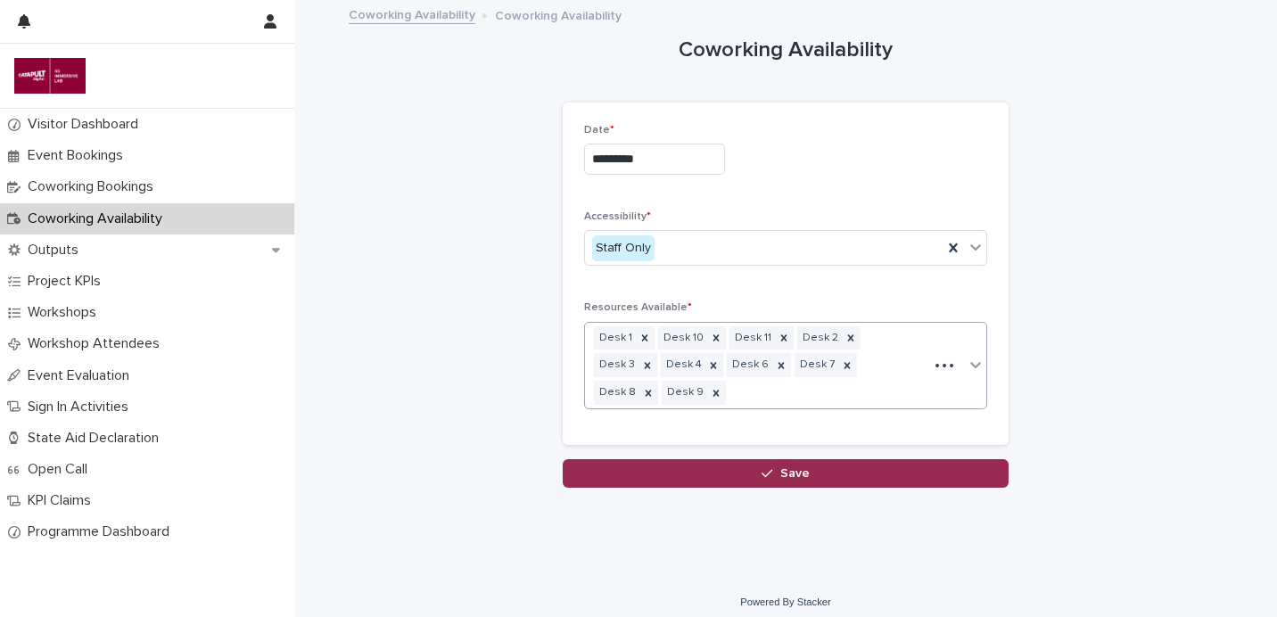
drag, startPoint x: 773, startPoint y: 452, endPoint x: 840, endPoint y: 457, distance: 67.1
click at [774, 459] on button "Save" at bounding box center [786, 473] width 446 height 29
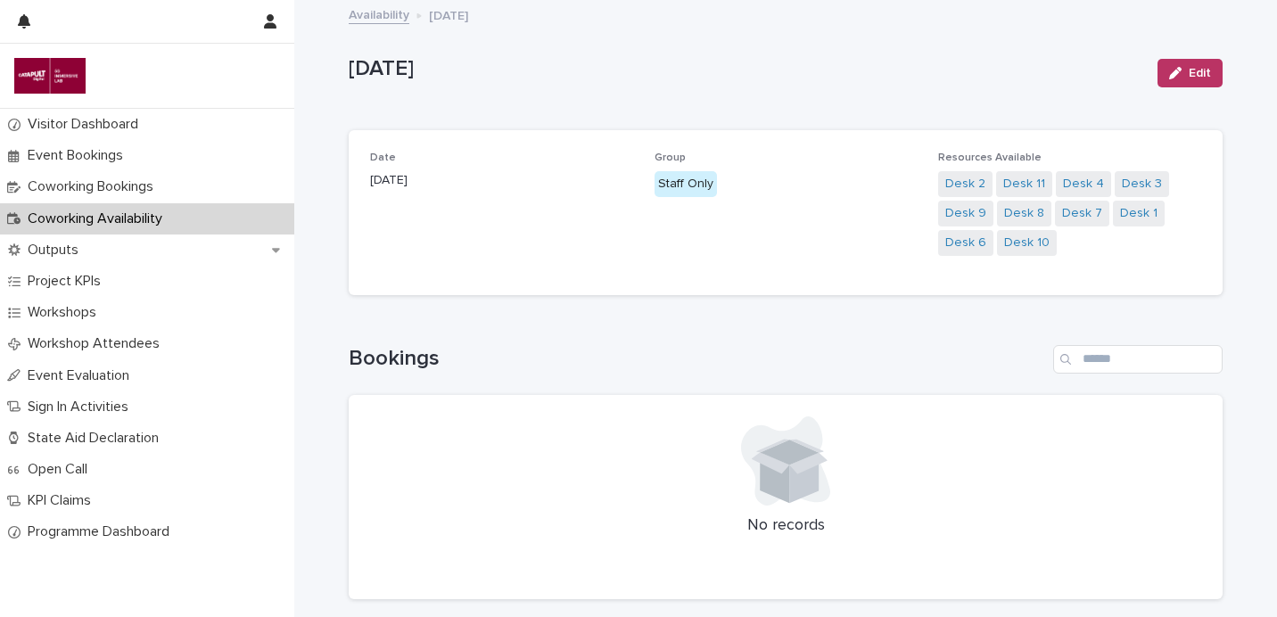
click at [384, 12] on link "Availability" at bounding box center [379, 14] width 61 height 21
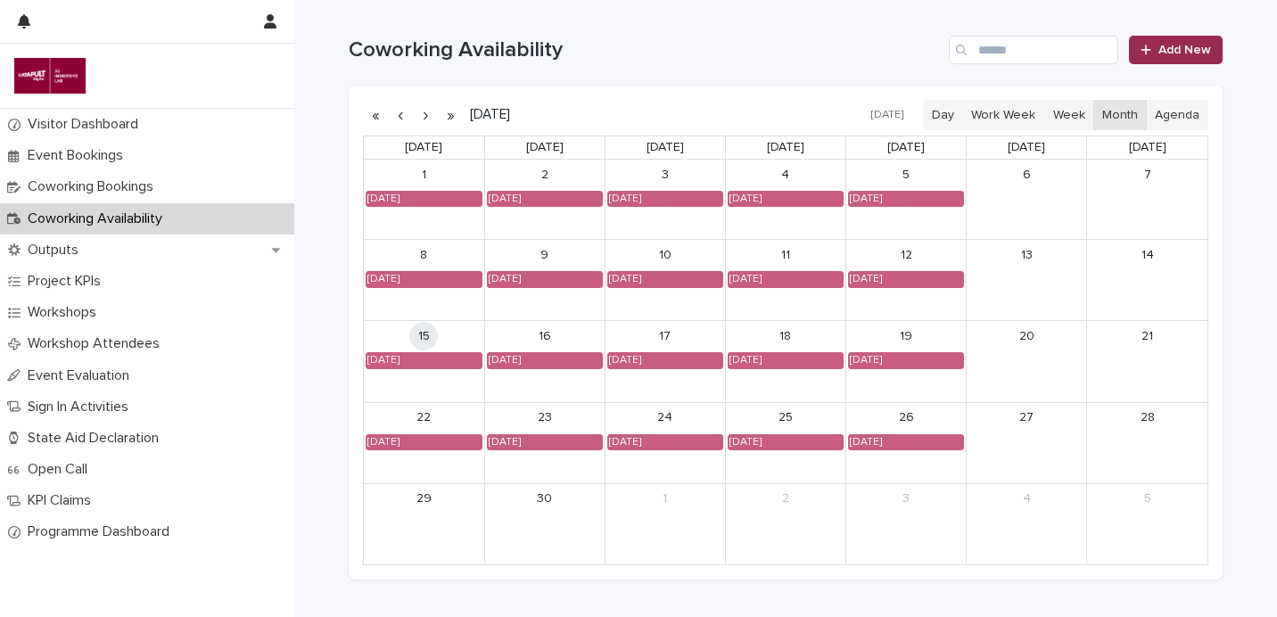
click at [1172, 45] on span "Add New" at bounding box center [1185, 50] width 53 height 12
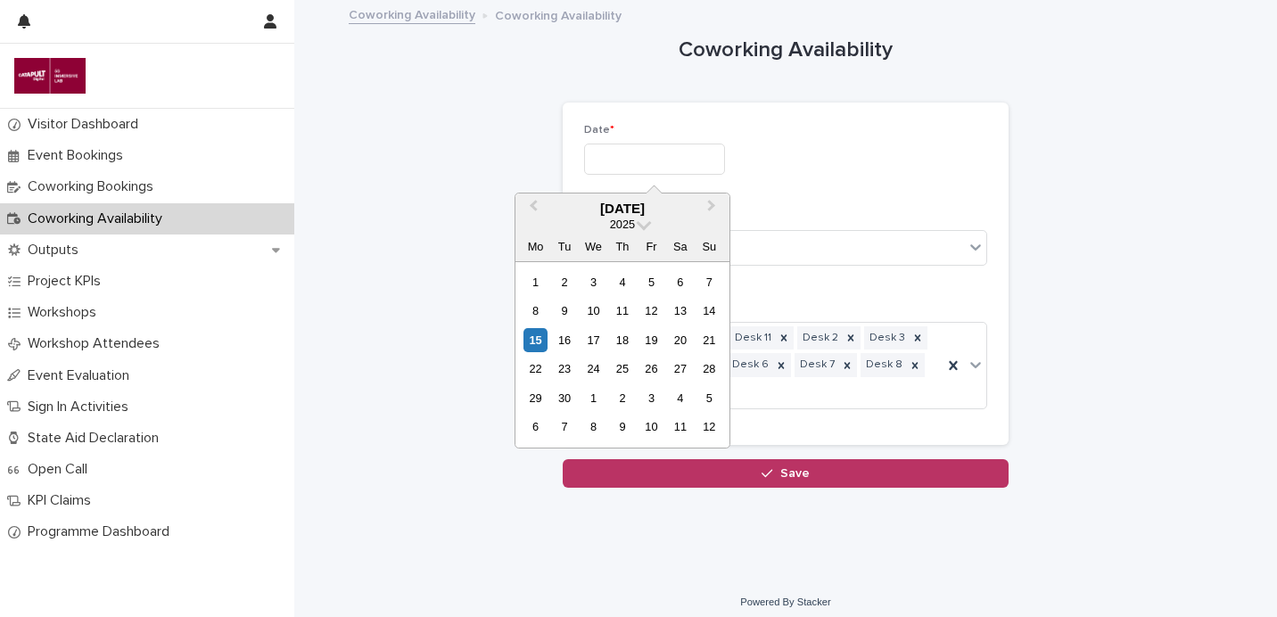
drag, startPoint x: 682, startPoint y: 161, endPoint x: 722, endPoint y: 225, distance: 75.7
click at [680, 161] on input "text" at bounding box center [654, 159] width 141 height 31
click at [534, 401] on div "29" at bounding box center [536, 398] width 24 height 24
type input "*********"
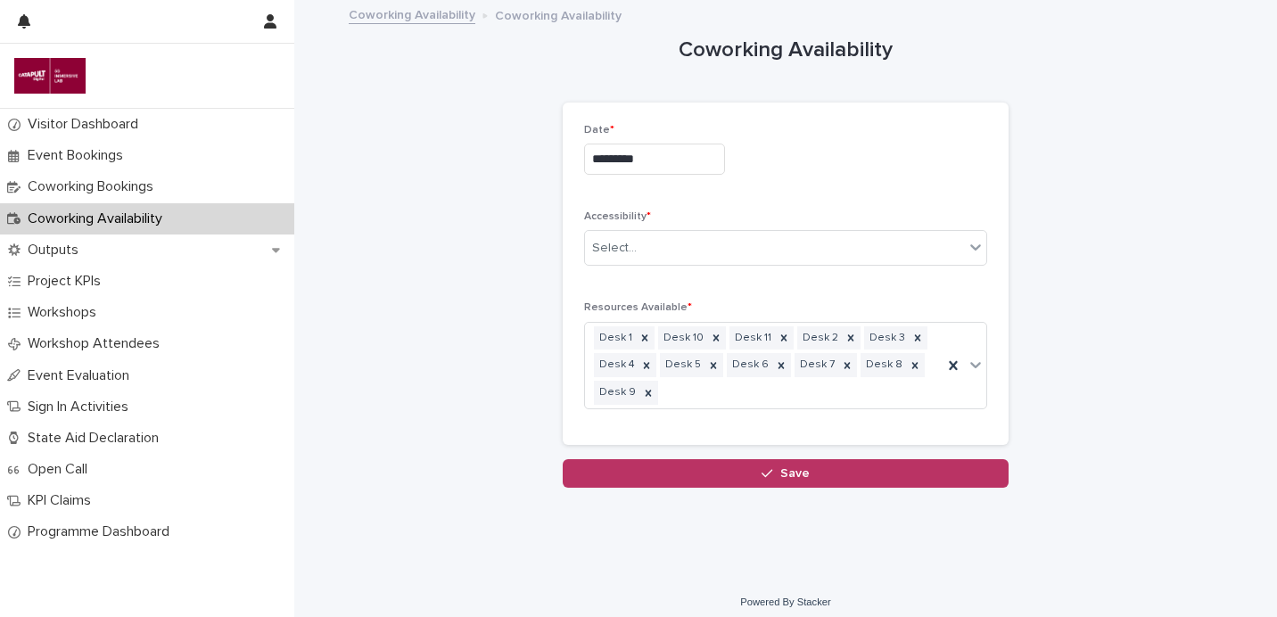
click at [675, 267] on div "Accessibility * Select..." at bounding box center [785, 246] width 403 height 70
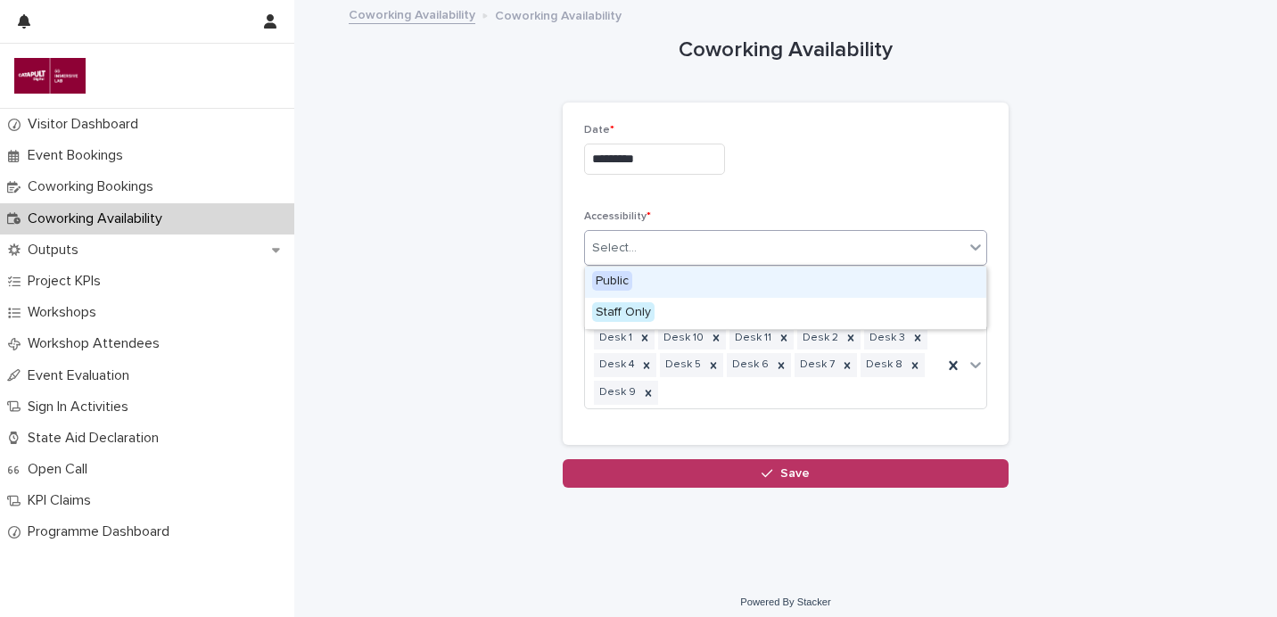
drag, startPoint x: 689, startPoint y: 252, endPoint x: 685, endPoint y: 261, distance: 9.6
click at [689, 252] on div "Select..." at bounding box center [774, 248] width 379 height 29
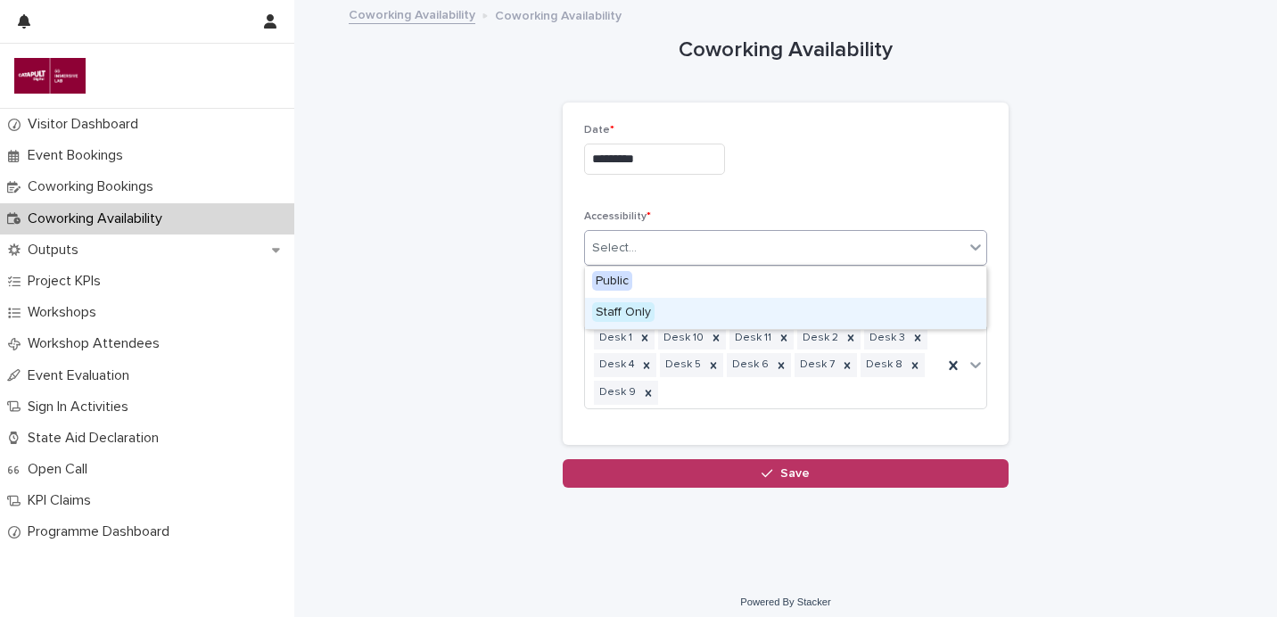
click at [680, 315] on div "Staff Only" at bounding box center [785, 313] width 401 height 31
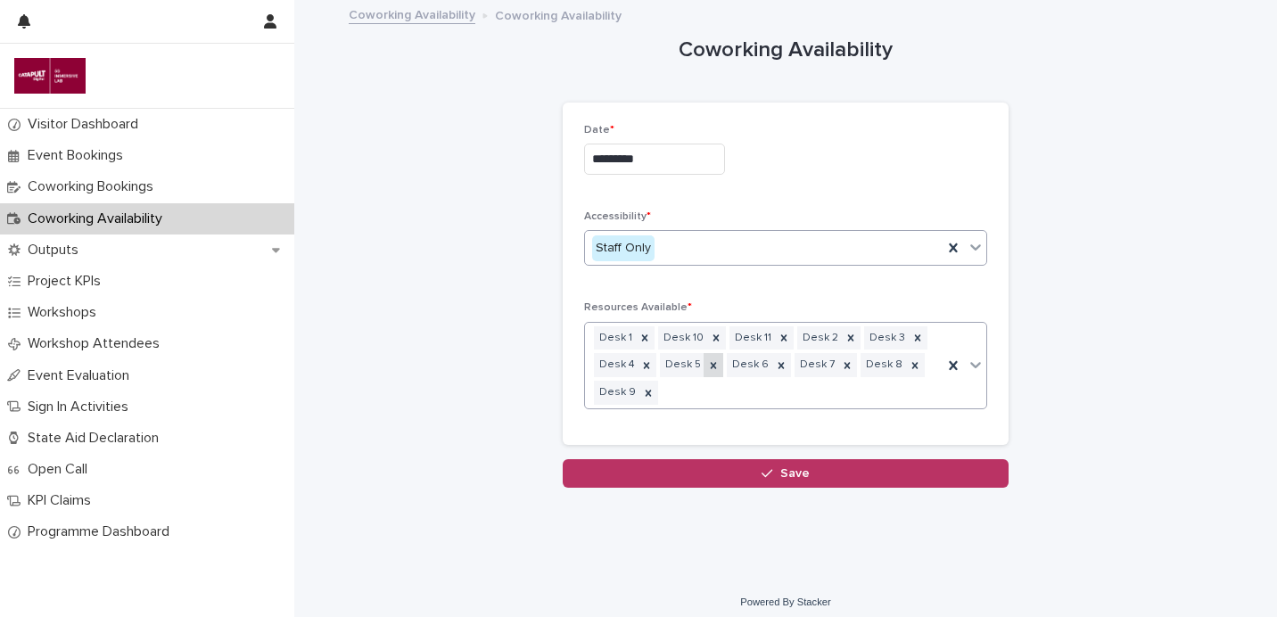
click at [707, 364] on icon at bounding box center [713, 366] width 12 height 12
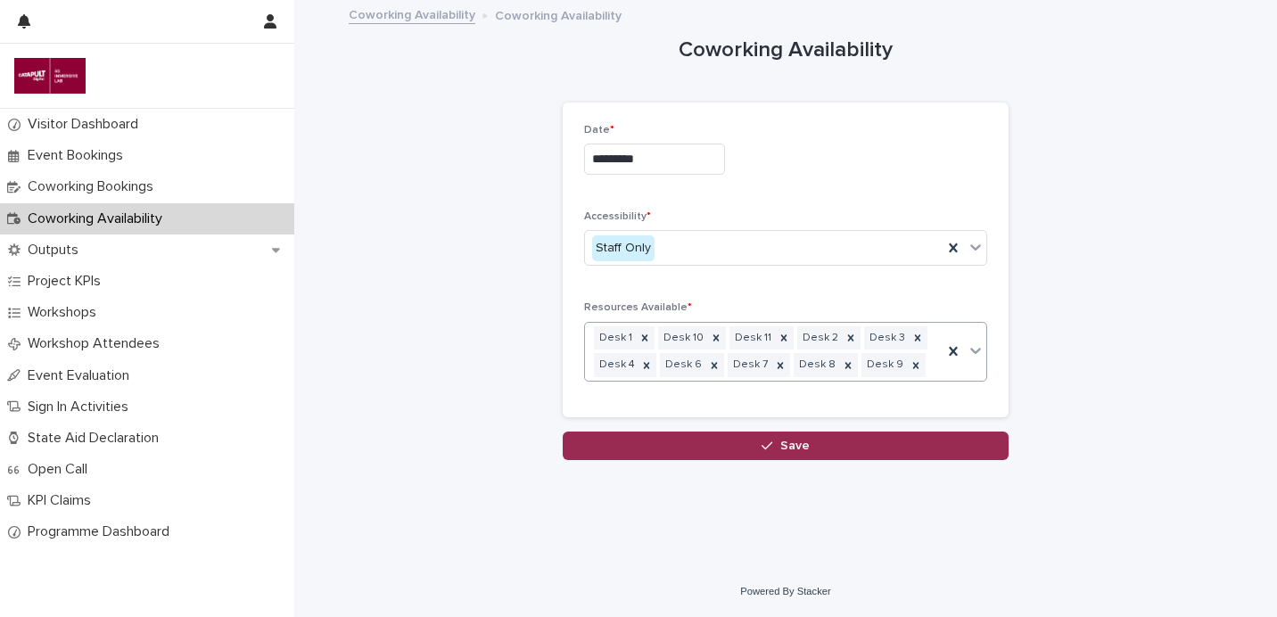
click at [772, 453] on button "Save" at bounding box center [786, 446] width 446 height 29
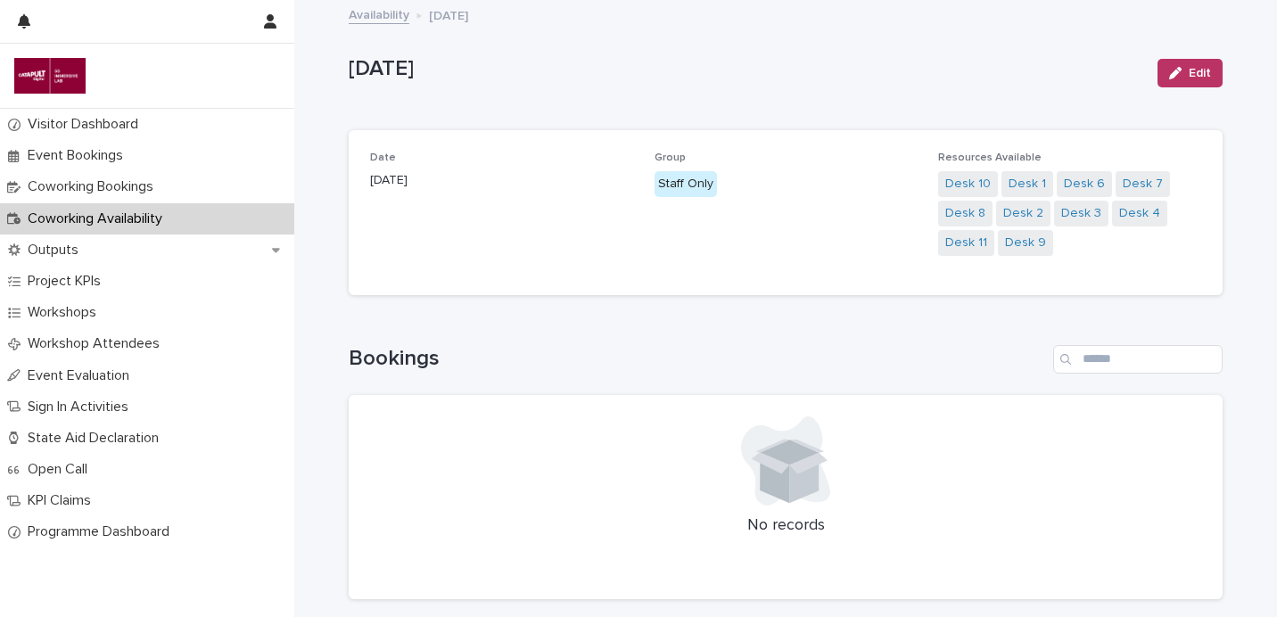
click at [379, 15] on link "Availability" at bounding box center [379, 14] width 61 height 21
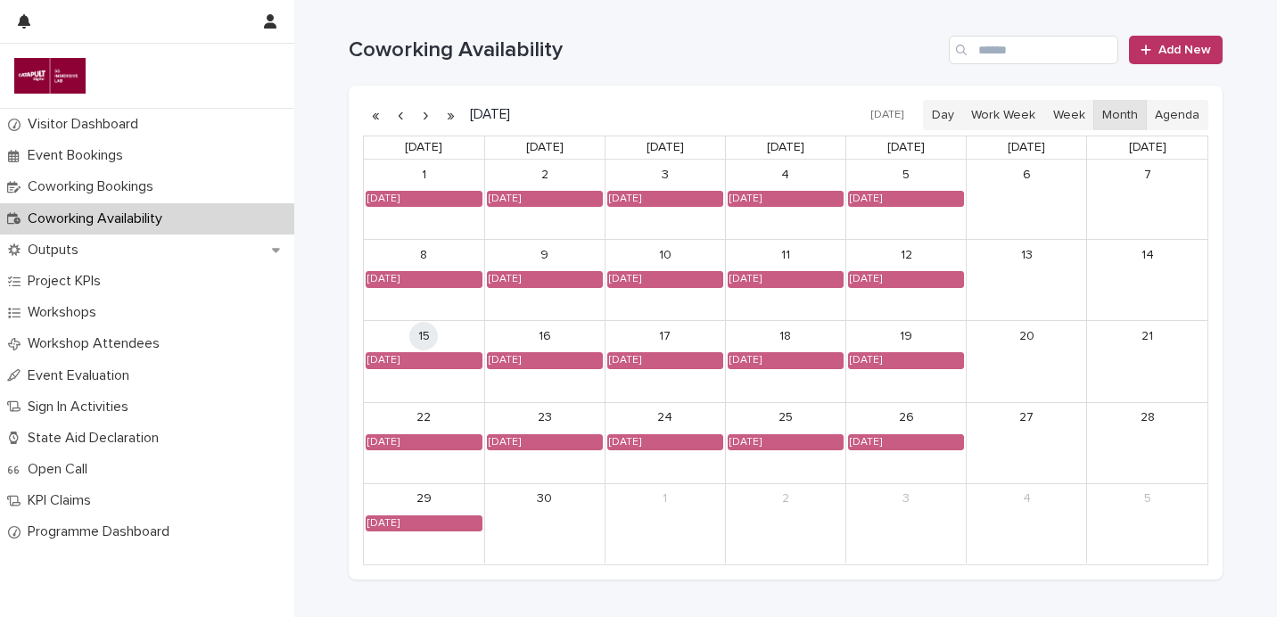
click at [1153, 67] on div "Coworking Availability Add New" at bounding box center [786, 43] width 874 height 86
click at [1166, 55] on span "Add New" at bounding box center [1185, 50] width 53 height 12
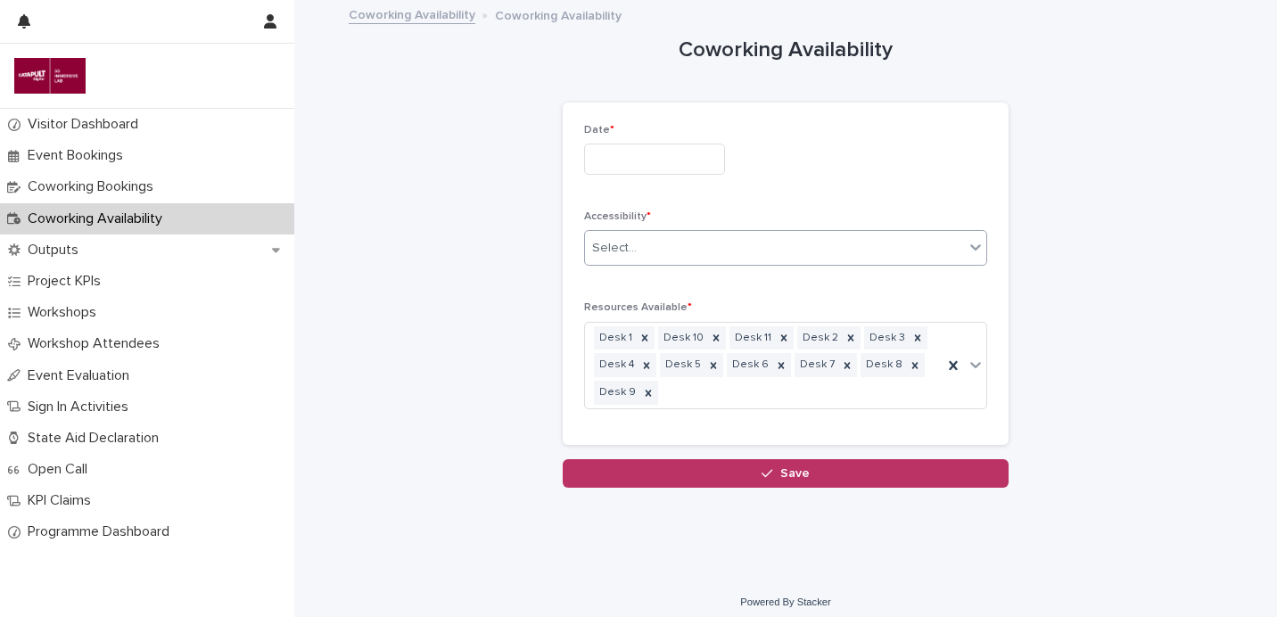
click at [740, 260] on div "Select..." at bounding box center [774, 248] width 379 height 29
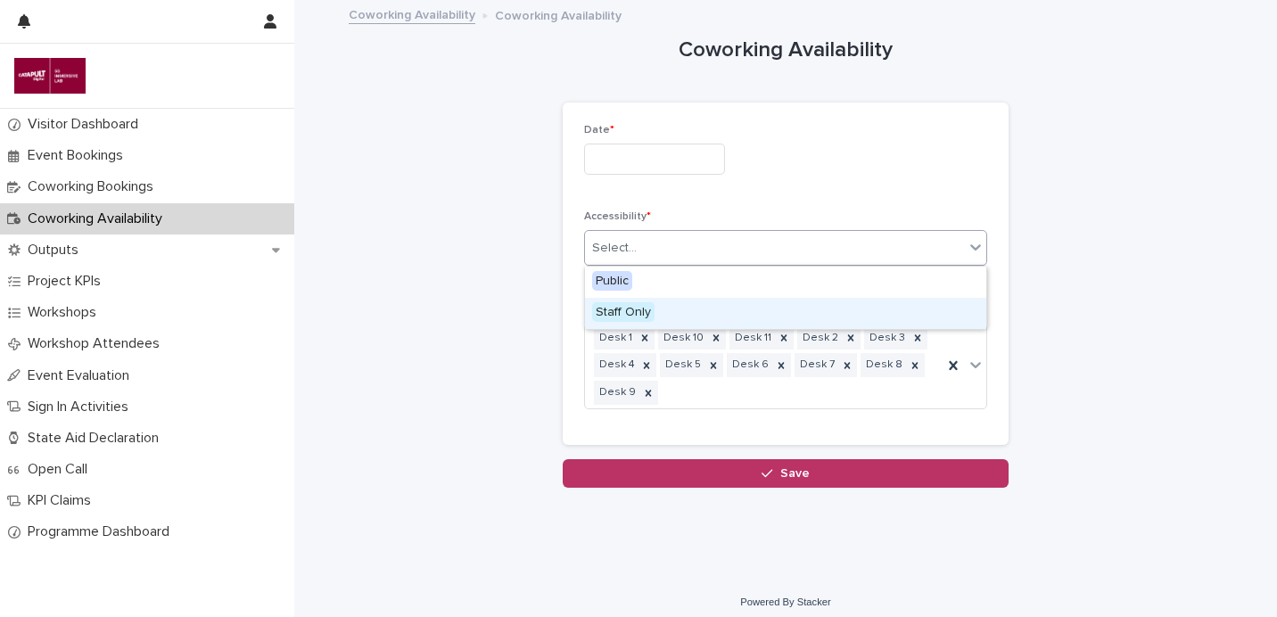
click at [706, 308] on div "Staff Only" at bounding box center [785, 313] width 401 height 31
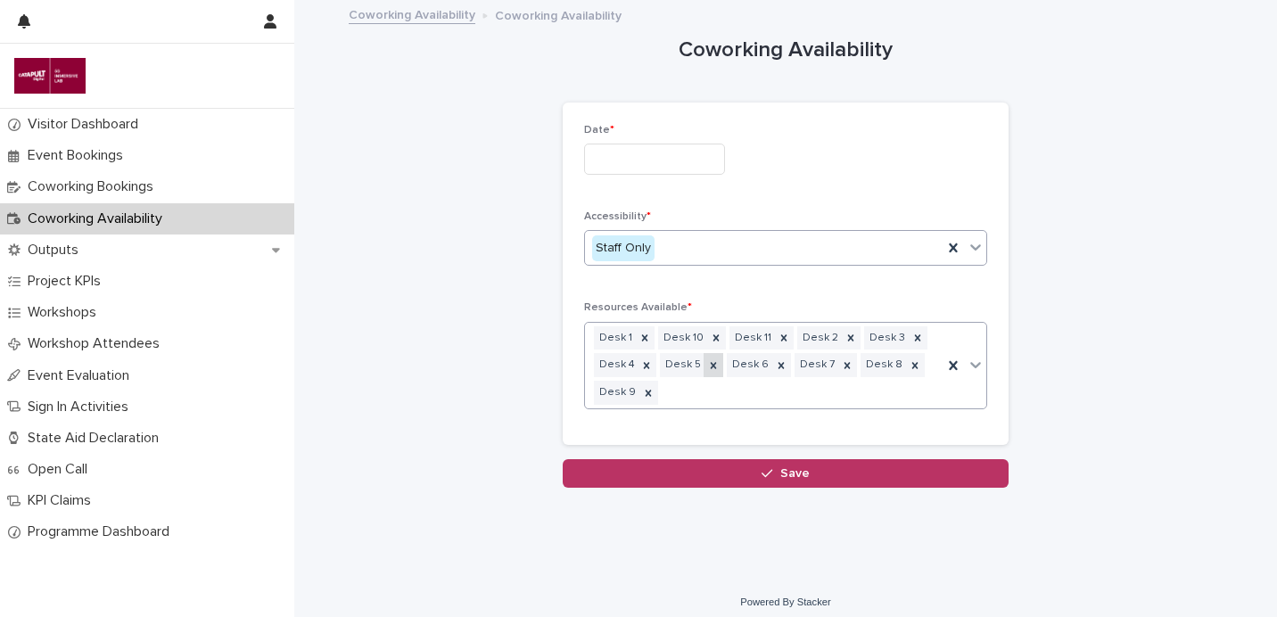
click at [713, 369] on icon at bounding box center [713, 366] width 12 height 12
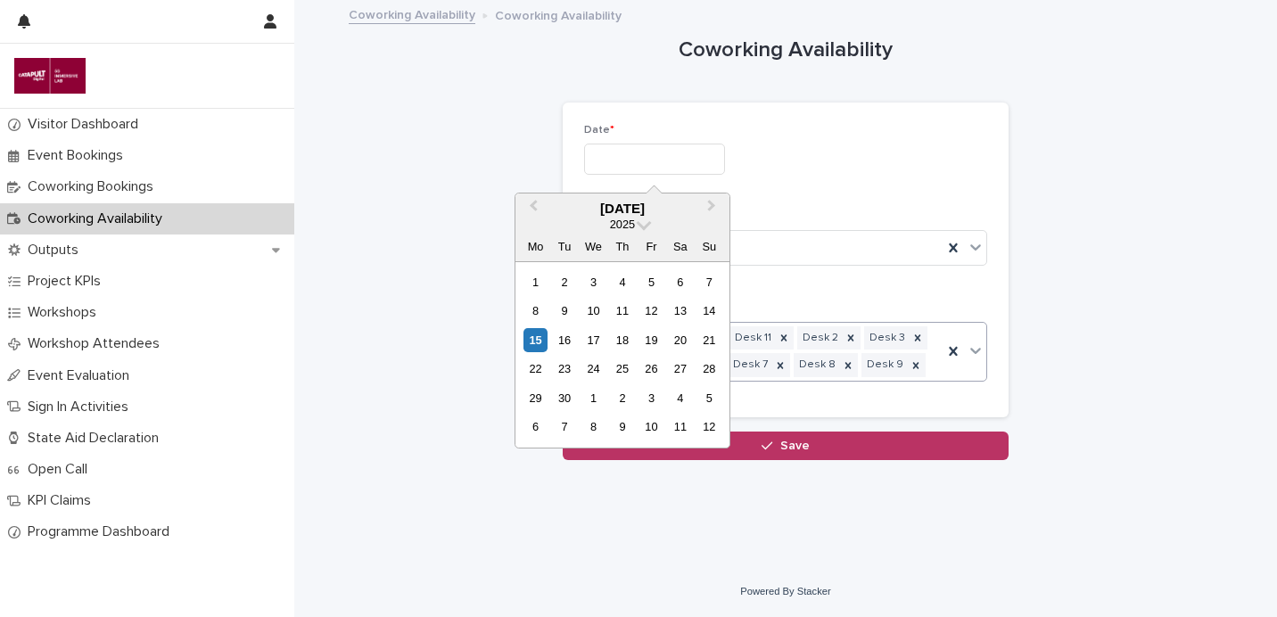
click at [691, 153] on input "text" at bounding box center [654, 159] width 141 height 31
click at [571, 402] on div "30" at bounding box center [564, 398] width 24 height 24
type input "*********"
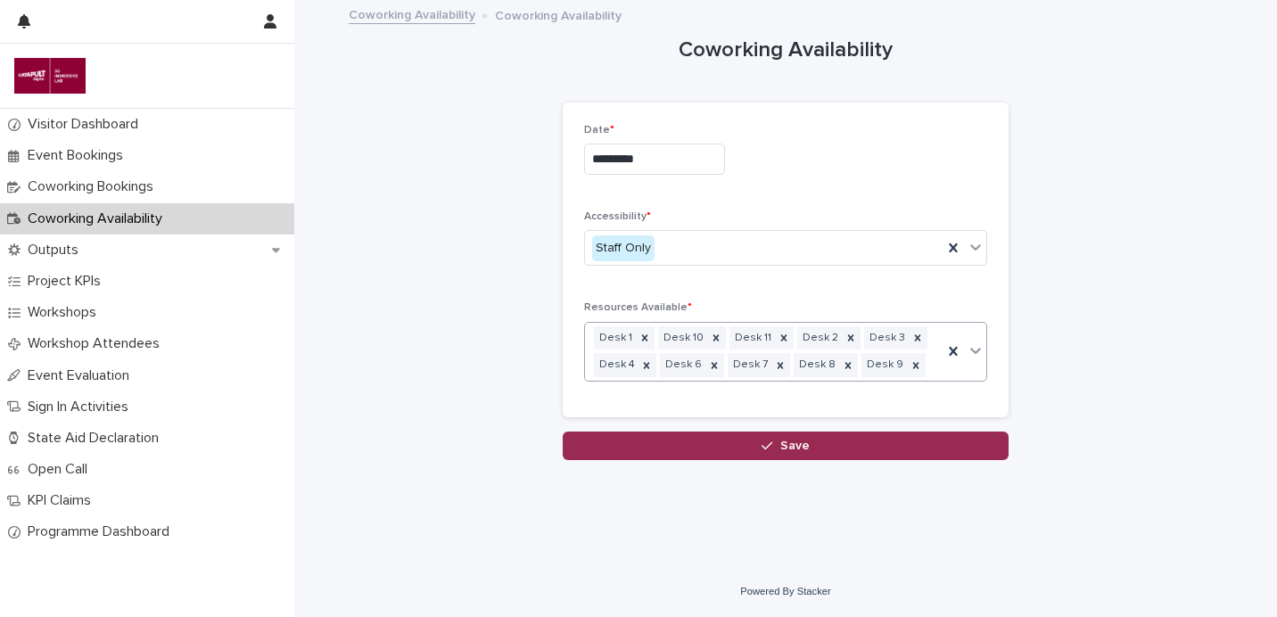
click at [774, 450] on div "button" at bounding box center [771, 446] width 18 height 12
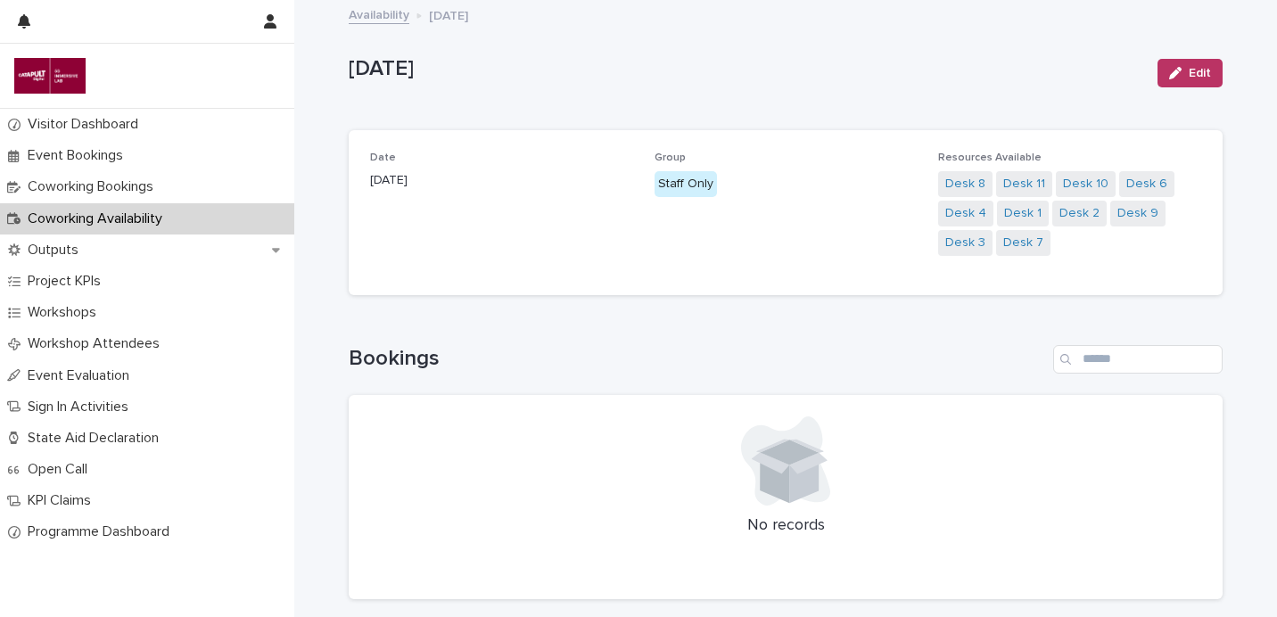
click at [397, 12] on link "Availability" at bounding box center [379, 14] width 61 height 21
